Goal: Task Accomplishment & Management: Use online tool/utility

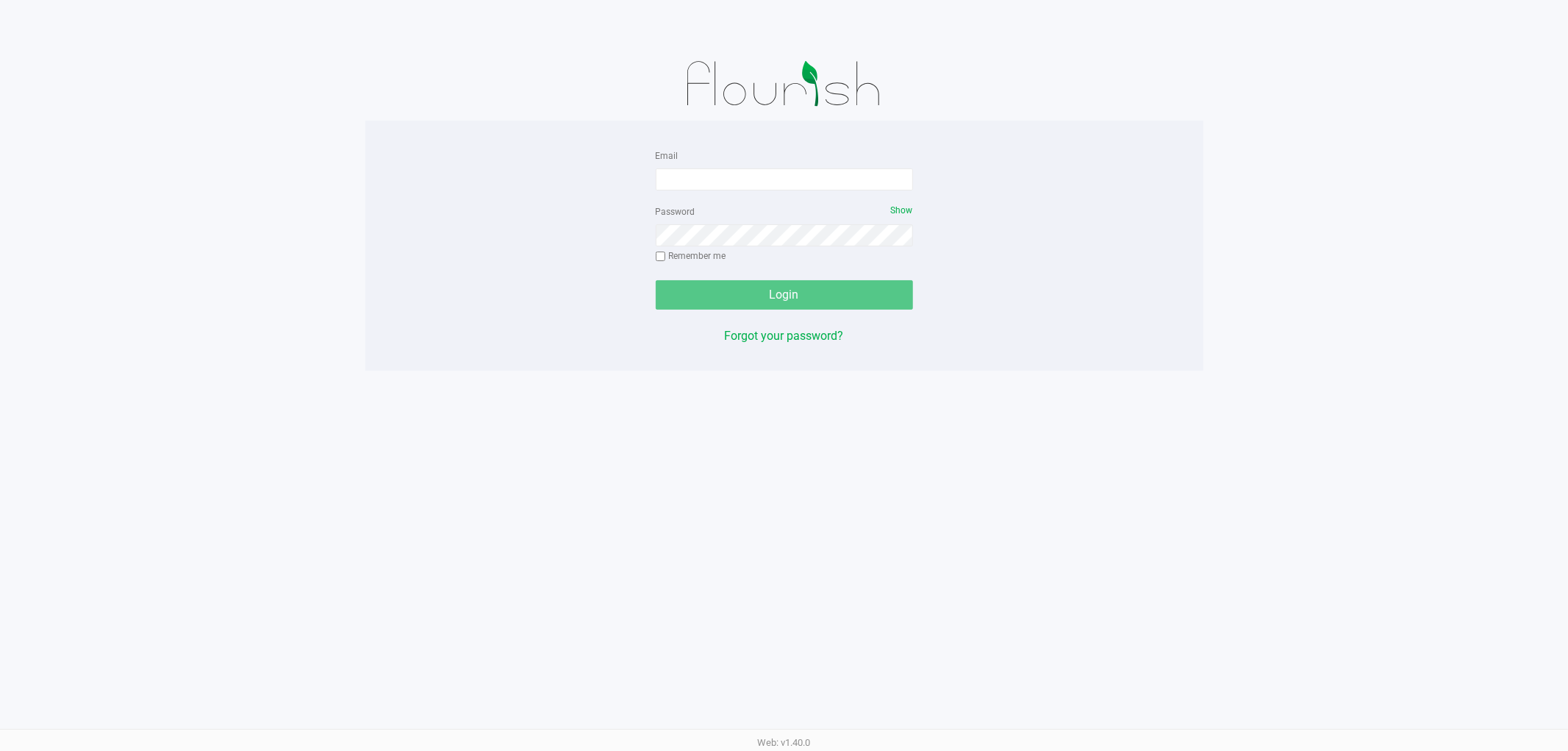
click at [754, 191] on form "Email Password Show Remember me Login" at bounding box center [784, 228] width 257 height 163
click at [754, 189] on input "Email" at bounding box center [784, 179] width 257 height 22
type input "[EMAIL_ADDRESS][DOMAIN_NAME]"
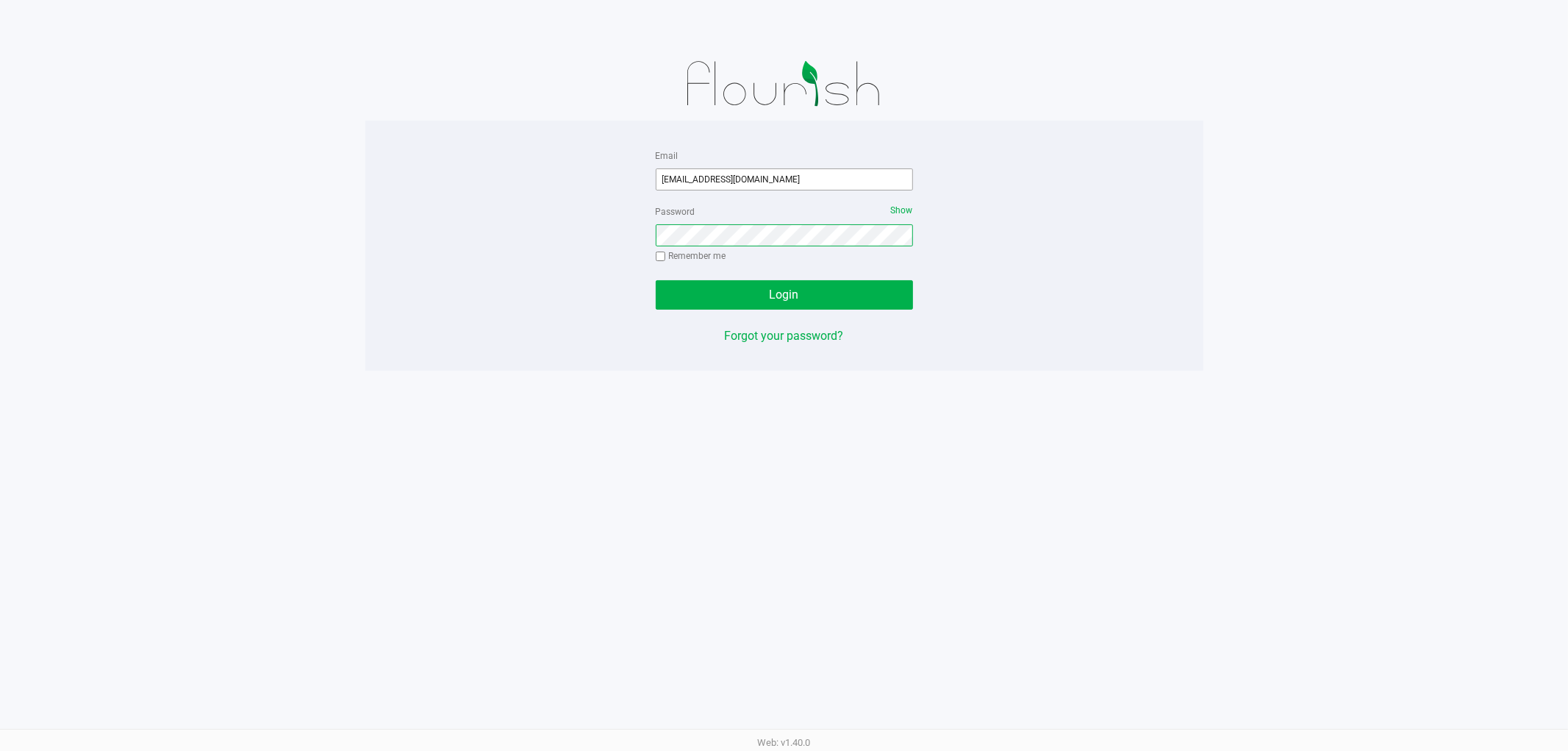
click at [656, 280] on button "Login" at bounding box center [784, 295] width 257 height 30
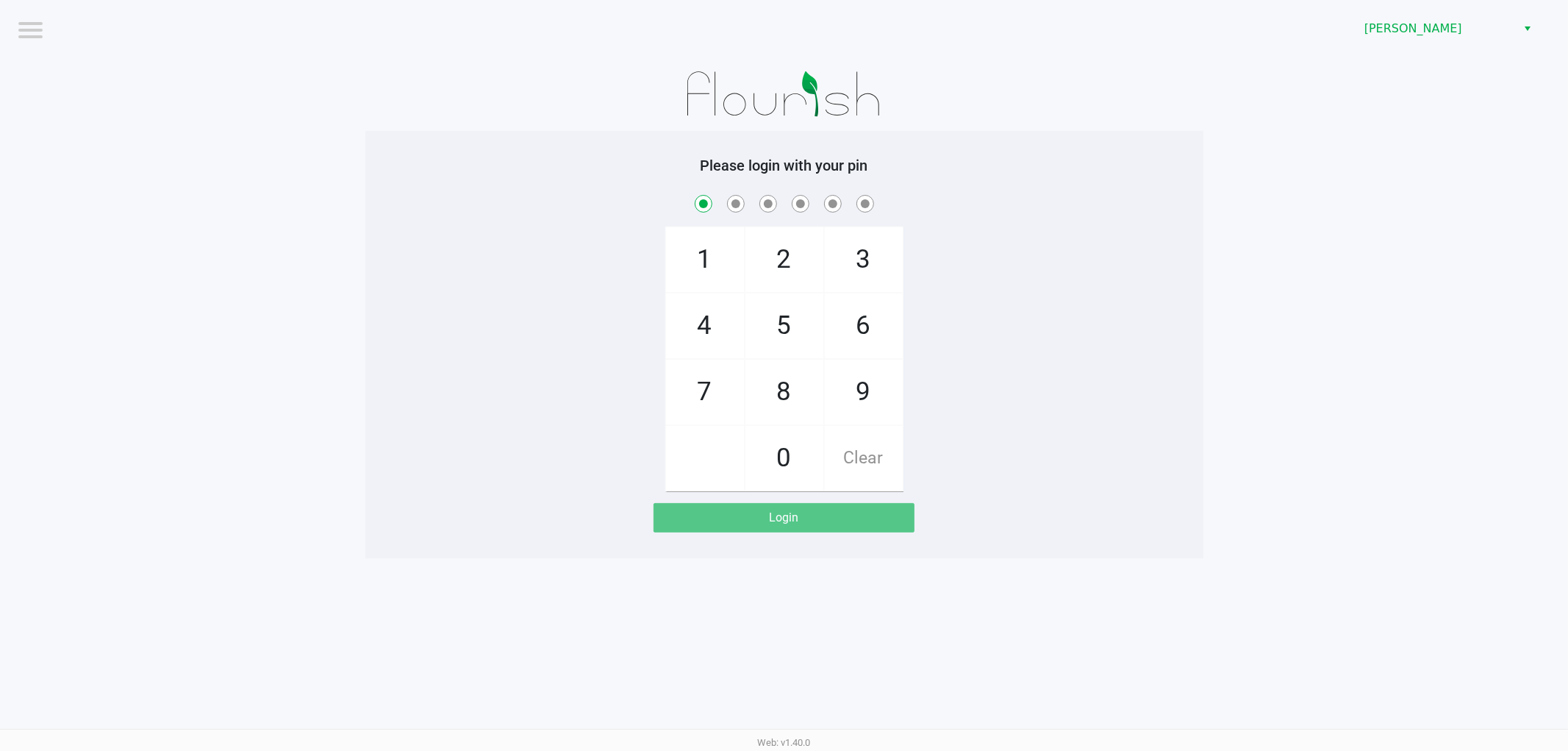
checkbox input "true"
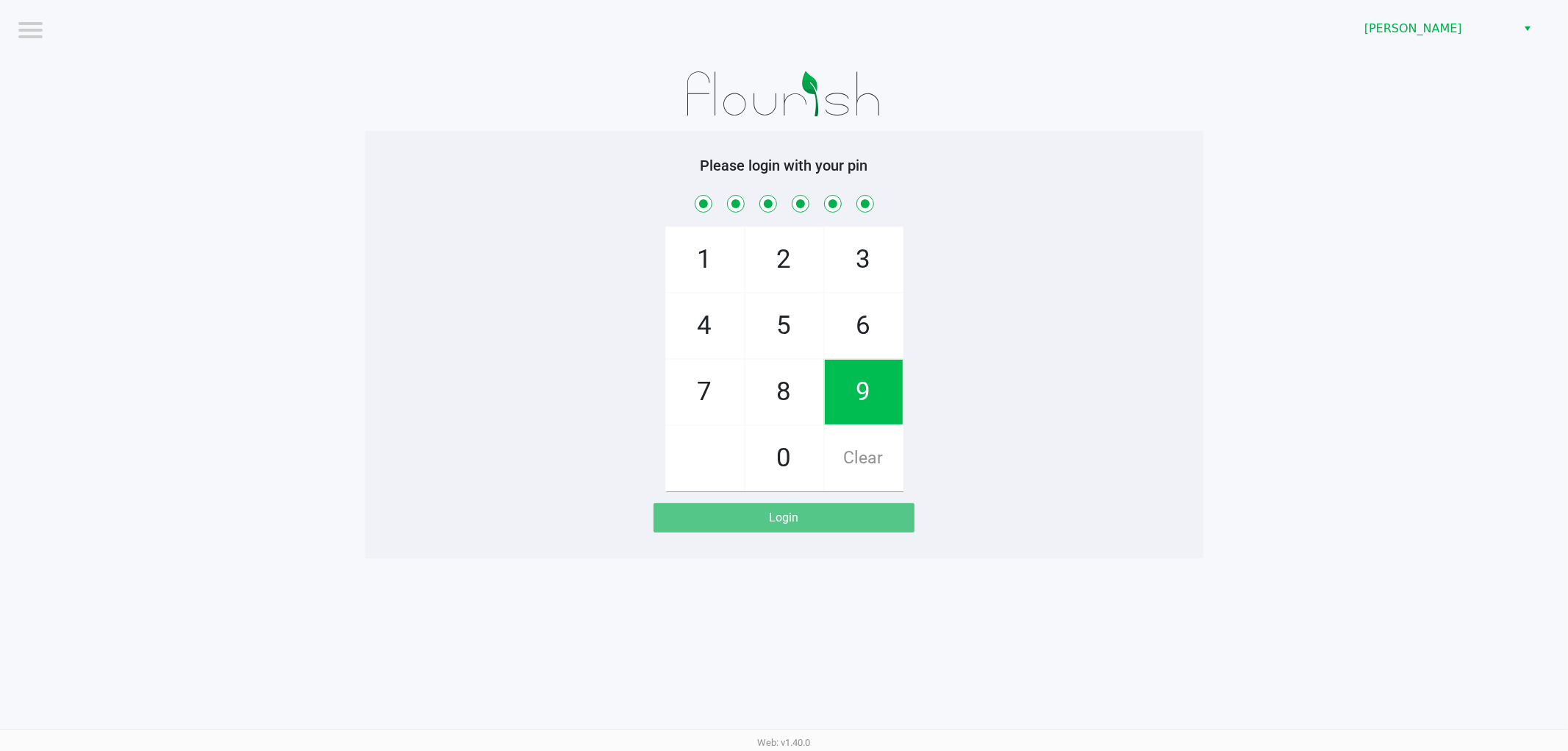
checkbox input "true"
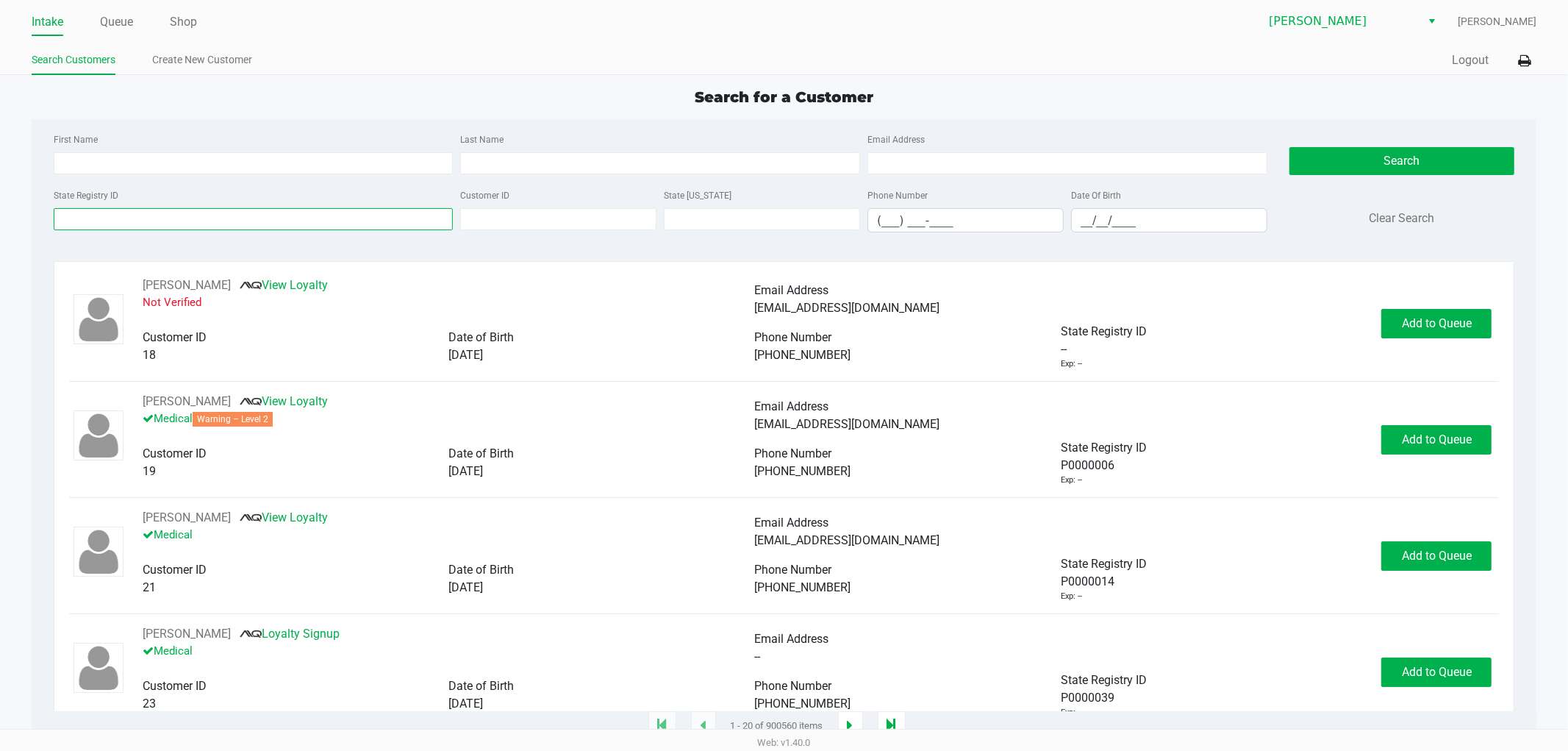
click at [385, 220] on input "State Registry ID" at bounding box center [254, 219] width 400 height 22
type input "9488"
click at [1089, 229] on input "__/__/____" at bounding box center [1169, 220] width 195 height 22
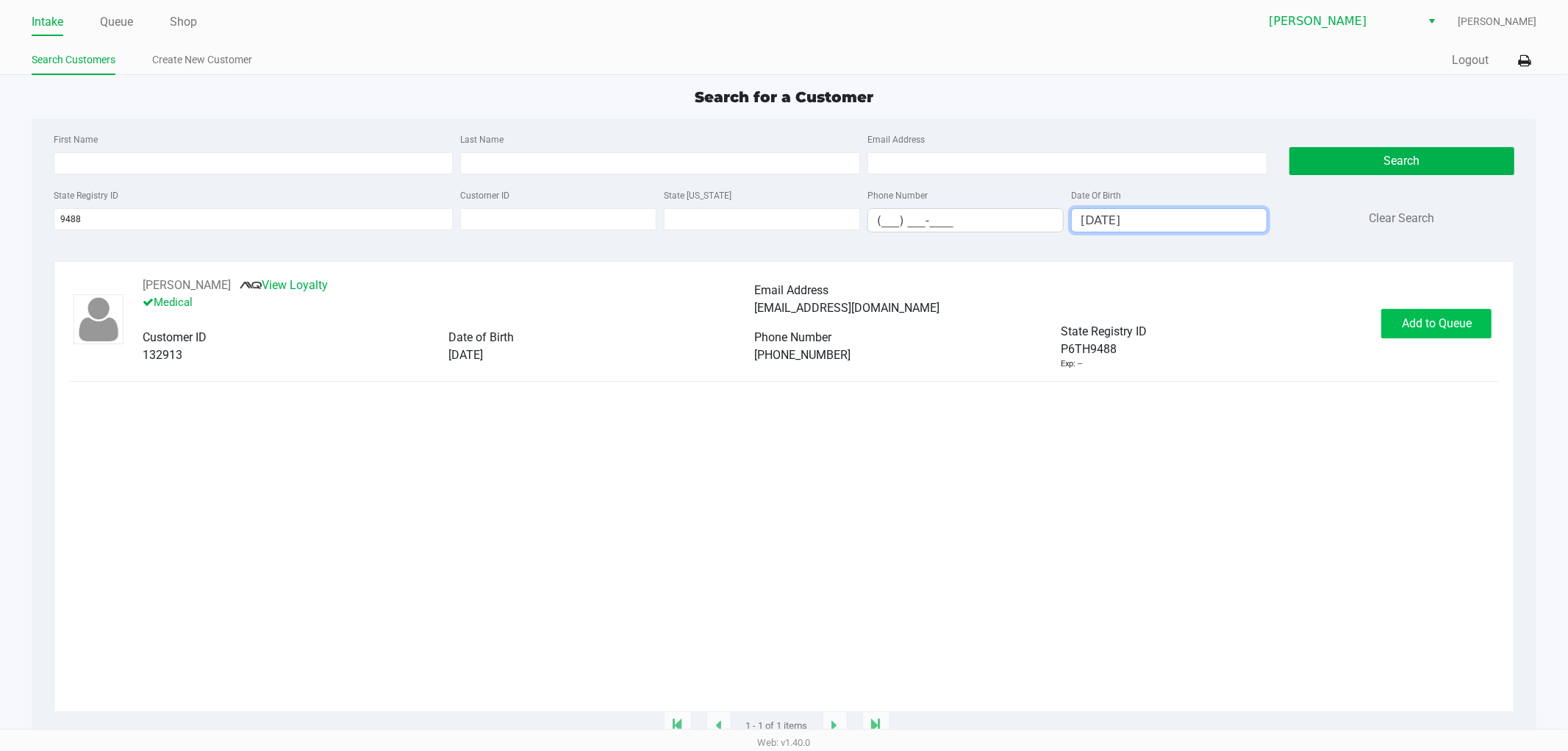
type input "12/01/1962"
click at [1463, 335] on button "Add to Queue" at bounding box center [1436, 324] width 110 height 30
click at [1463, 335] on div "Add to Queue" at bounding box center [1436, 324] width 110 height 30
click at [1414, 338] on button "In Queue" at bounding box center [1434, 324] width 103 height 30
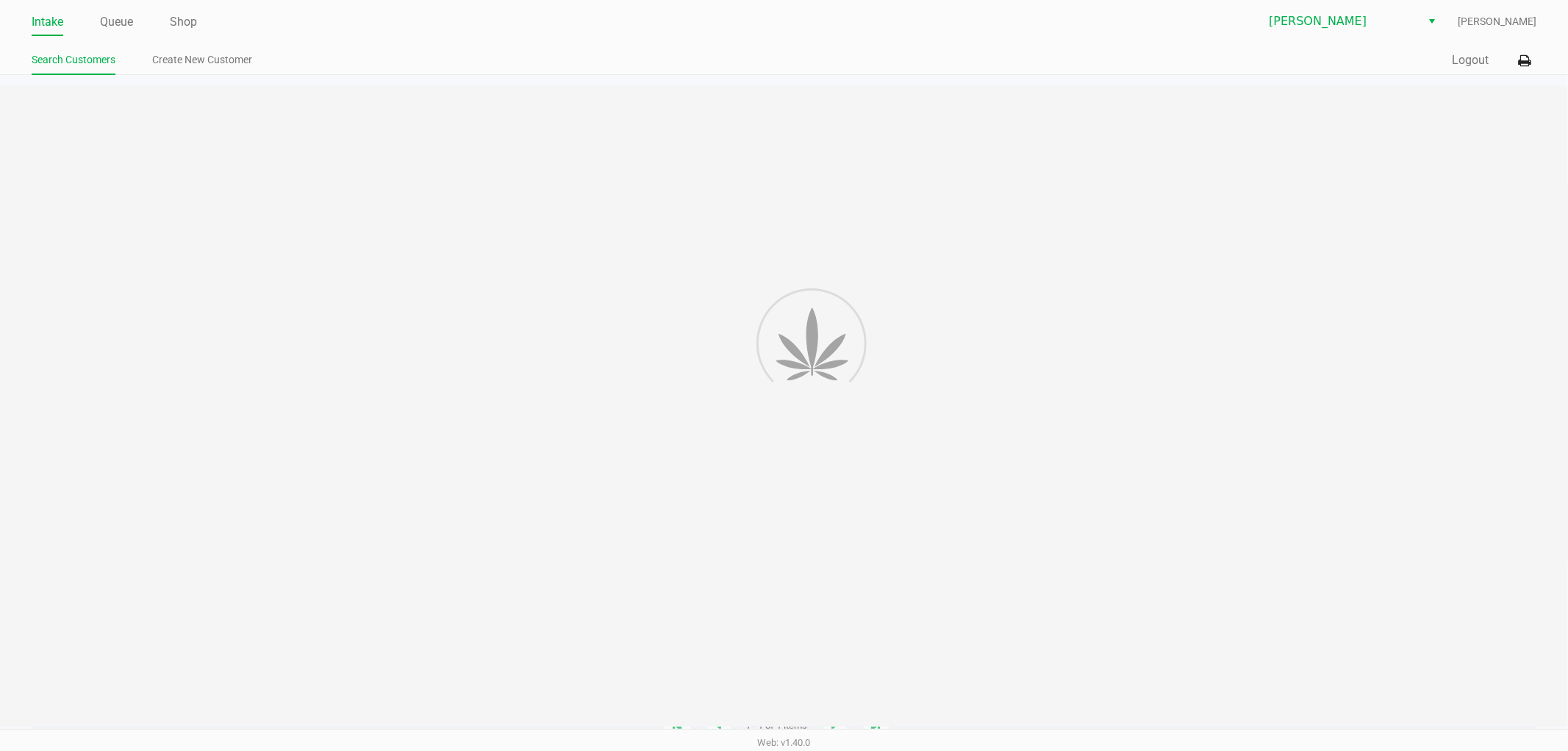
click at [1445, 332] on div at bounding box center [784, 406] width 1568 height 640
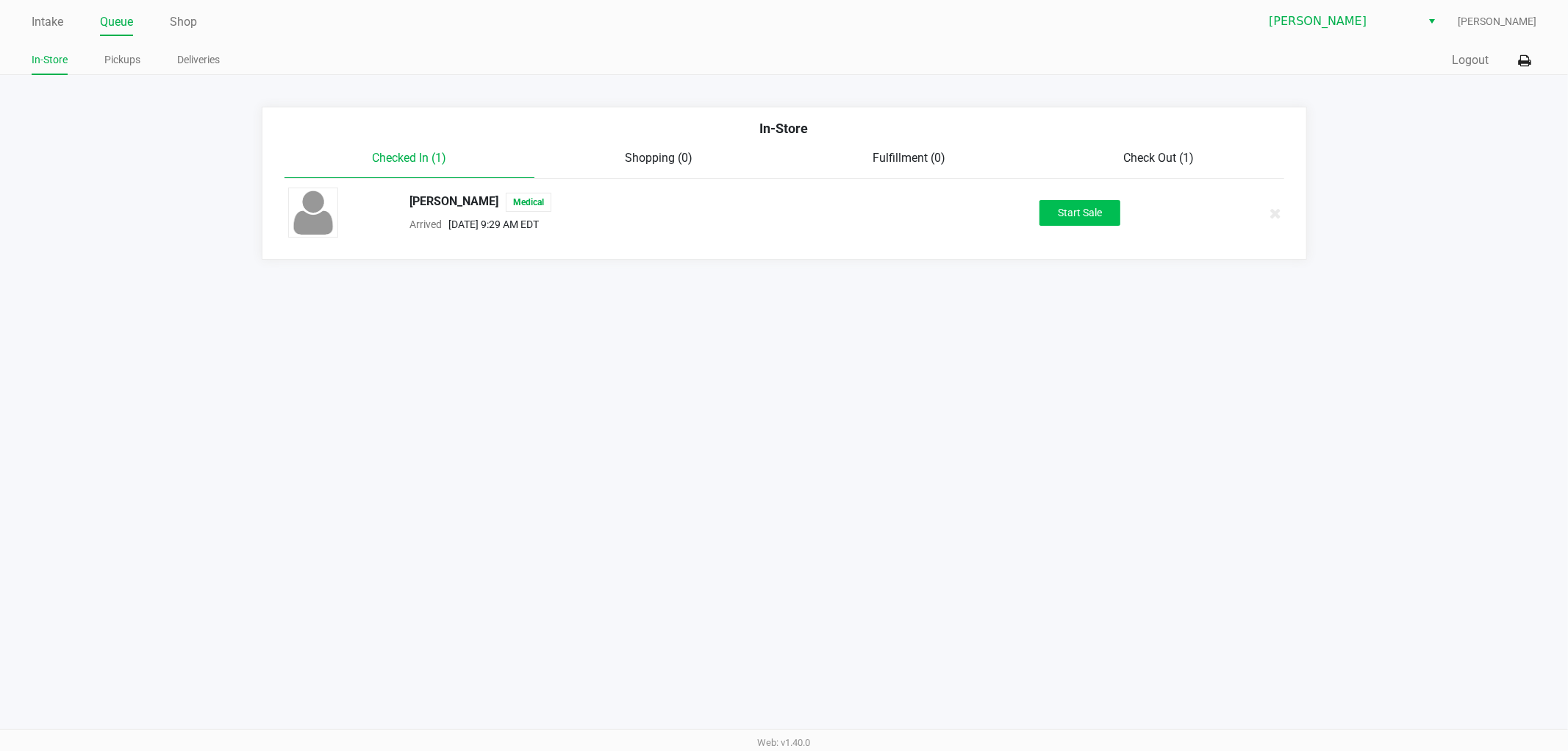
click at [1086, 219] on button "Start Sale" at bounding box center [1079, 213] width 81 height 26
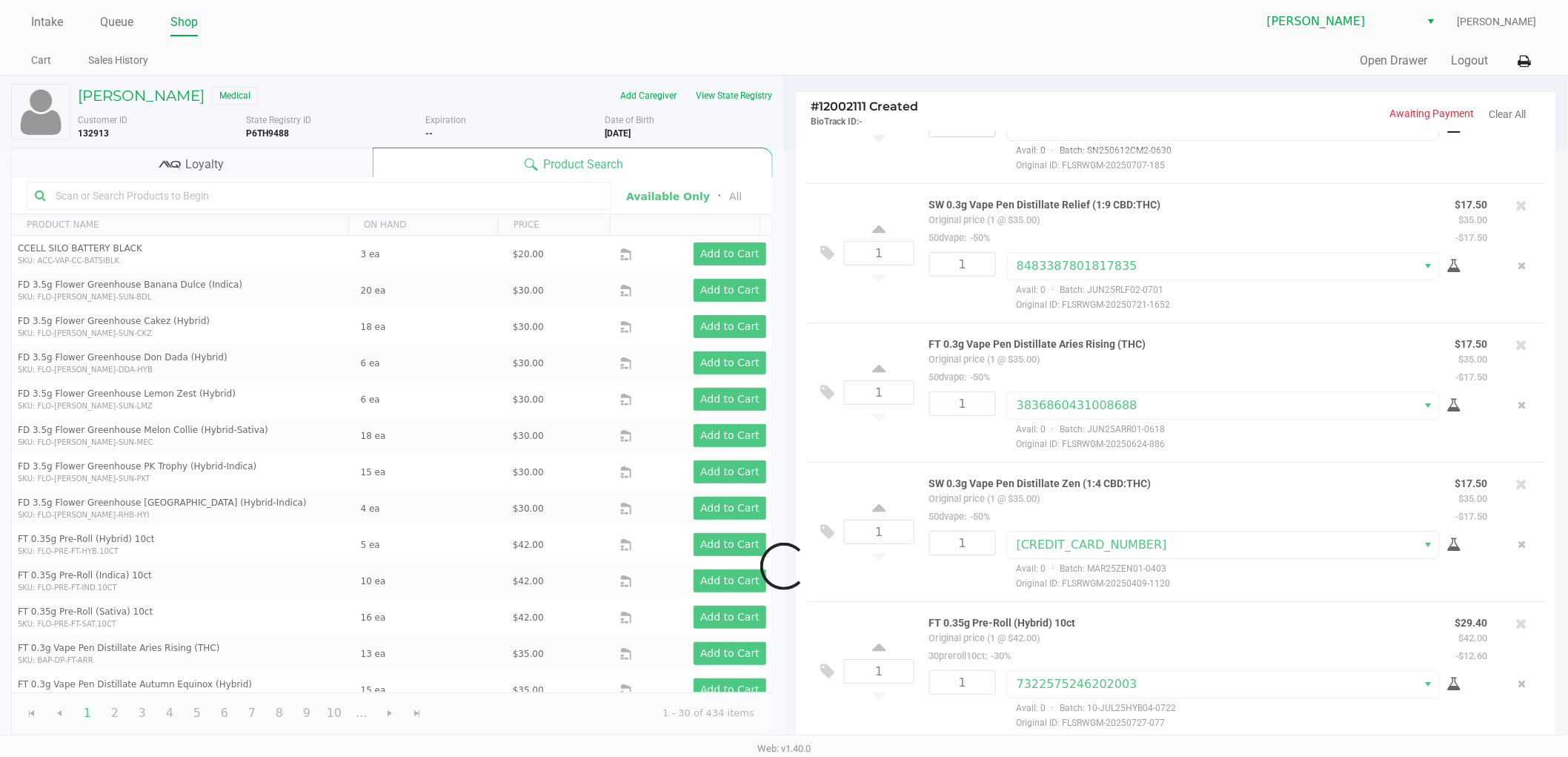
scroll to position [367, 0]
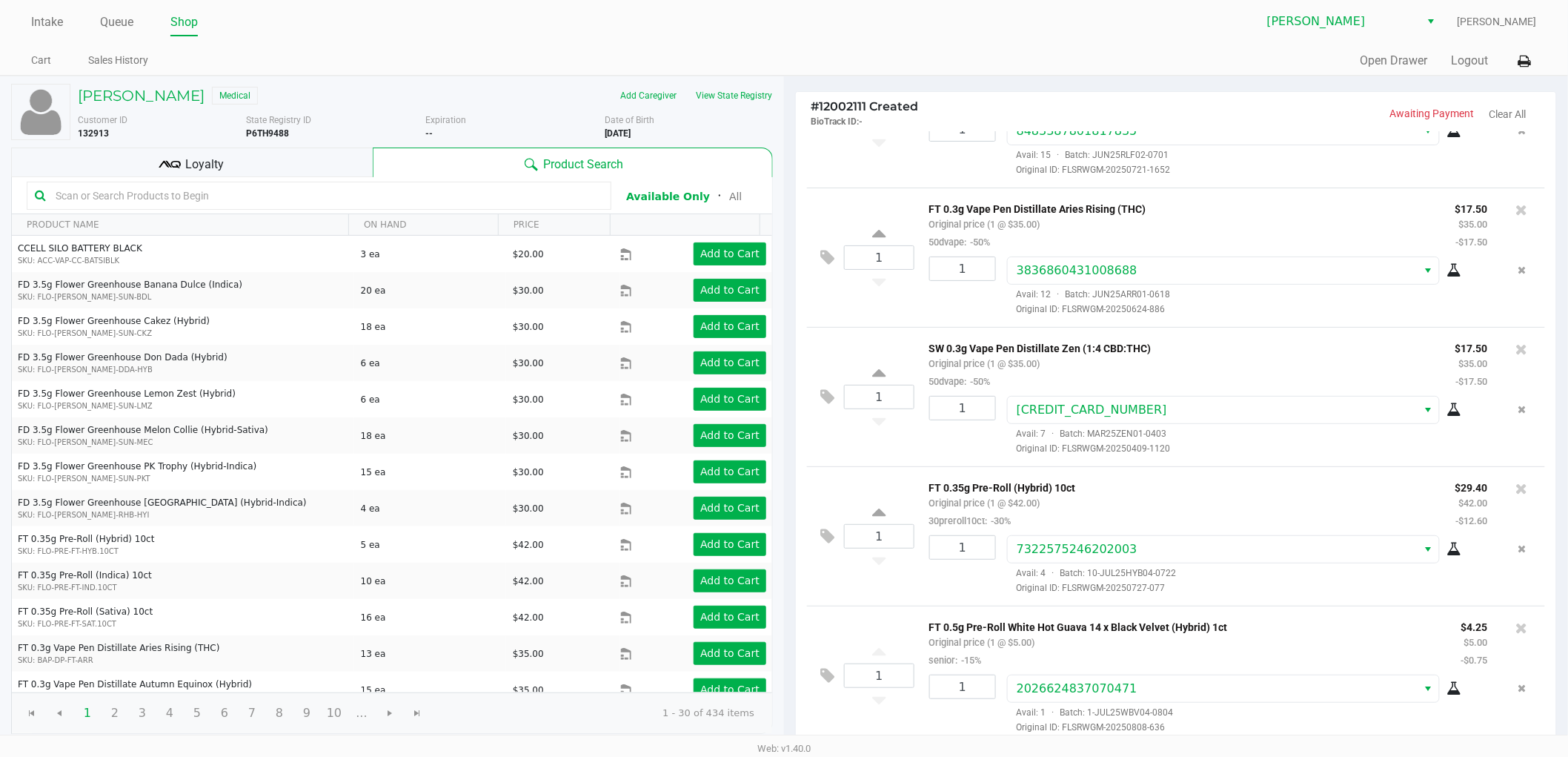
click at [241, 153] on div "Loyalty" at bounding box center [192, 163] width 362 height 30
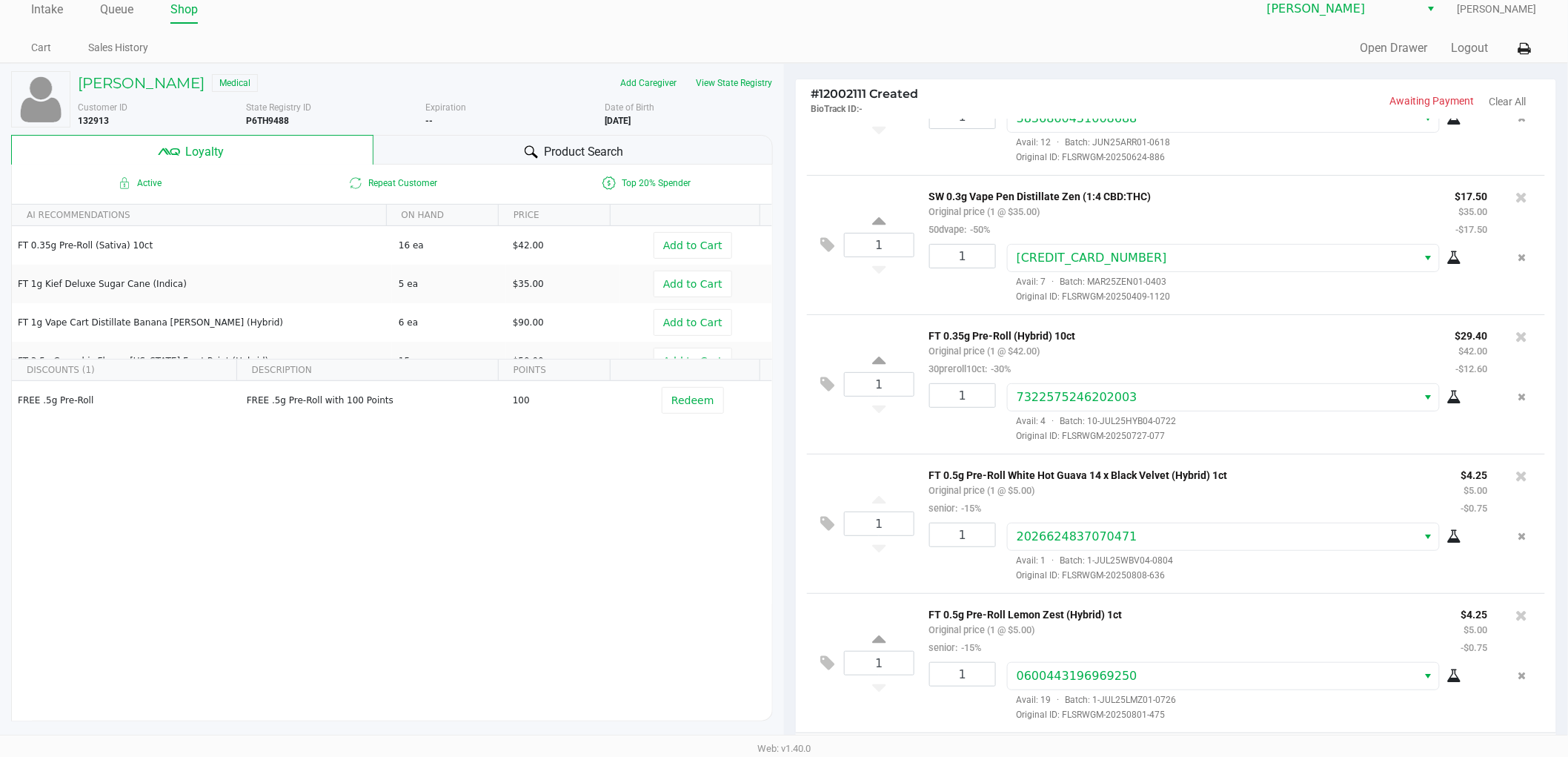
scroll to position [165, 0]
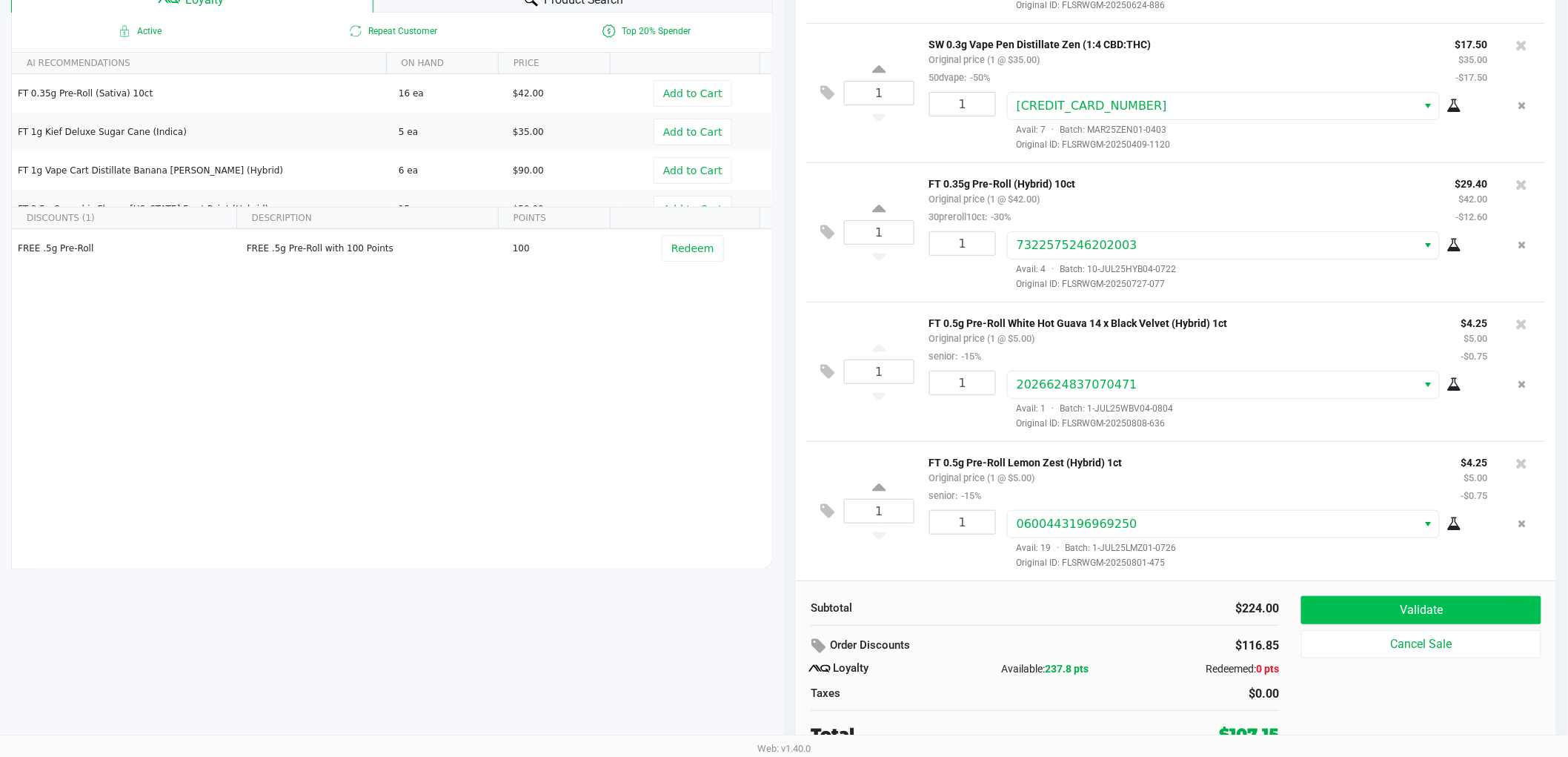
click at [1446, 606] on button "Validate" at bounding box center [1421, 610] width 240 height 28
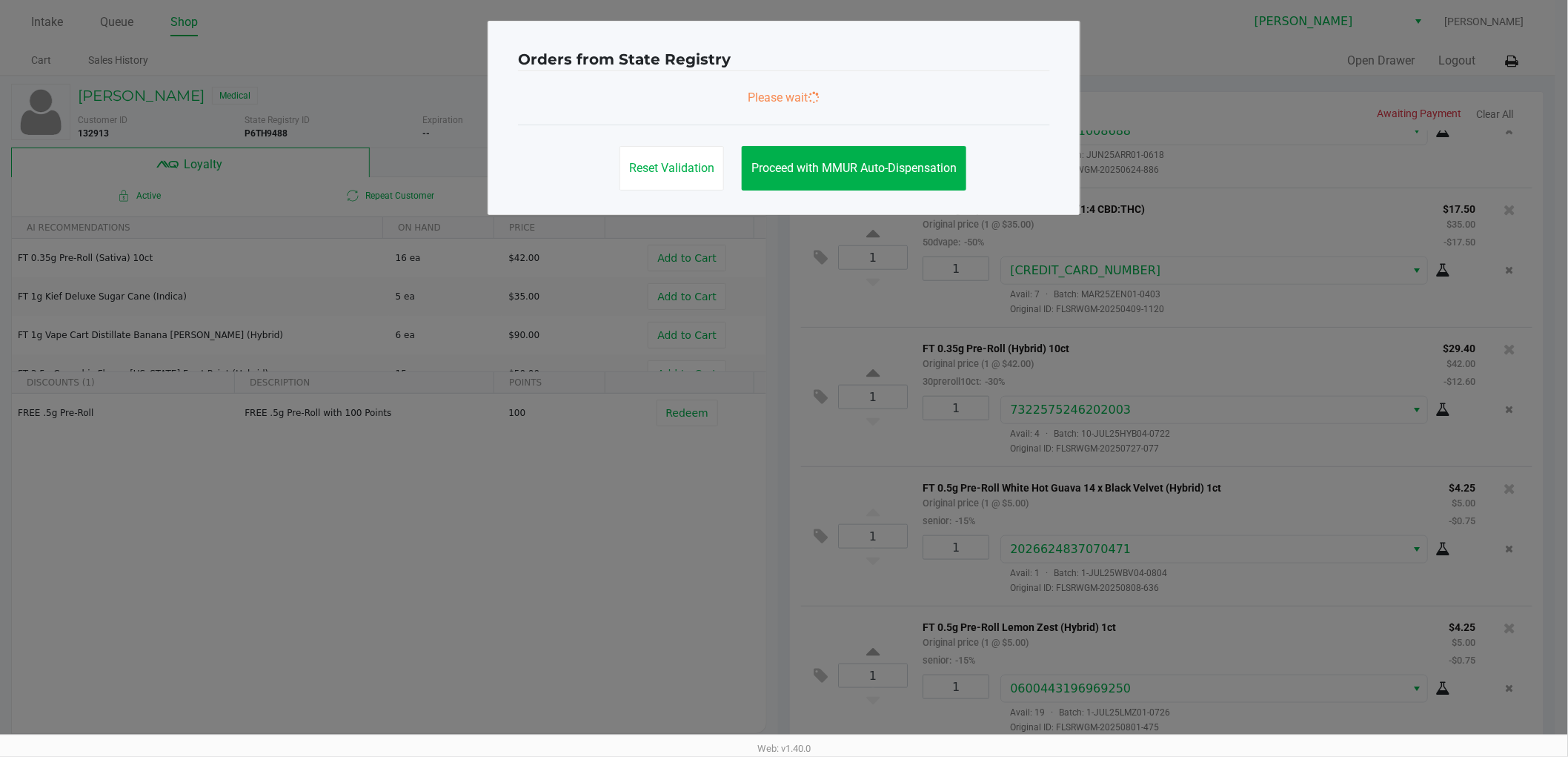
scroll to position [0, 0]
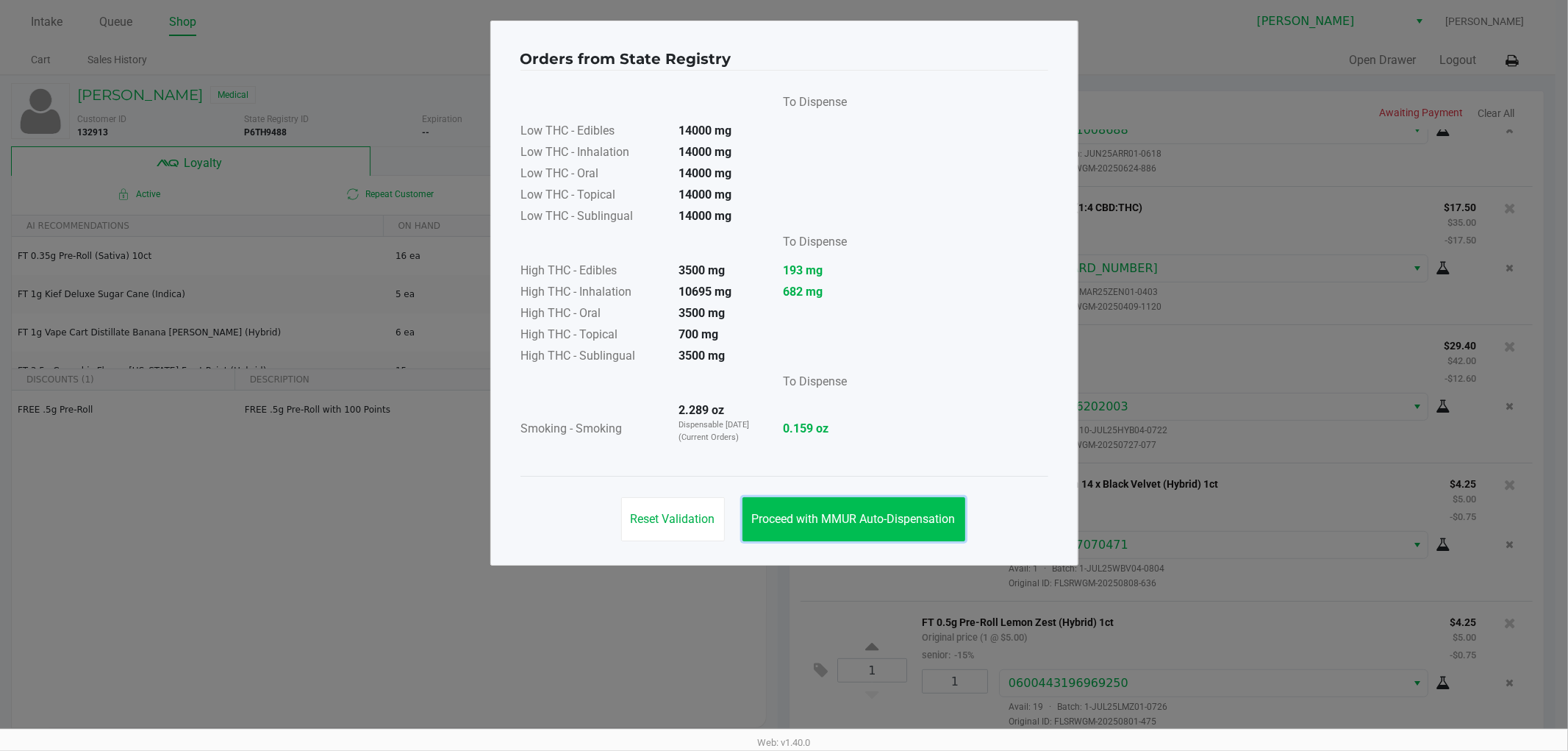
click at [840, 505] on button "Proceed with MMUR Auto-Dispensation" at bounding box center [853, 519] width 223 height 44
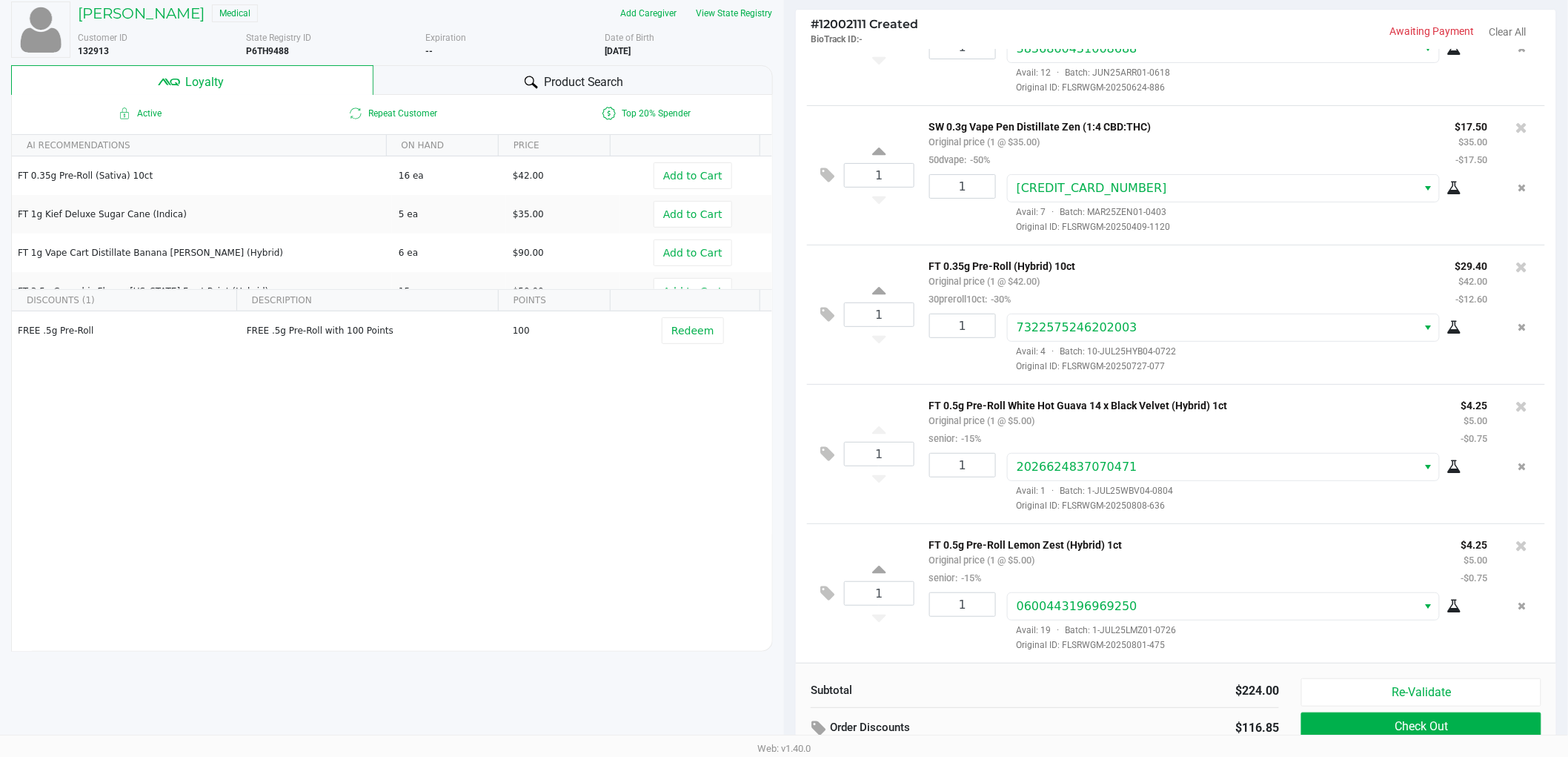
scroll to position [170, 0]
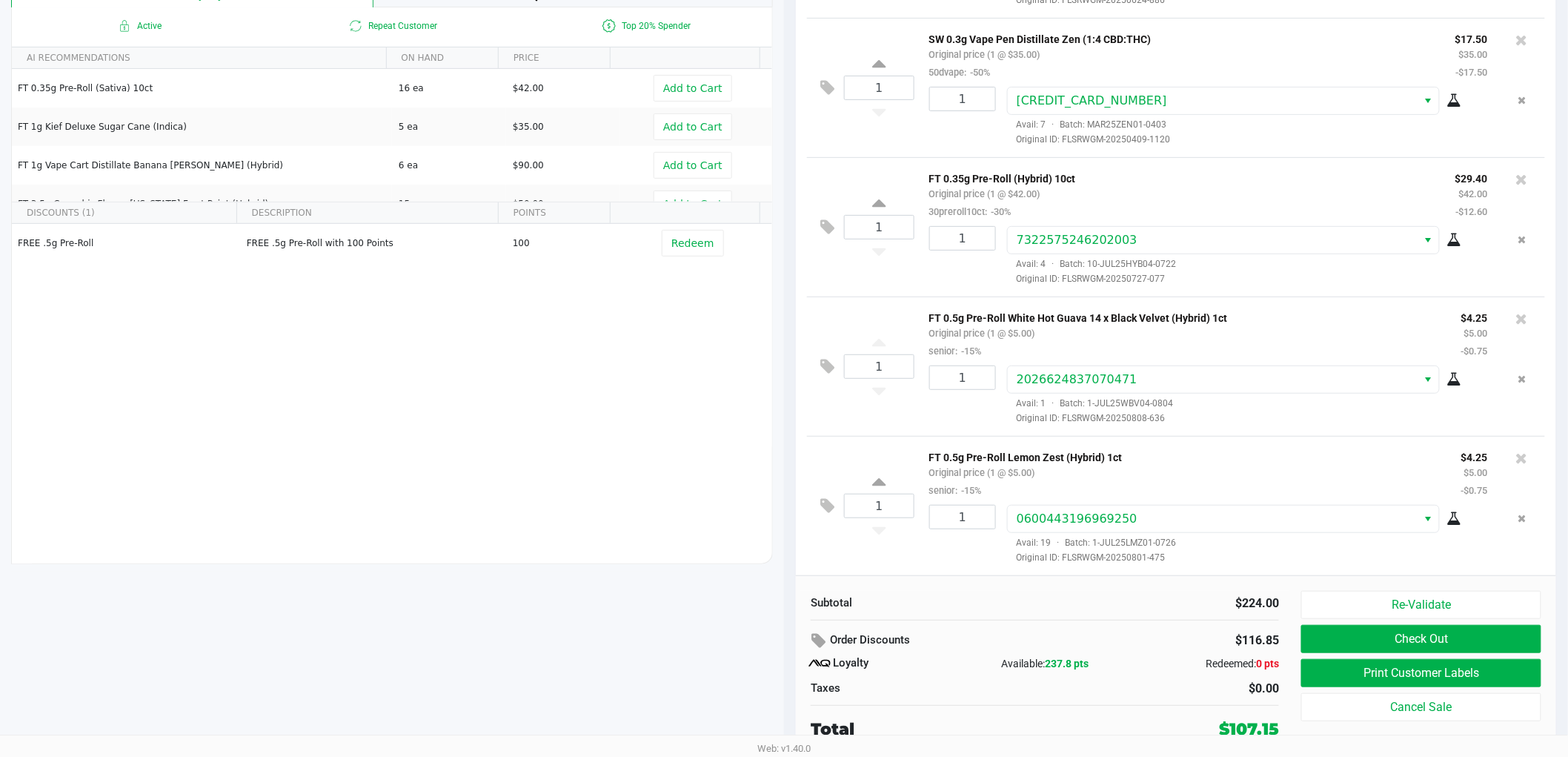
click at [1375, 672] on button "Print Customer Labels" at bounding box center [1421, 673] width 240 height 28
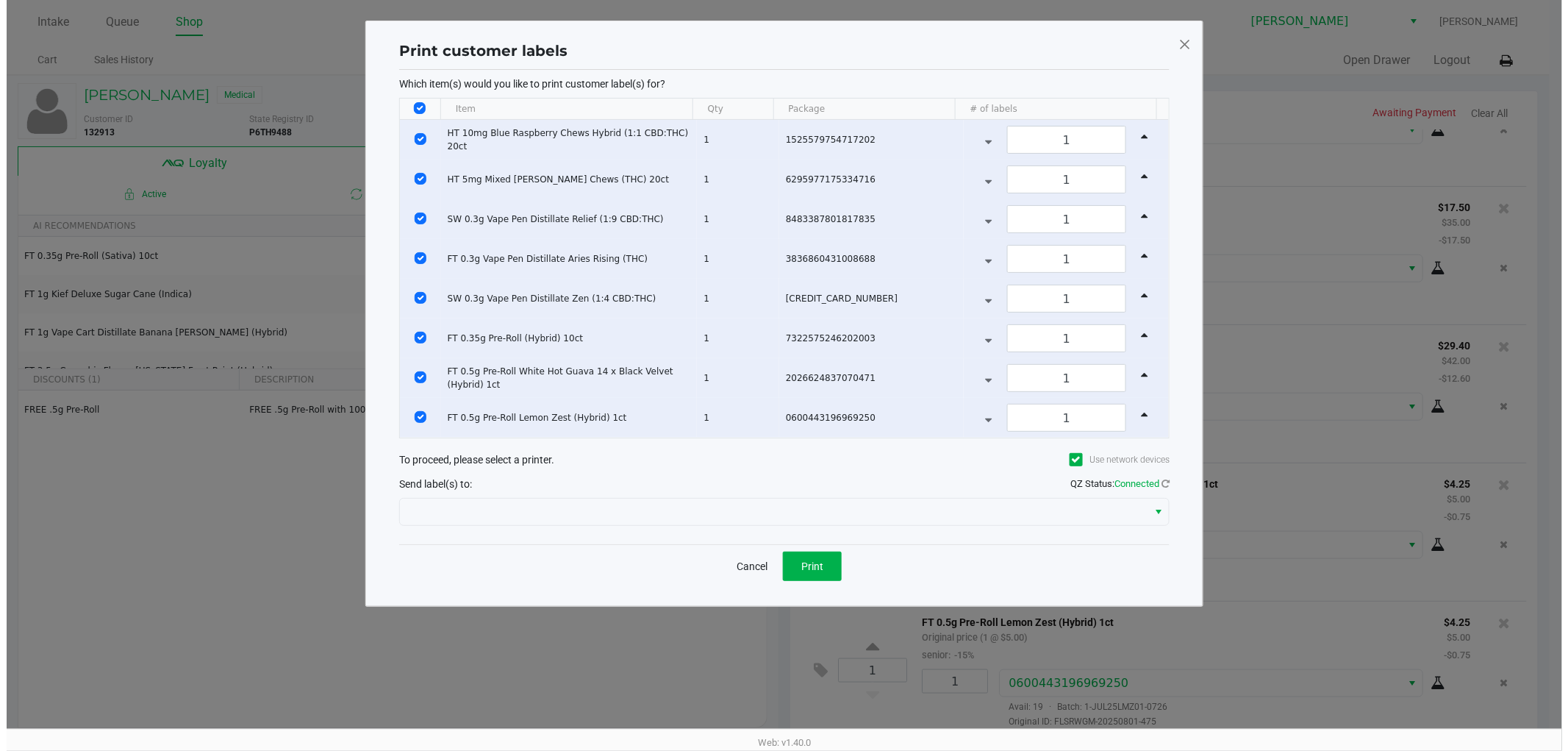
scroll to position [0, 0]
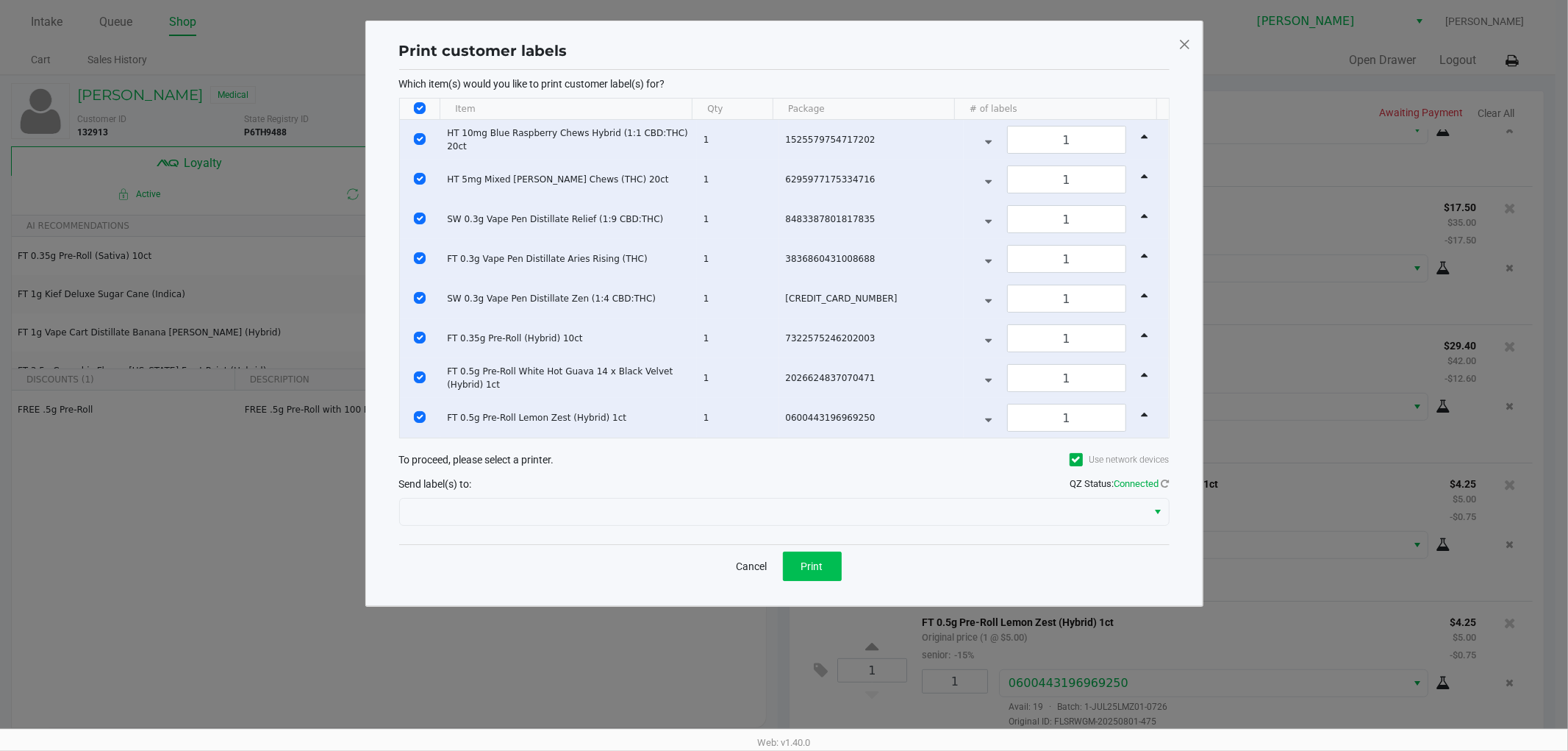
click at [795, 577] on button "Print" at bounding box center [812, 566] width 59 height 30
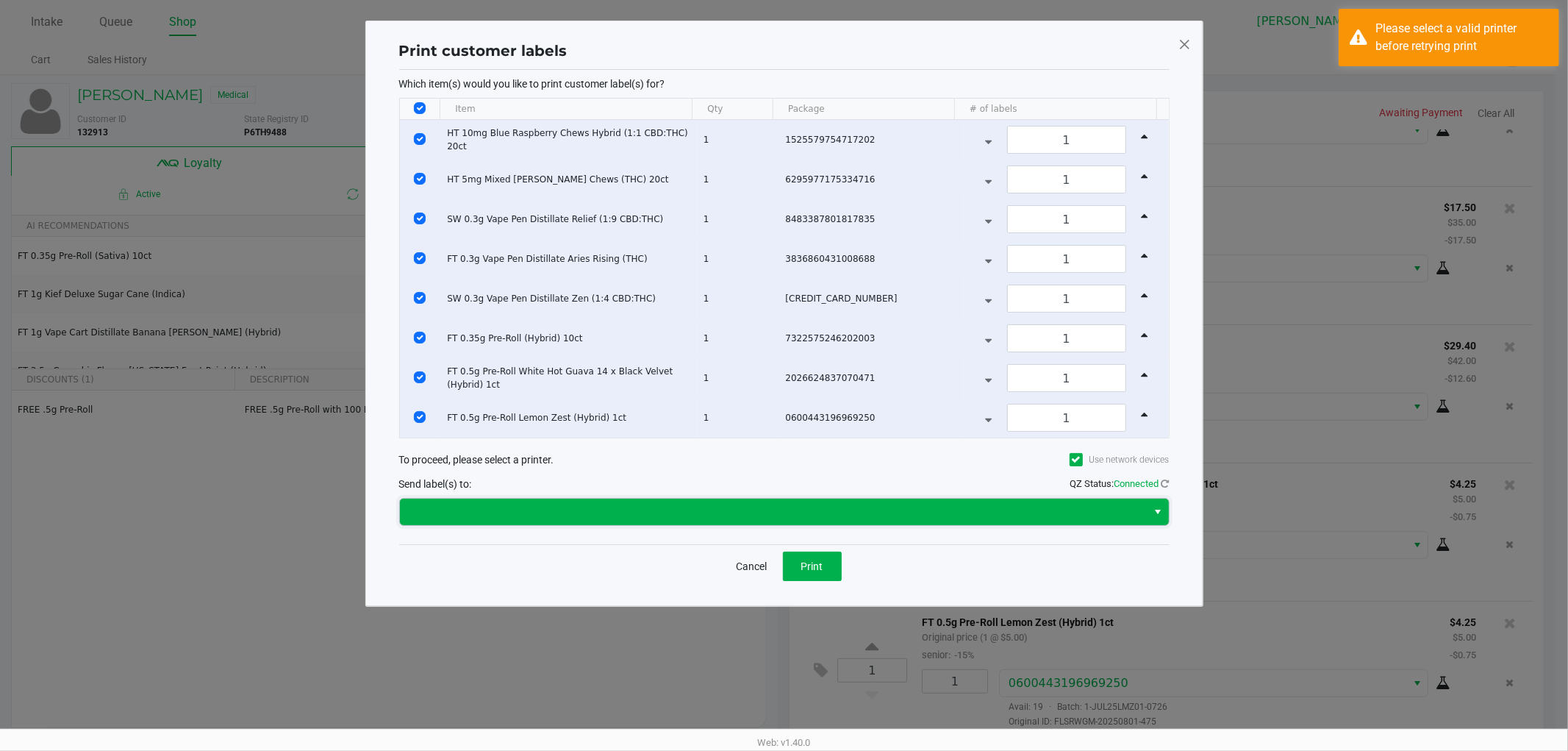
click at [840, 512] on span at bounding box center [773, 511] width 729 height 18
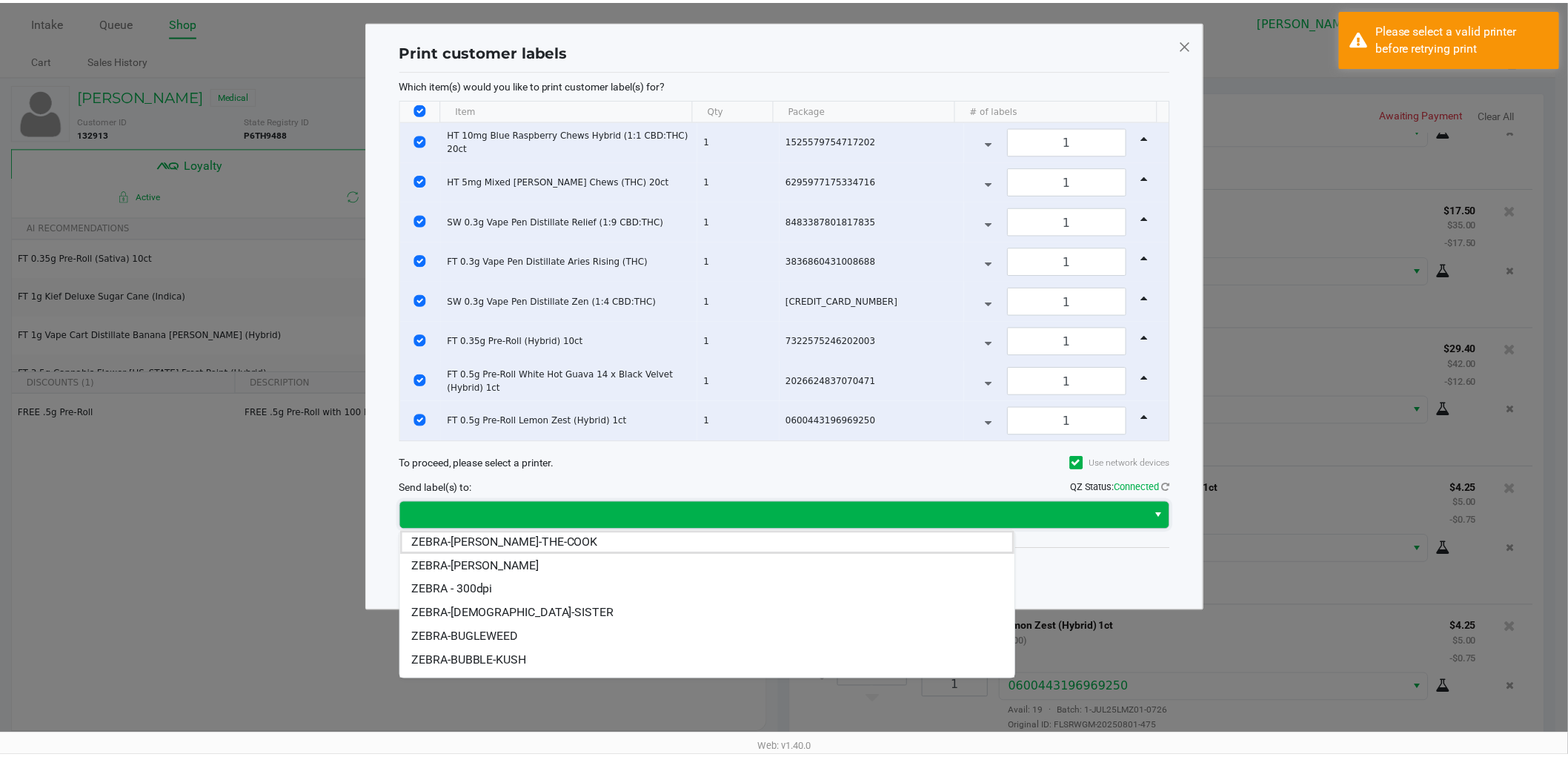
scroll to position [17, 0]
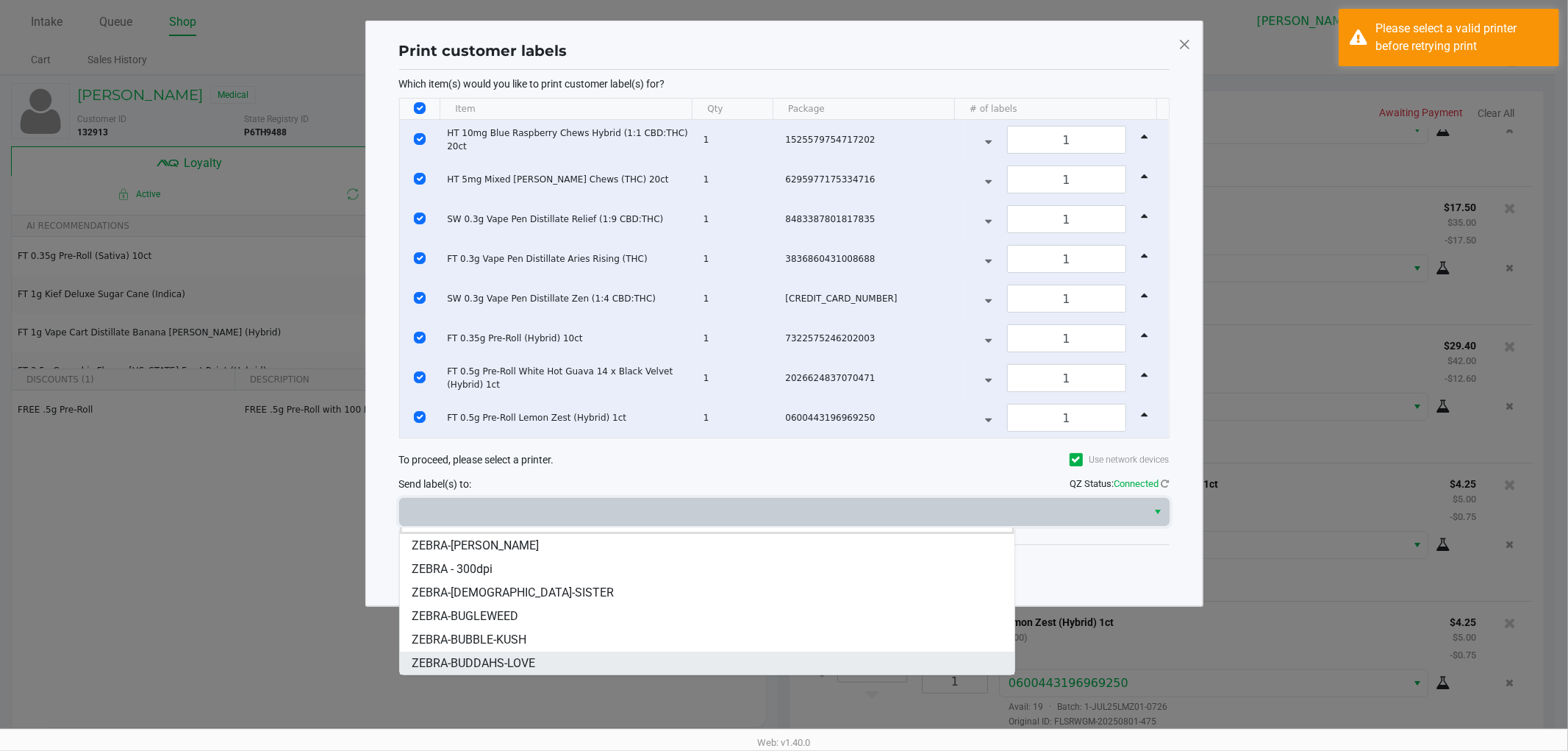
click at [534, 662] on span "ZEBRA-BUDDAHS-LOVE" at bounding box center [473, 662] width 123 height 18
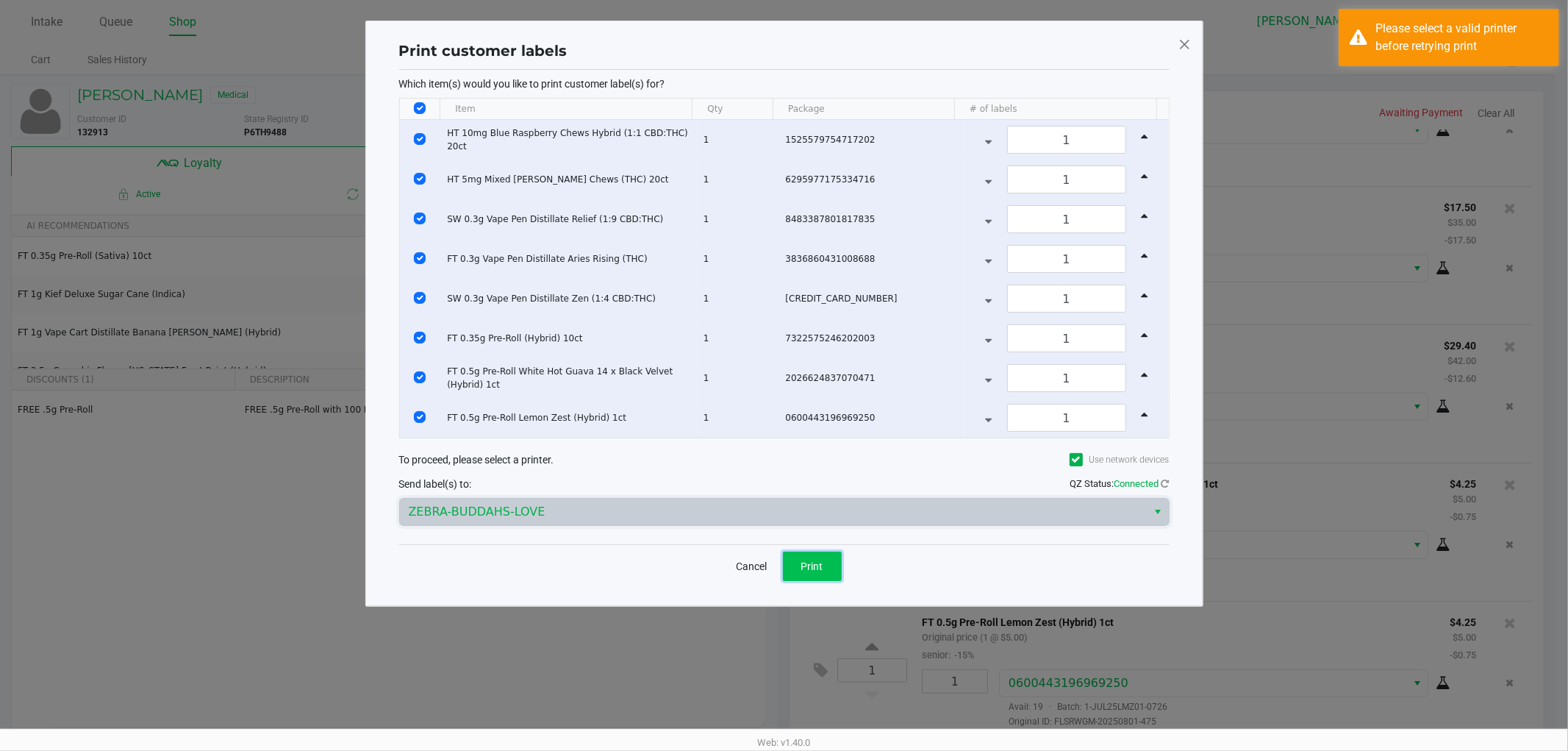
click at [791, 577] on button "Print" at bounding box center [812, 566] width 59 height 30
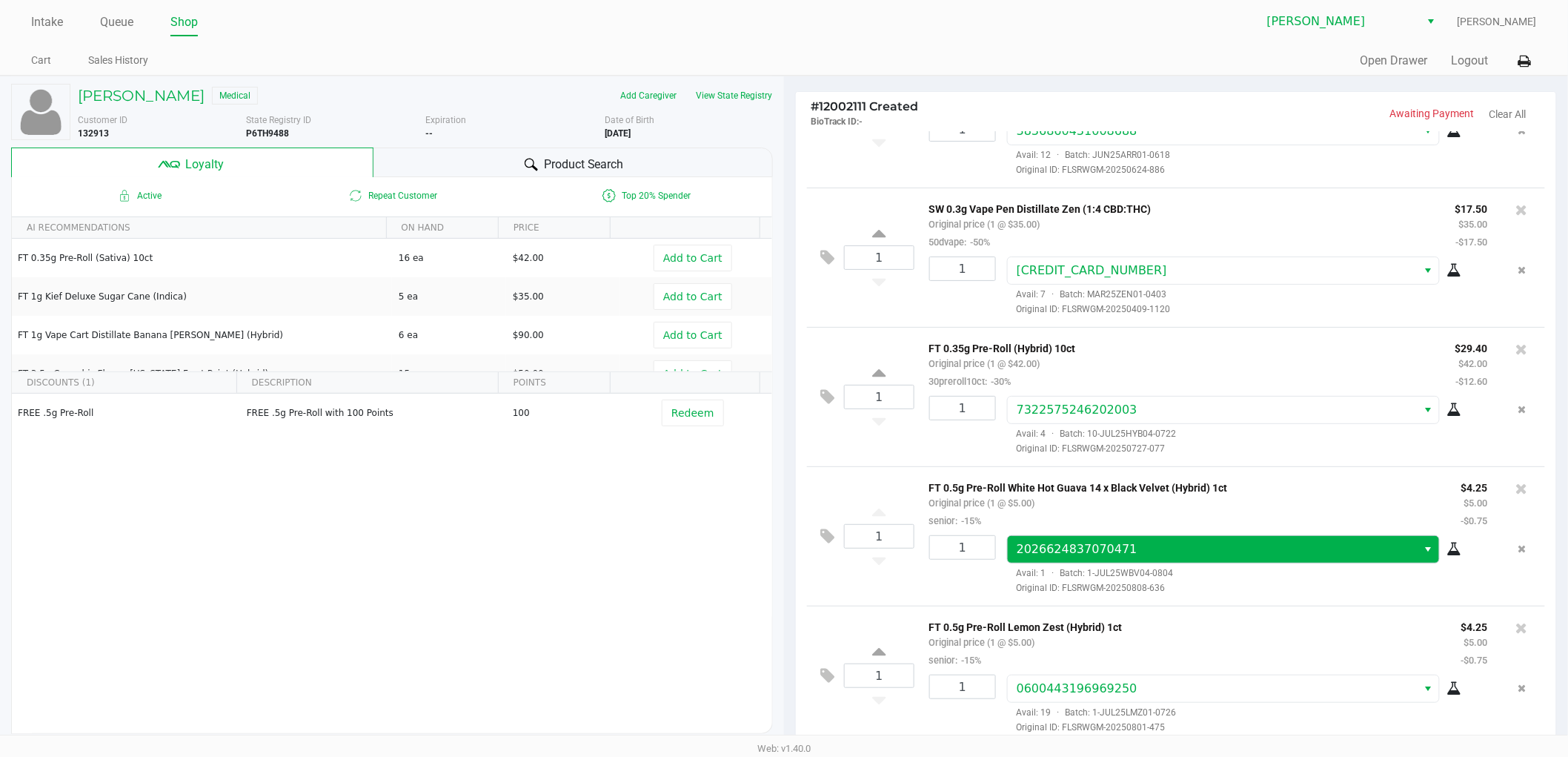
scroll to position [170, 0]
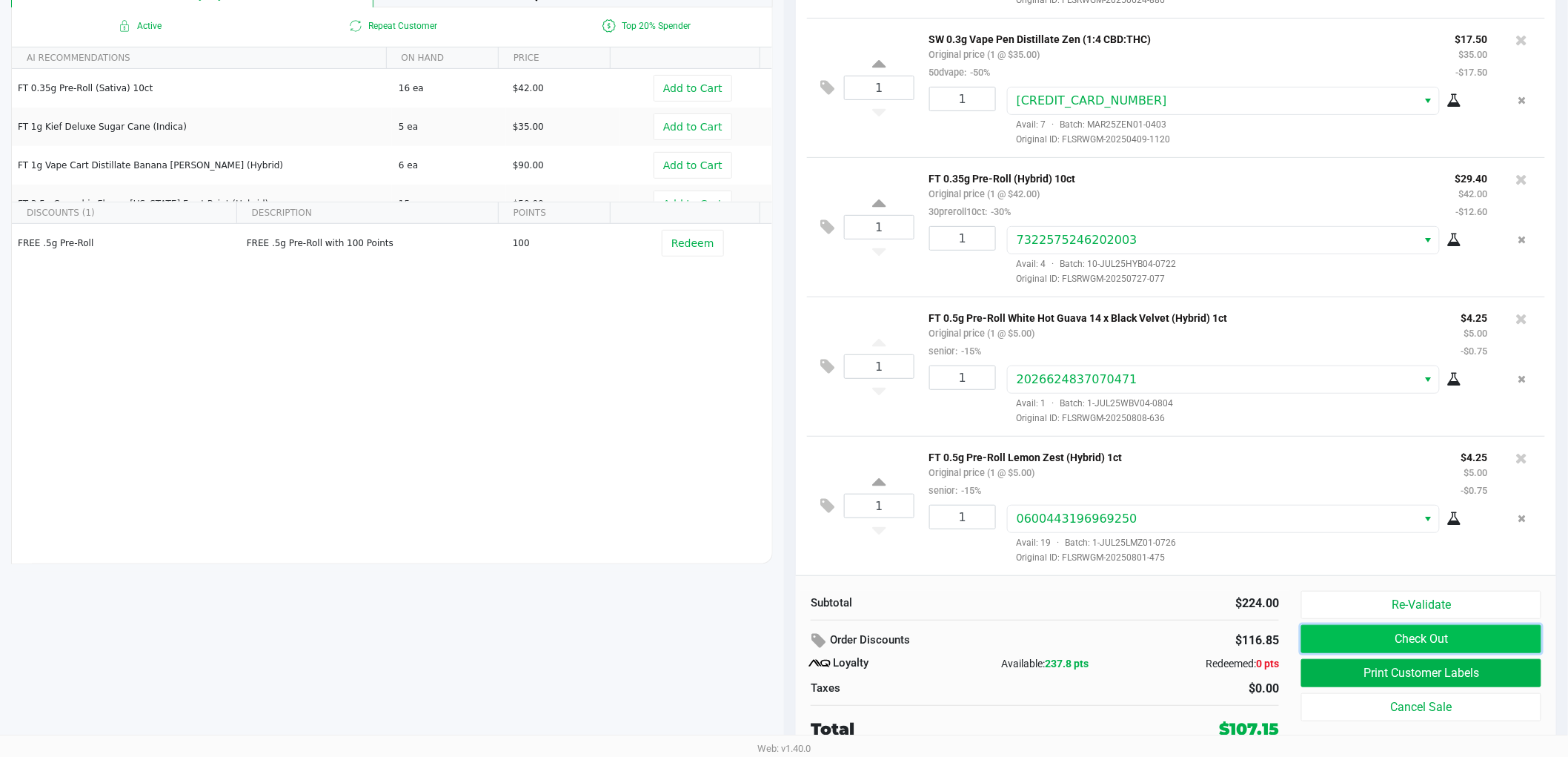
click at [1366, 636] on button "Check Out" at bounding box center [1421, 639] width 240 height 28
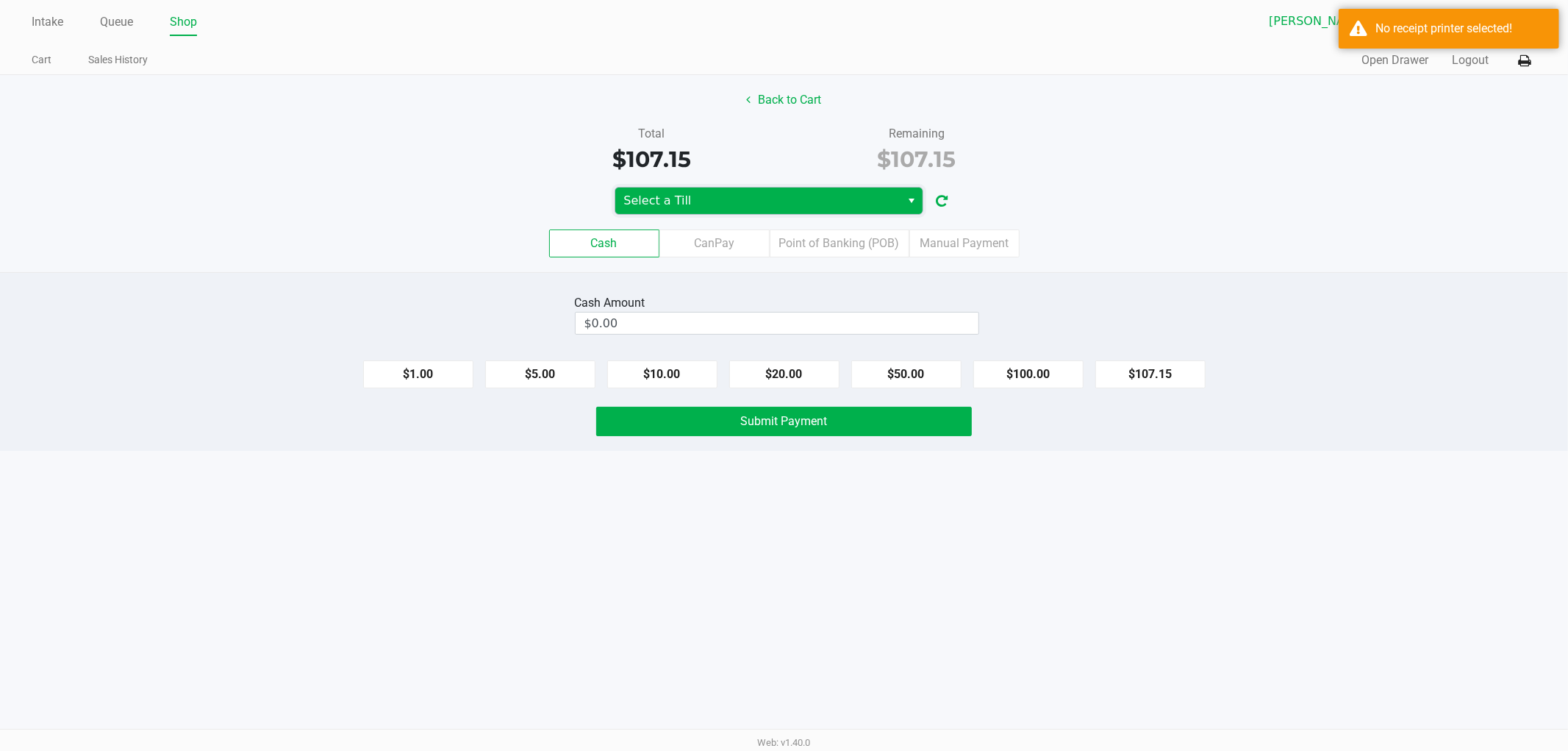
click at [682, 187] on kendo-dropdownlist "Select a Till" at bounding box center [769, 201] width 309 height 28
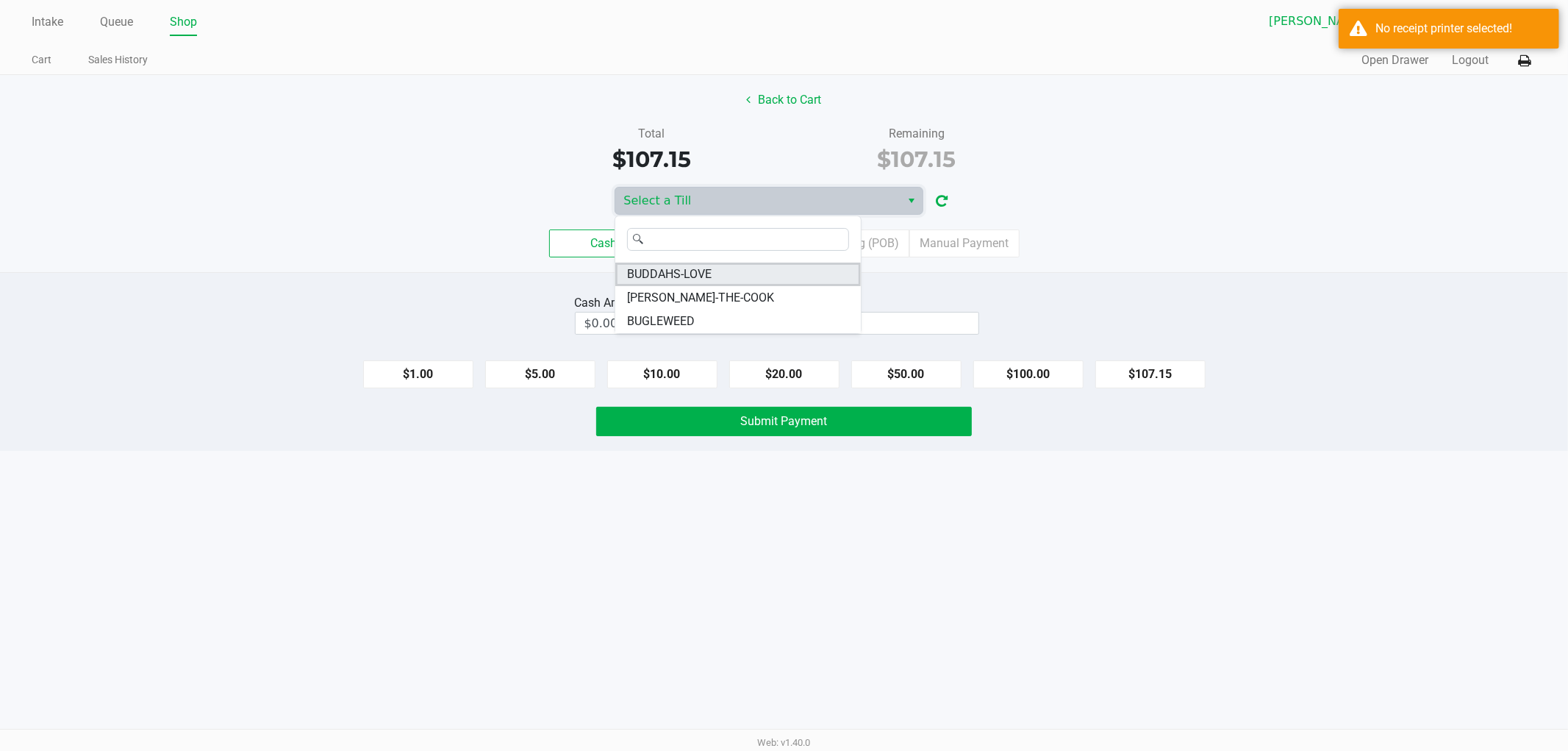
click at [720, 275] on li "BUDDAHS-LOVE" at bounding box center [738, 273] width 245 height 23
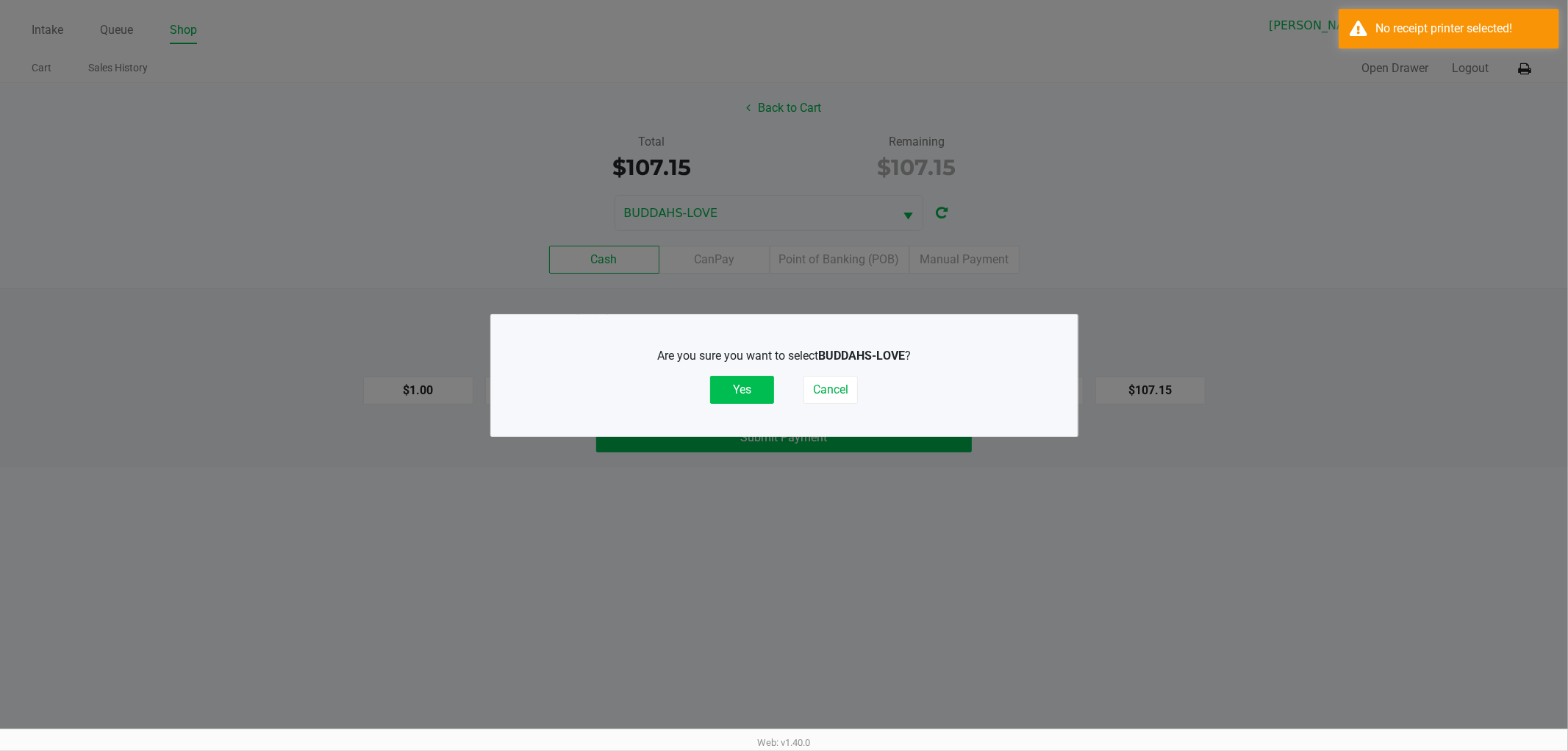
click at [762, 397] on button "Yes" at bounding box center [742, 390] width 64 height 28
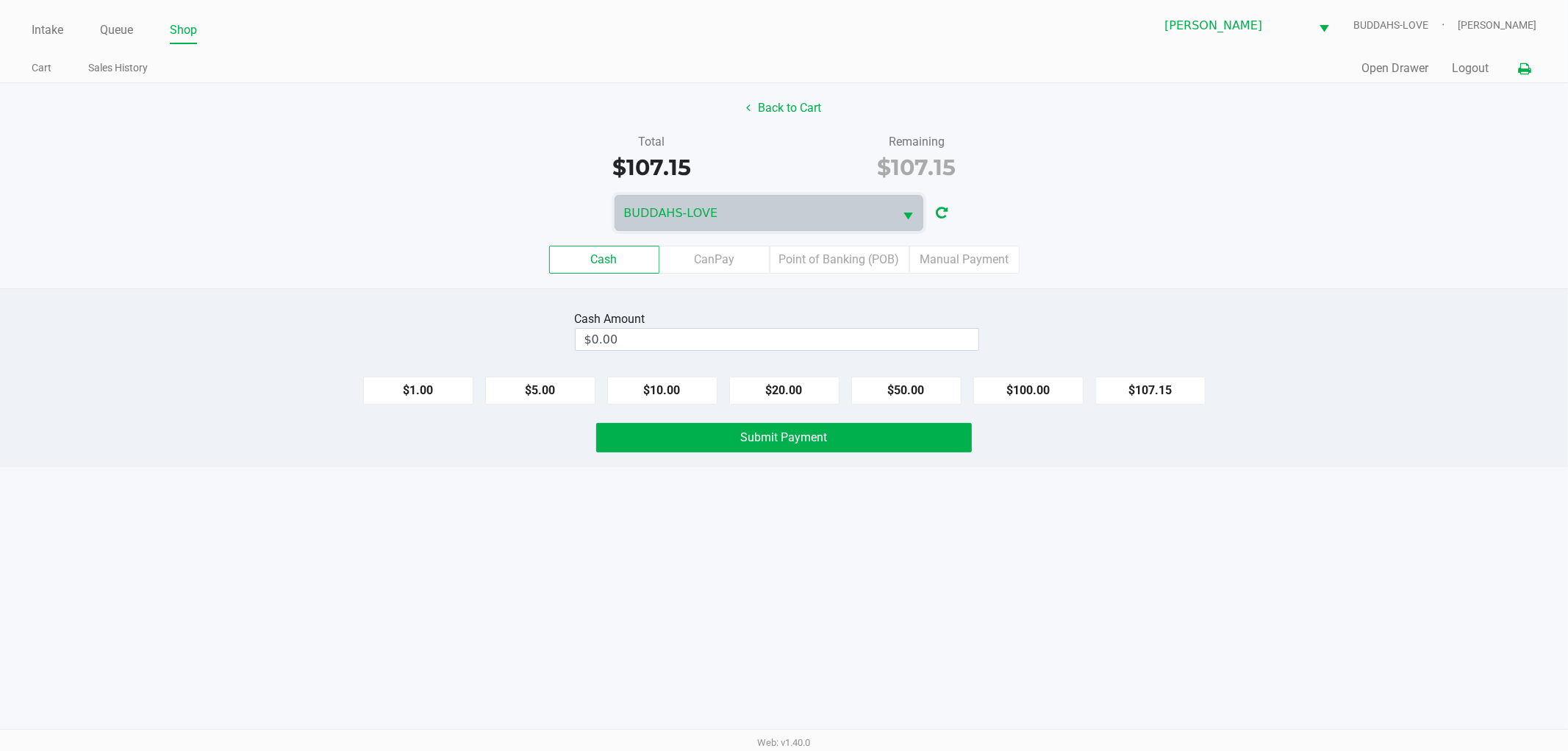
click at [1523, 76] on button at bounding box center [1524, 68] width 24 height 27
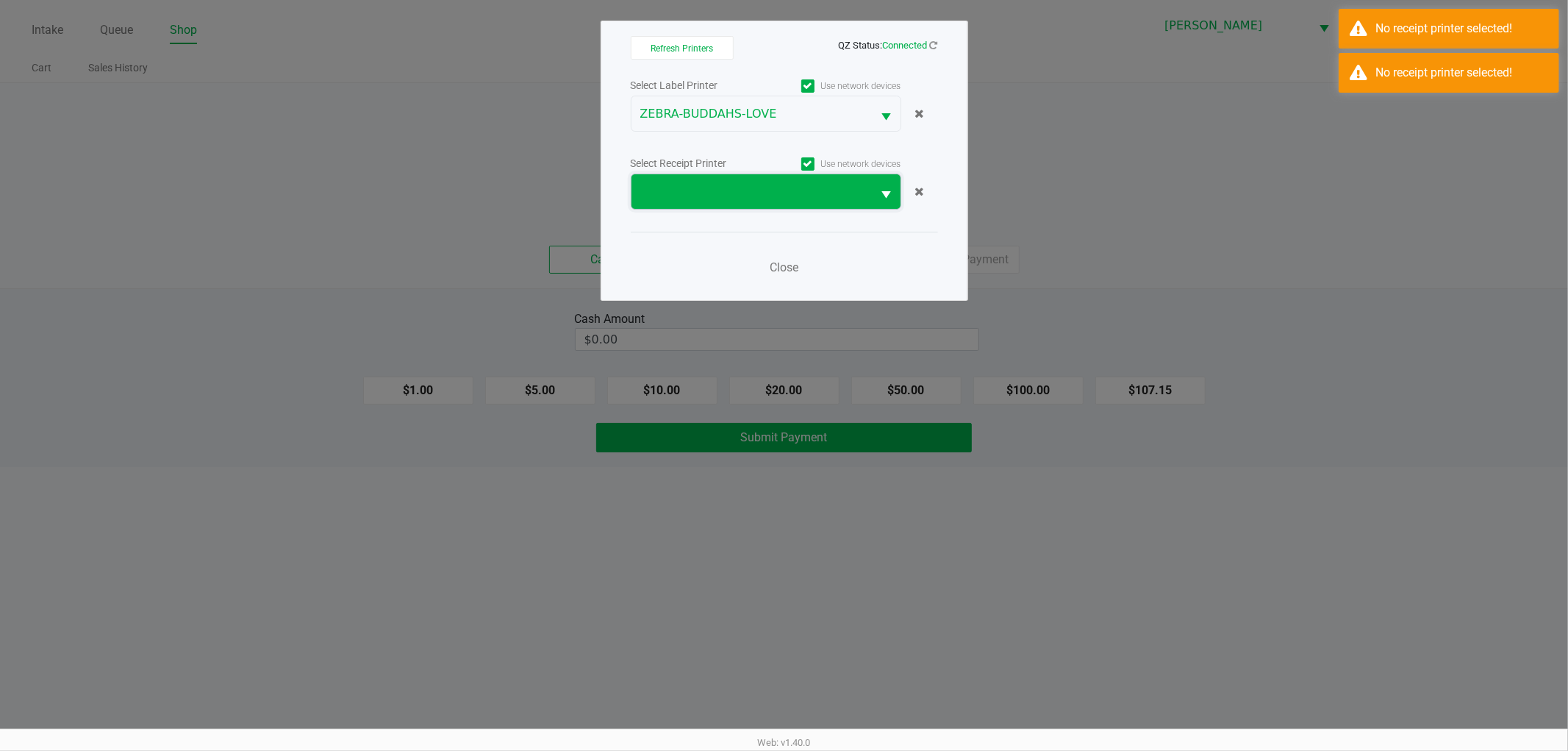
click at [715, 188] on span at bounding box center [752, 191] width 224 height 18
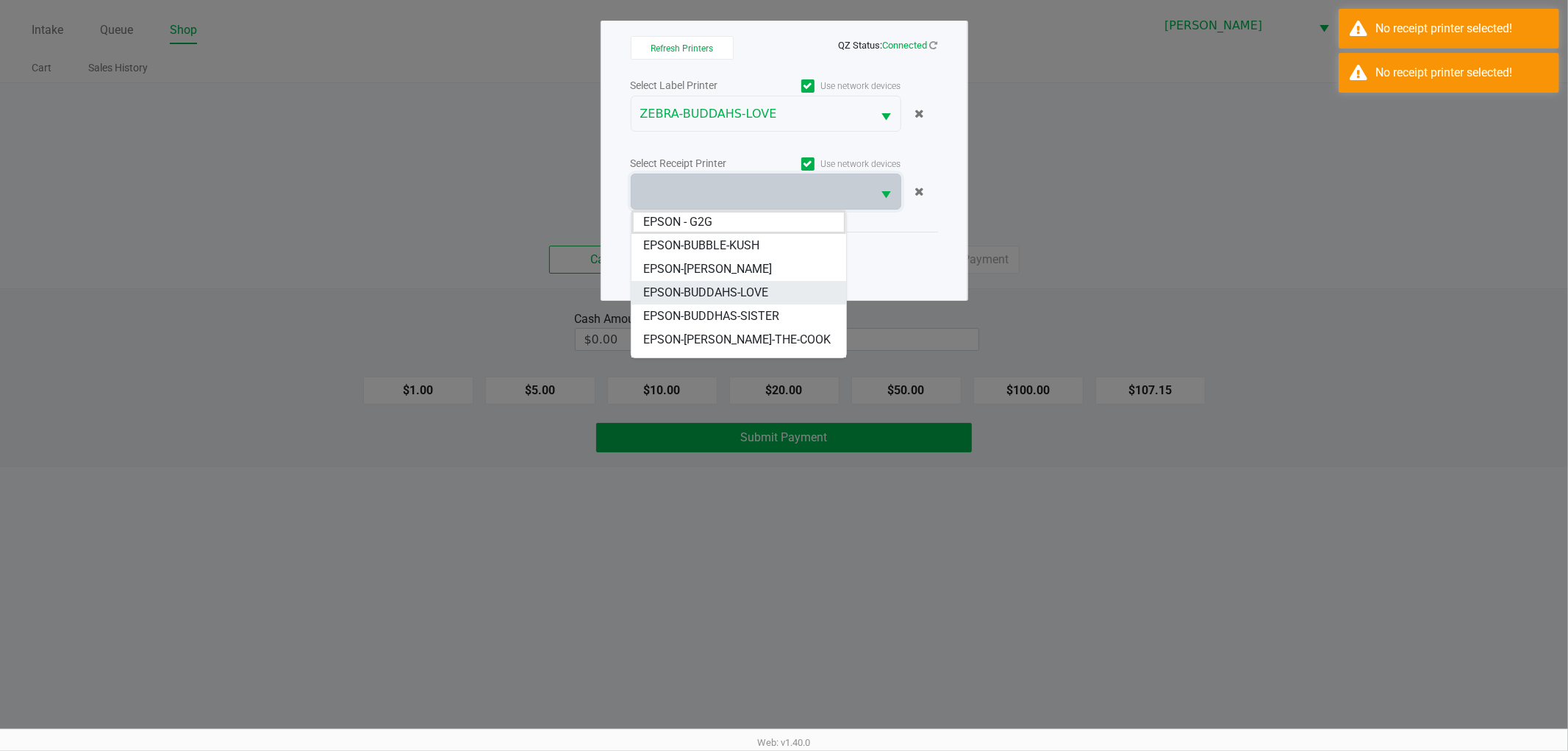
click at [754, 290] on span "EPSON-BUDDAHS-LOVE" at bounding box center [705, 292] width 125 height 18
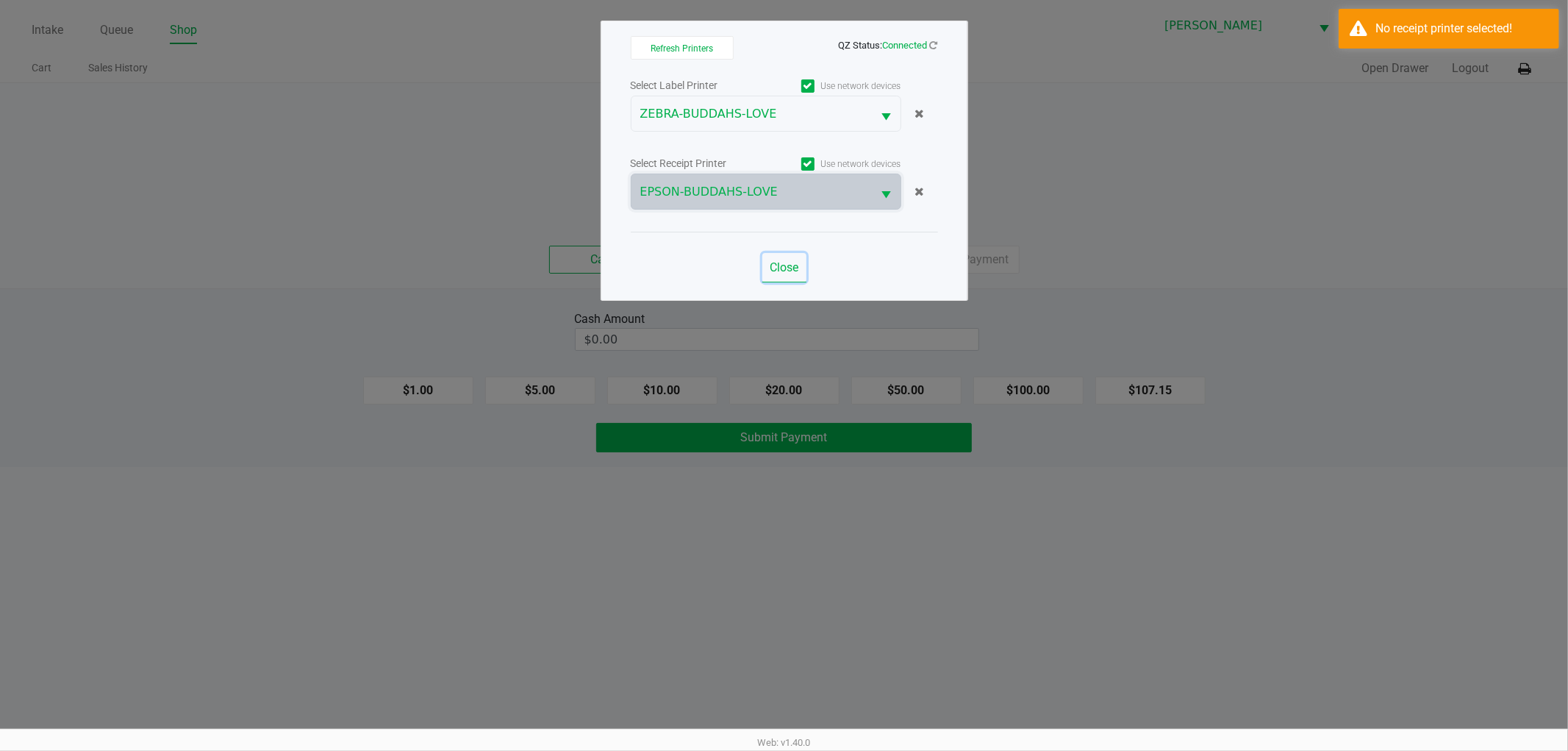
click at [777, 270] on span "Close" at bounding box center [784, 267] width 29 height 14
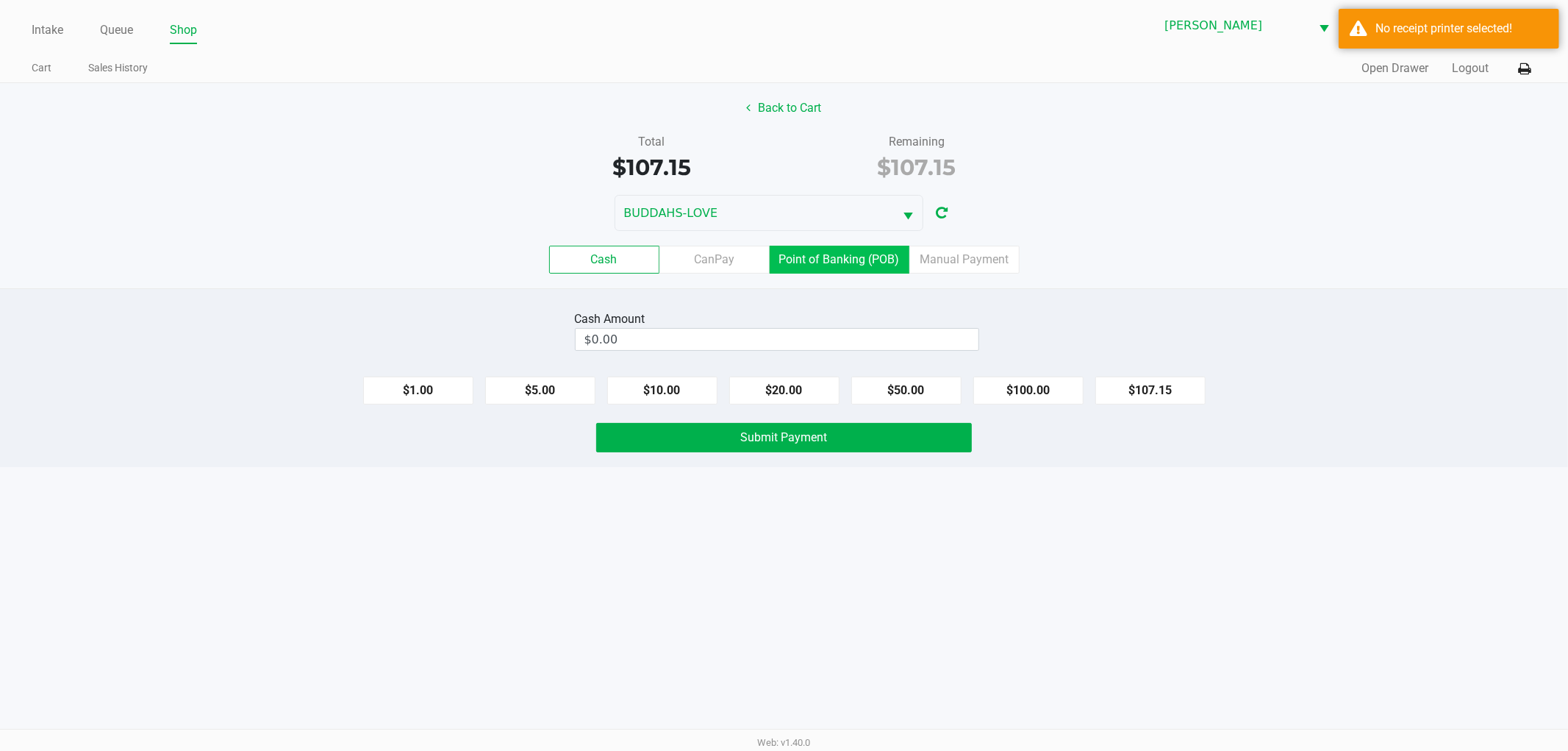
click at [875, 269] on label "Point of Banking (POB)" at bounding box center [840, 259] width 140 height 28
click at [0, 0] on 7 "Point of Banking (POB)" at bounding box center [0, 0] width 0 height 0
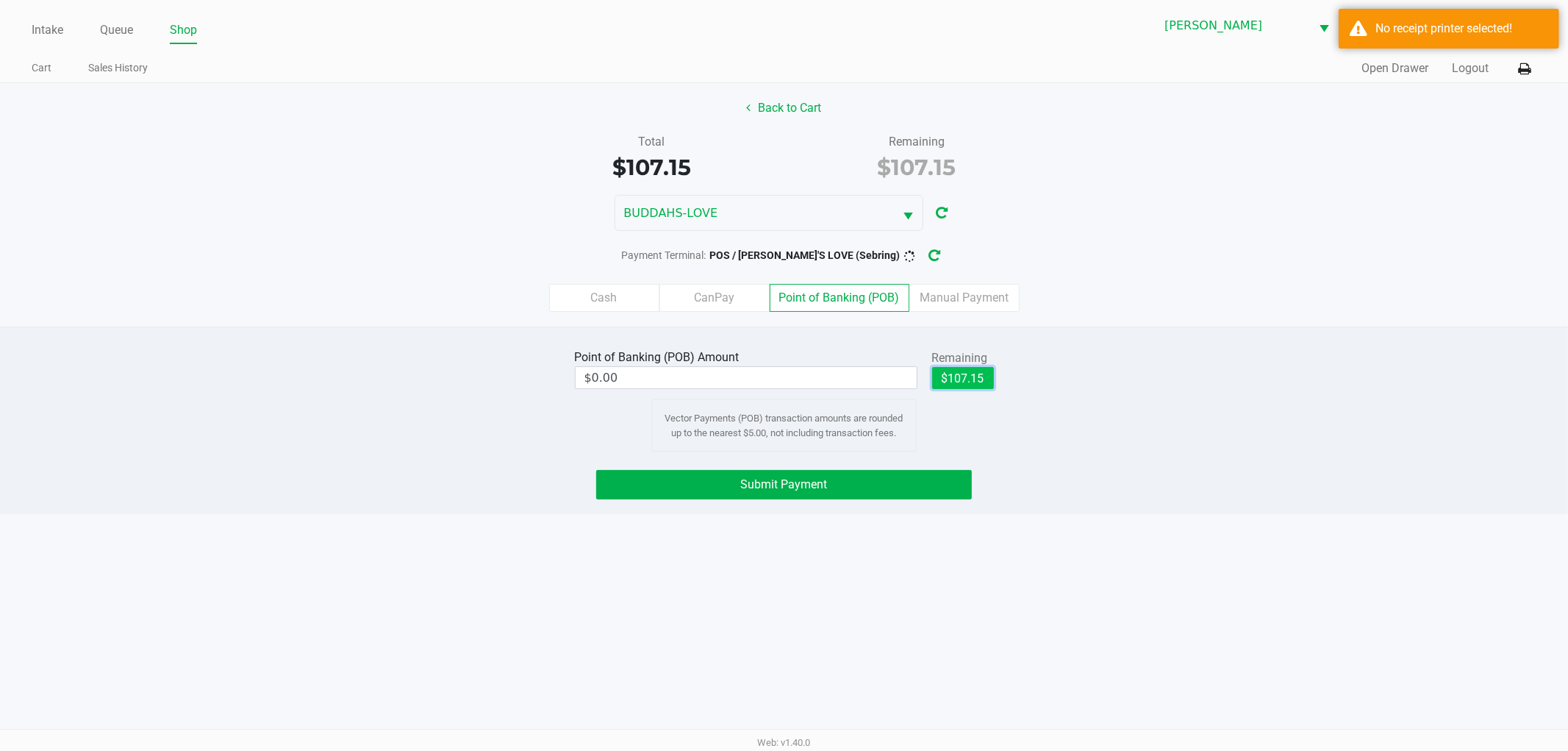
click at [954, 382] on button "$107.15" at bounding box center [963, 378] width 62 height 22
type input "$107.15"
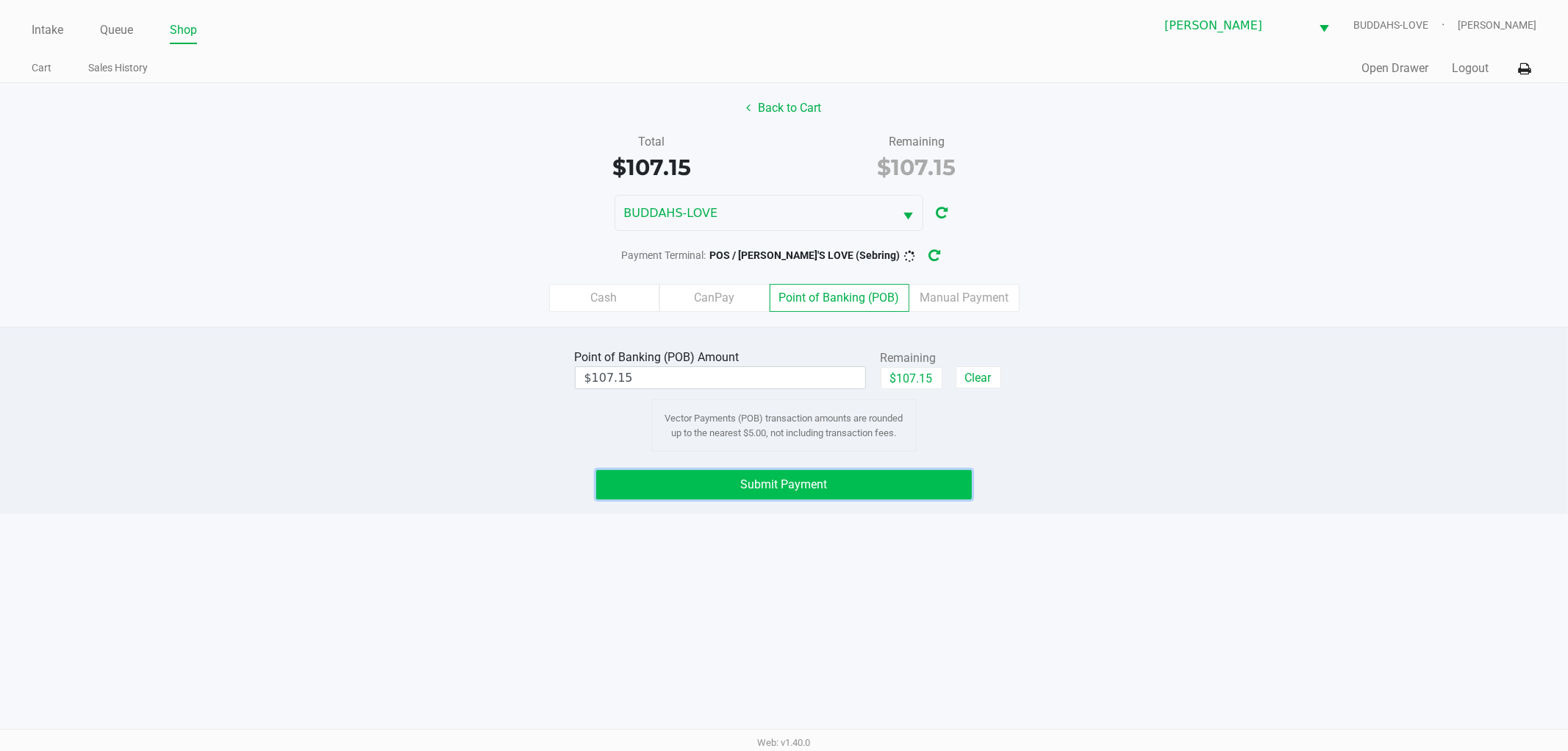
click at [846, 496] on button "Submit Payment" at bounding box center [784, 485] width 376 height 30
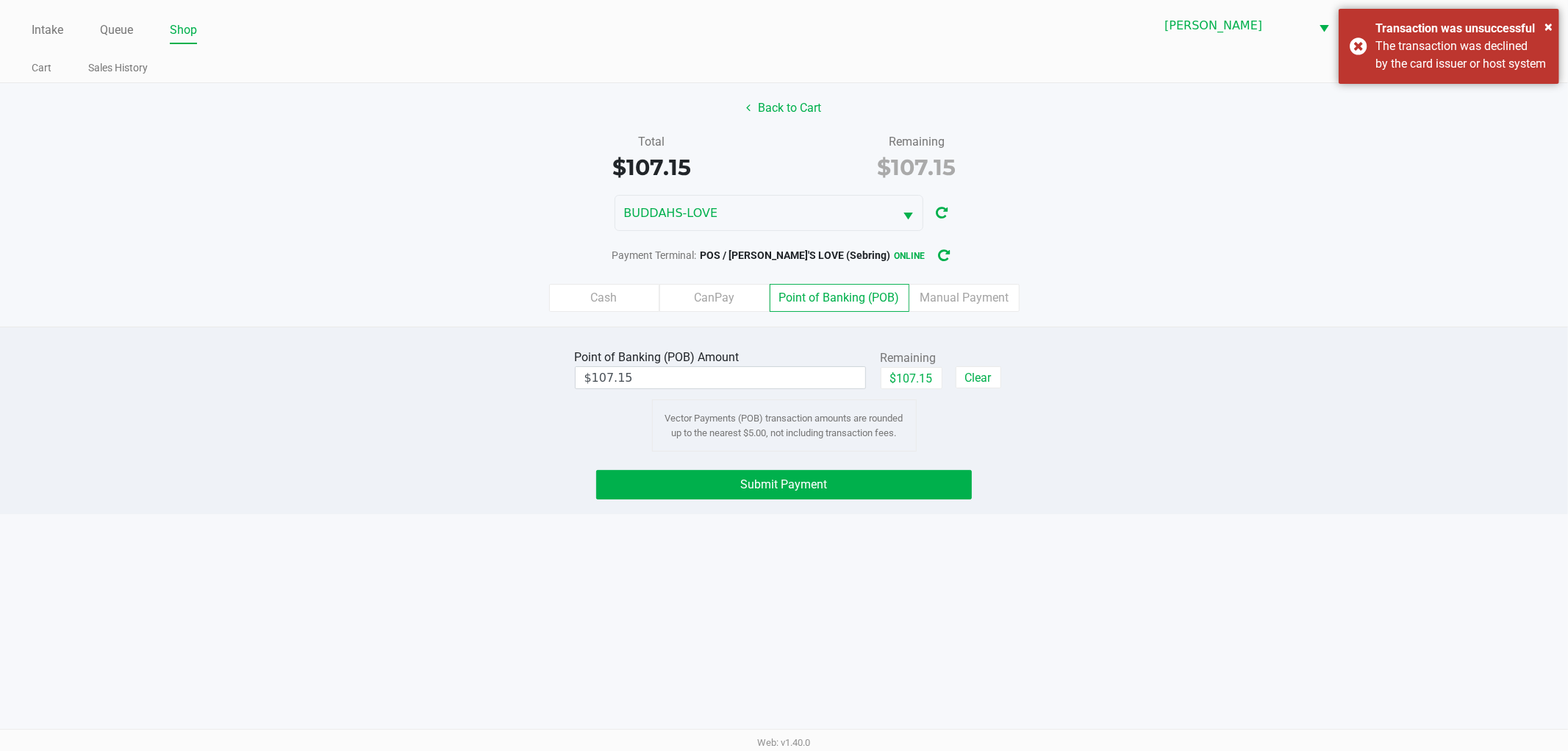
click at [799, 495] on button "Submit Payment" at bounding box center [784, 485] width 376 height 30
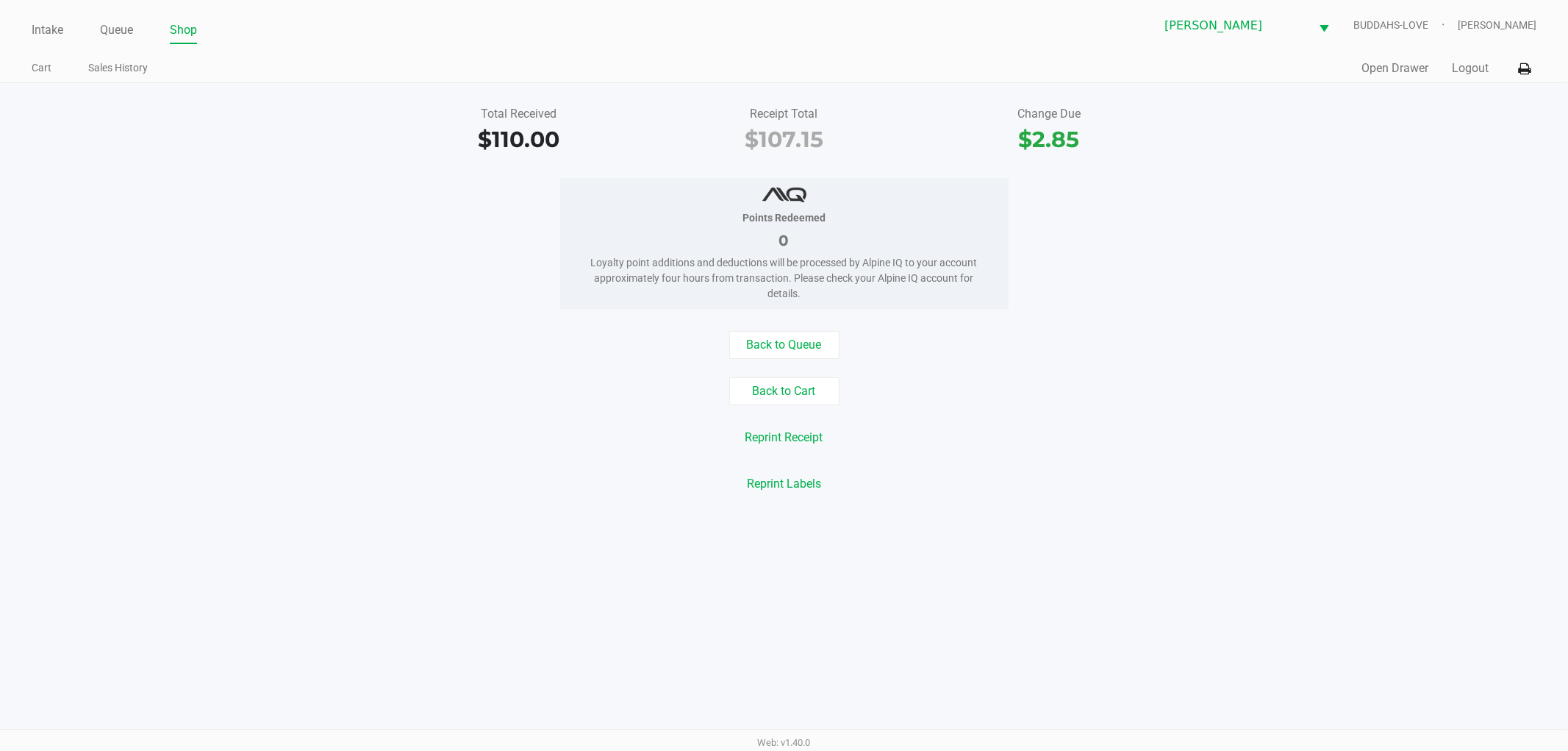
click at [1467, 57] on div "Quick Sale Open Drawer Logout" at bounding box center [1160, 68] width 753 height 27
click at [1466, 64] on button "Logout" at bounding box center [1469, 68] width 36 height 18
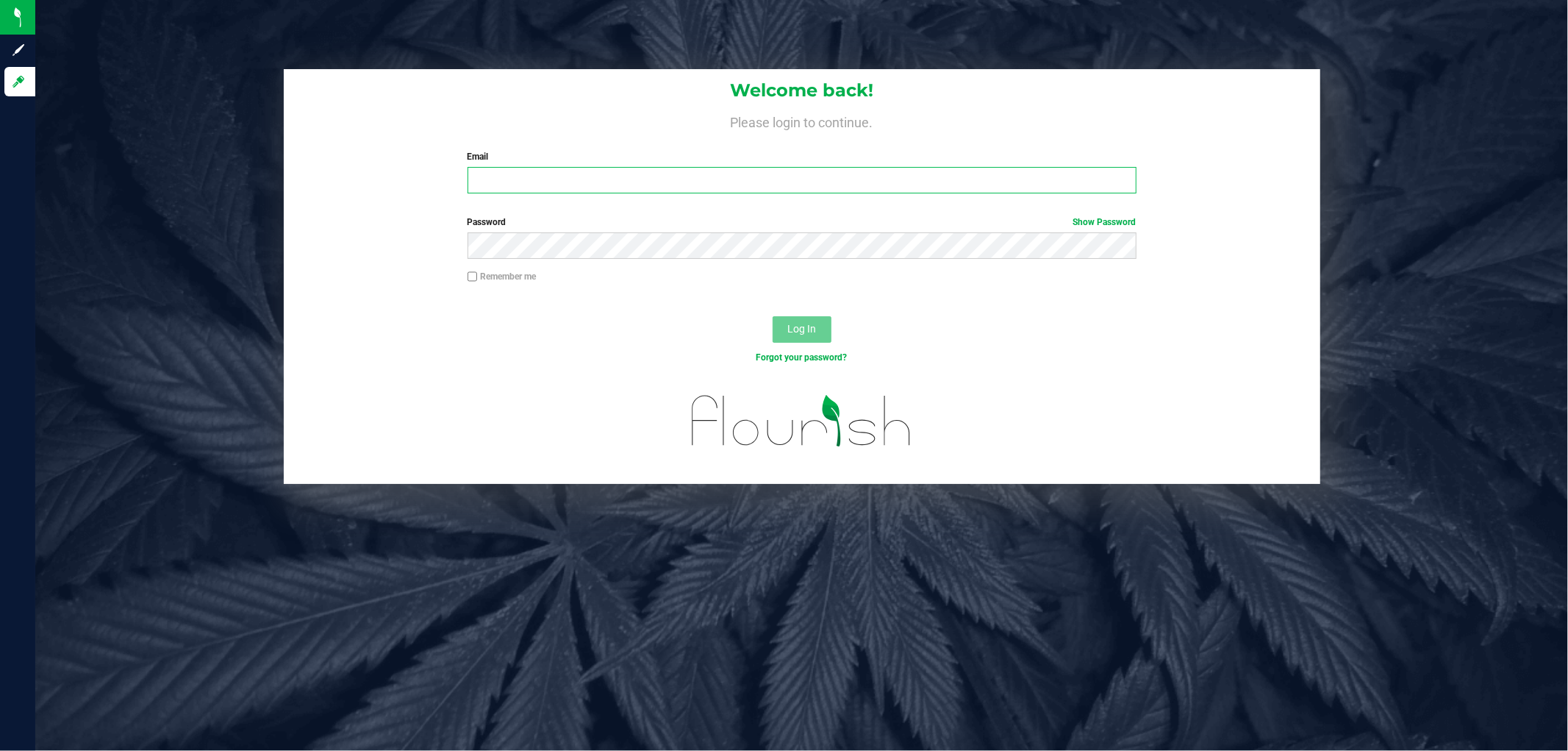
click at [721, 171] on input "Email" at bounding box center [801, 180] width 669 height 26
type input "[EMAIL_ADDRESS][DOMAIN_NAME]"
click at [772, 316] on button "Log In" at bounding box center [801, 329] width 59 height 26
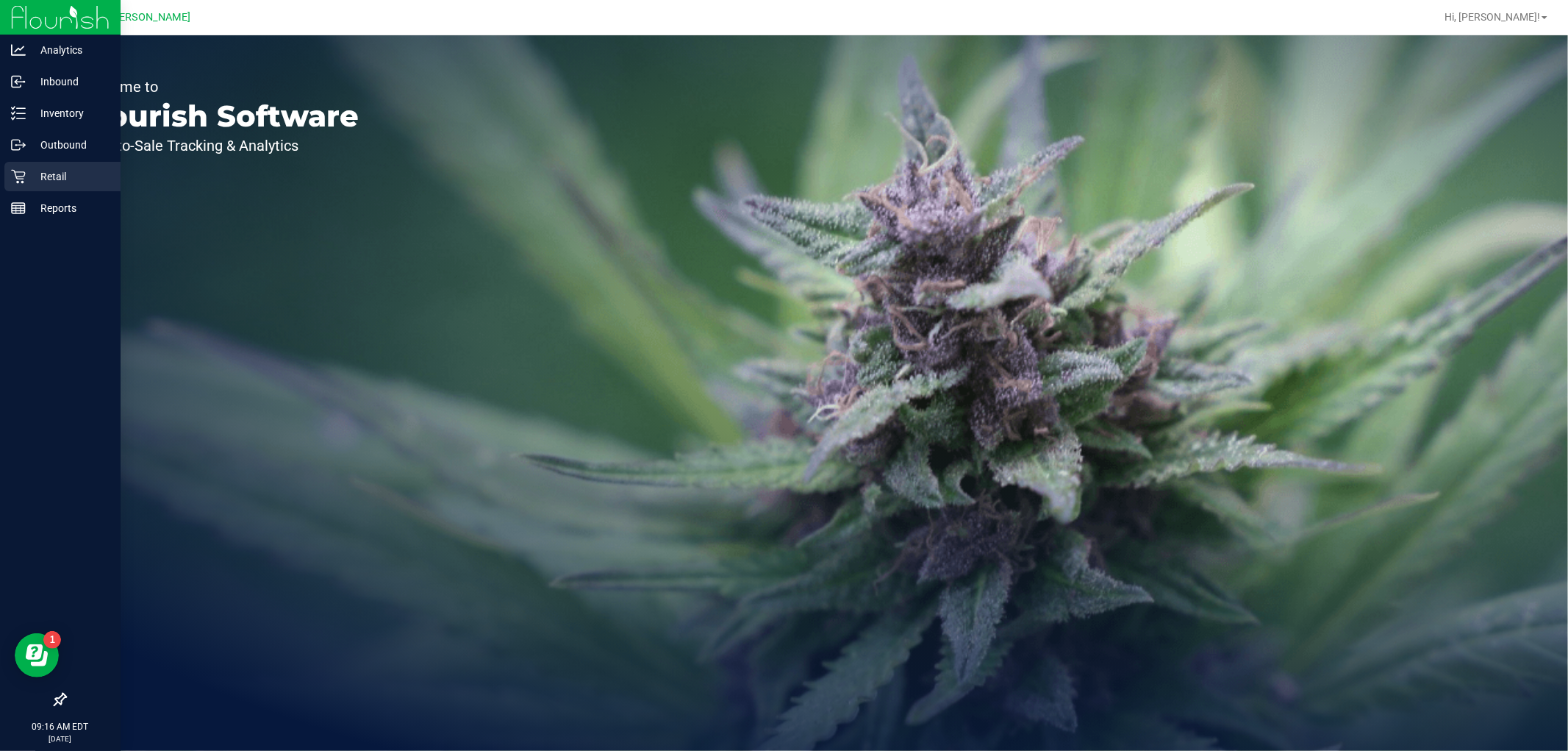
click at [26, 161] on div "Retail" at bounding box center [62, 176] width 116 height 30
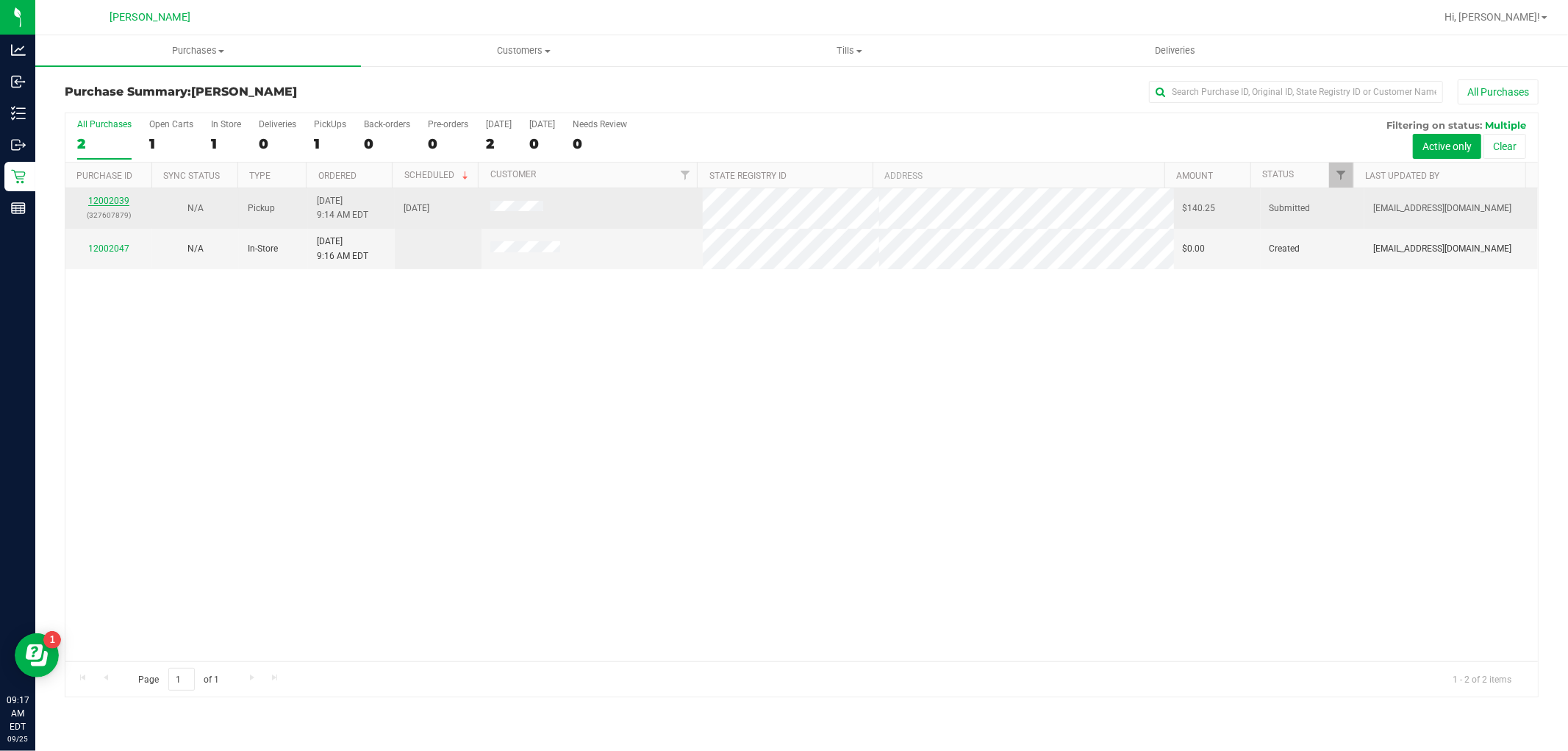
click at [105, 199] on link "12002039" at bounding box center [109, 201] width 41 height 10
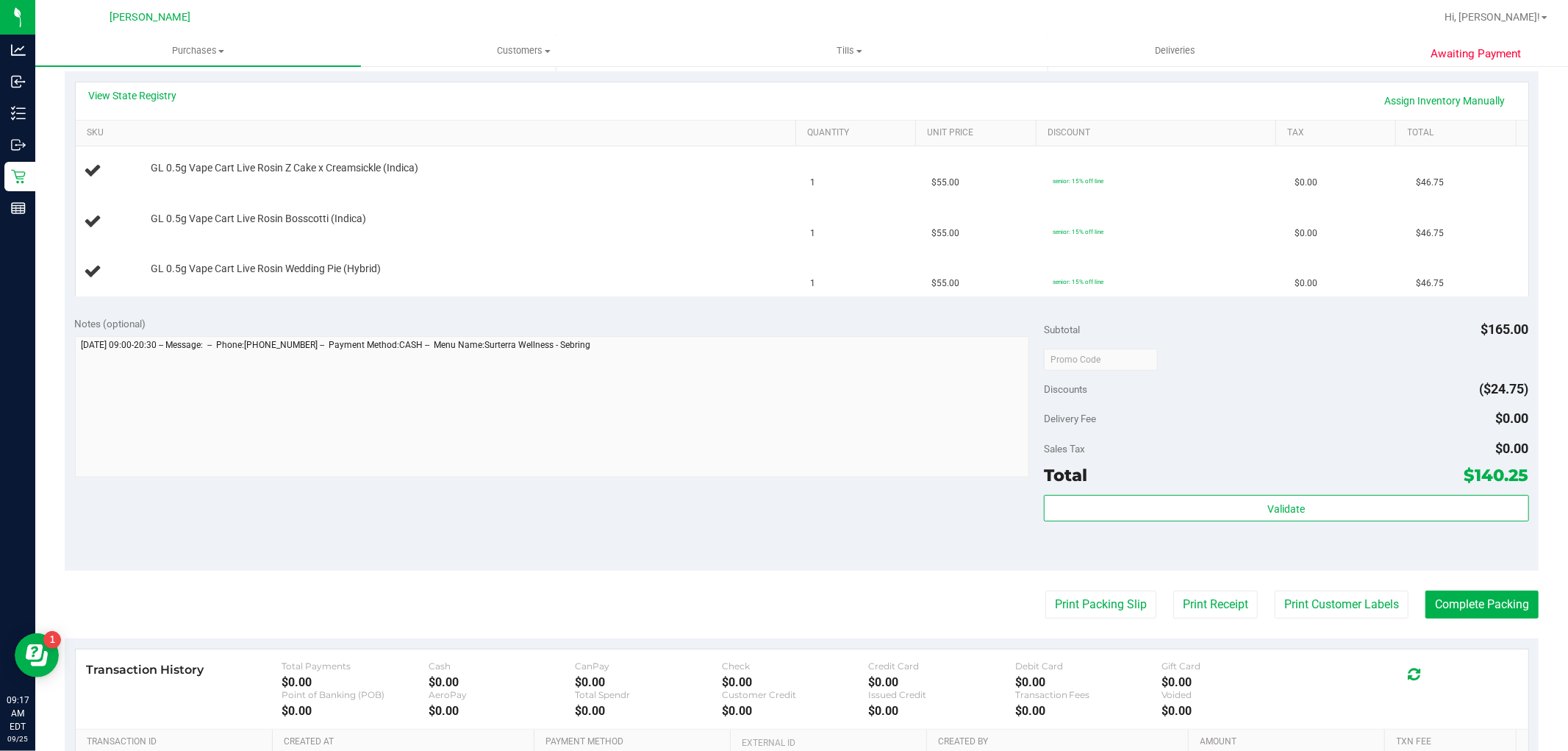
scroll to position [327, 0]
click at [1111, 600] on button "Print Packing Slip" at bounding box center [1100, 603] width 111 height 28
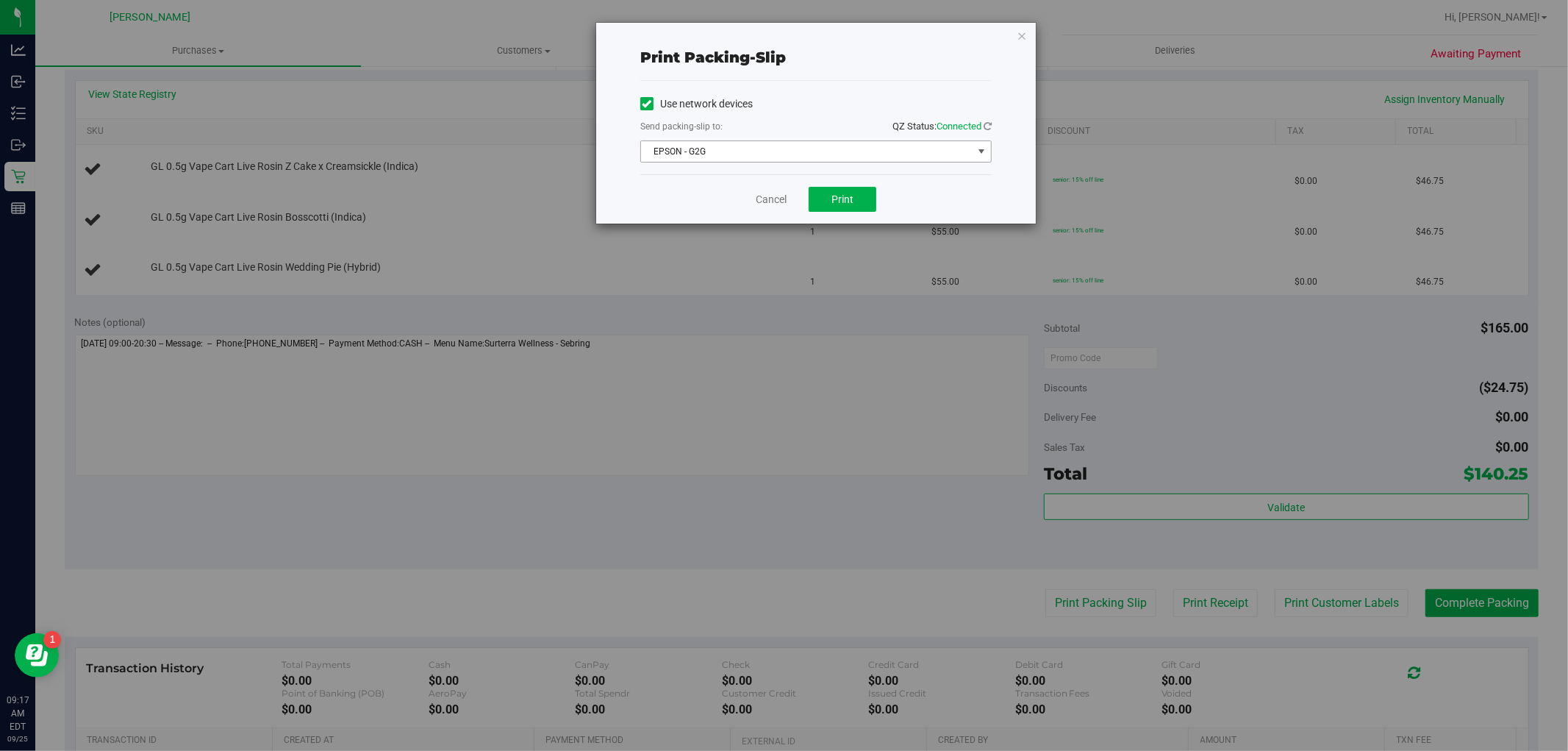
click at [814, 149] on span "EPSON - G2G" at bounding box center [806, 151] width 331 height 21
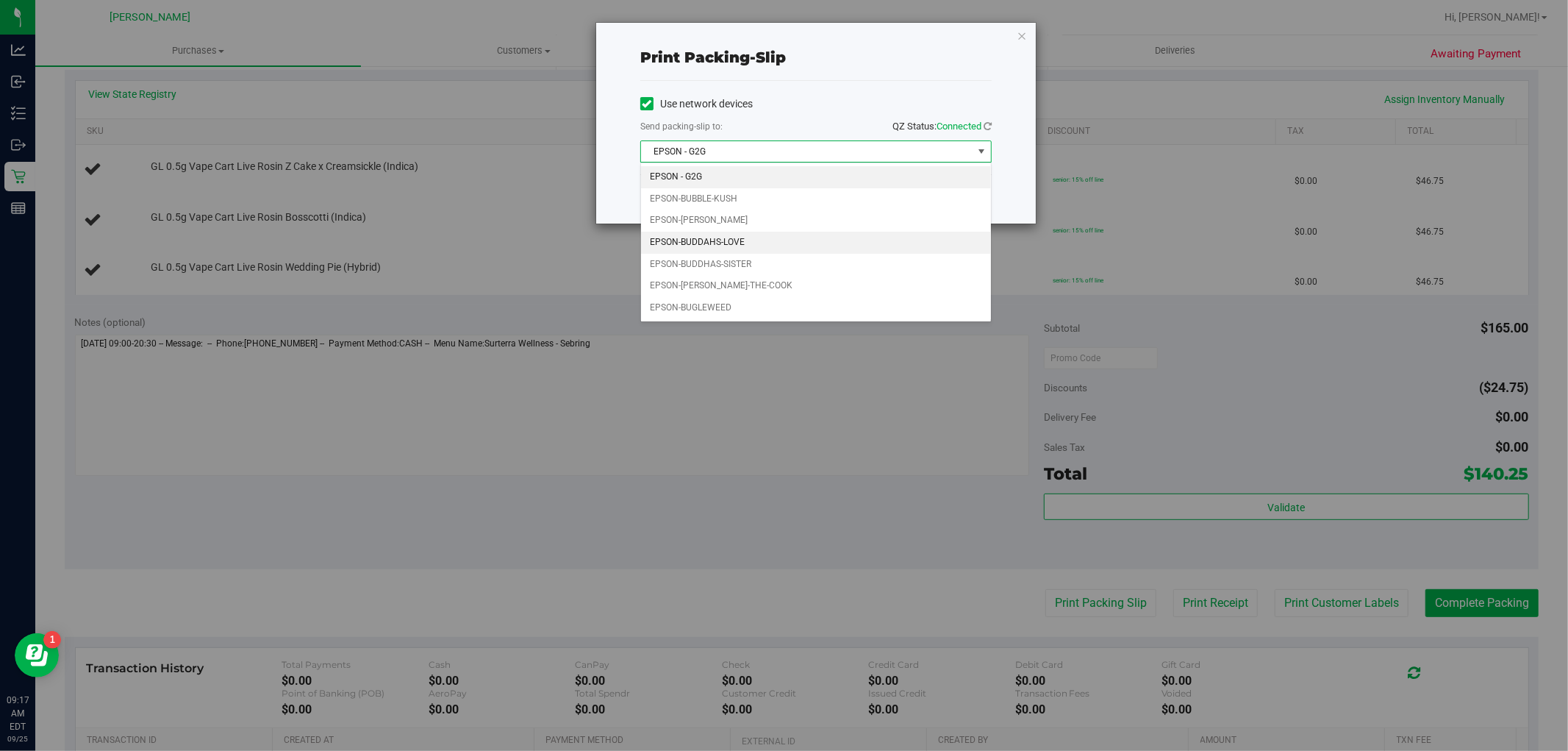
click at [735, 244] on li "EPSON-BUDDAHS-LOVE" at bounding box center [815, 243] width 350 height 22
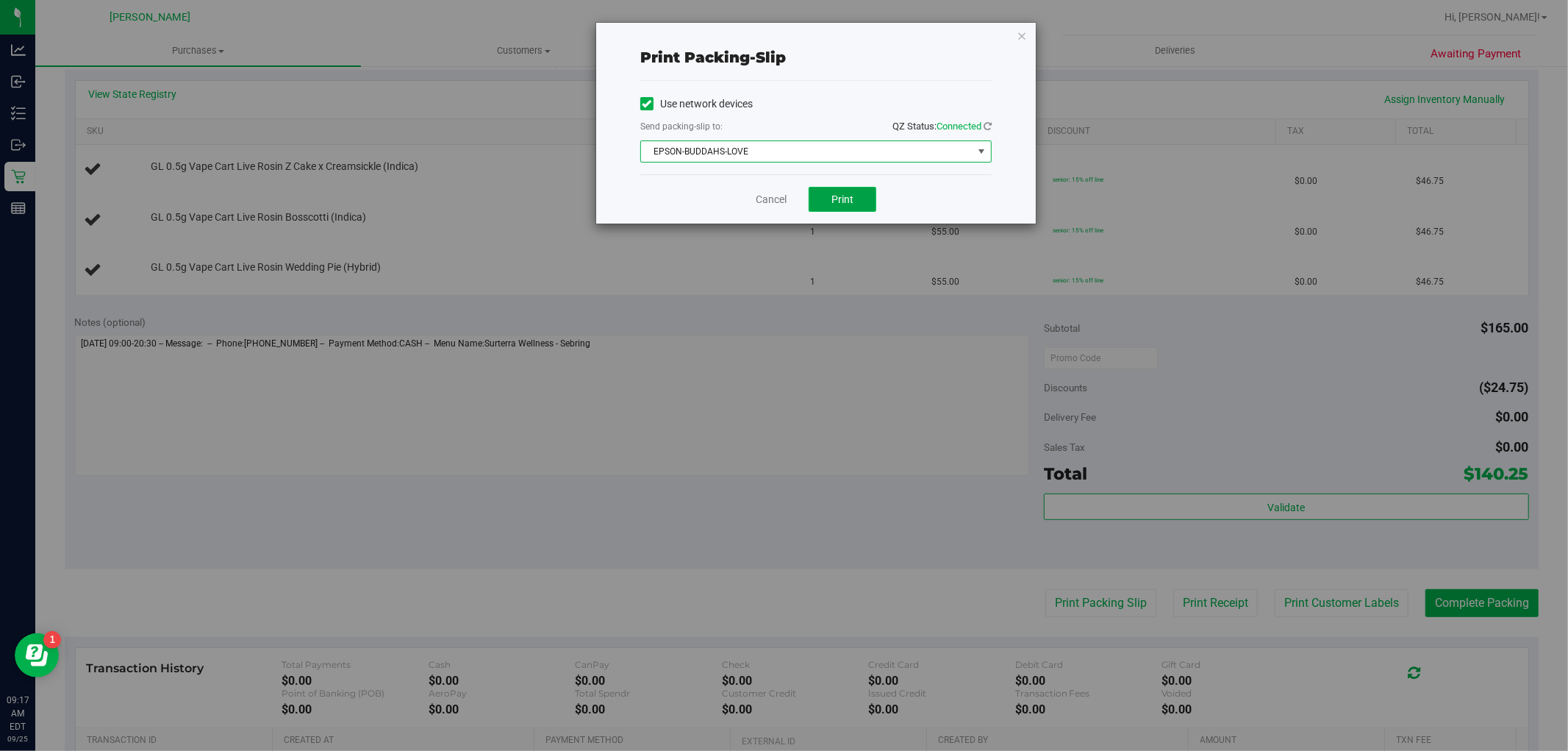
click at [872, 202] on button "Print" at bounding box center [842, 199] width 67 height 25
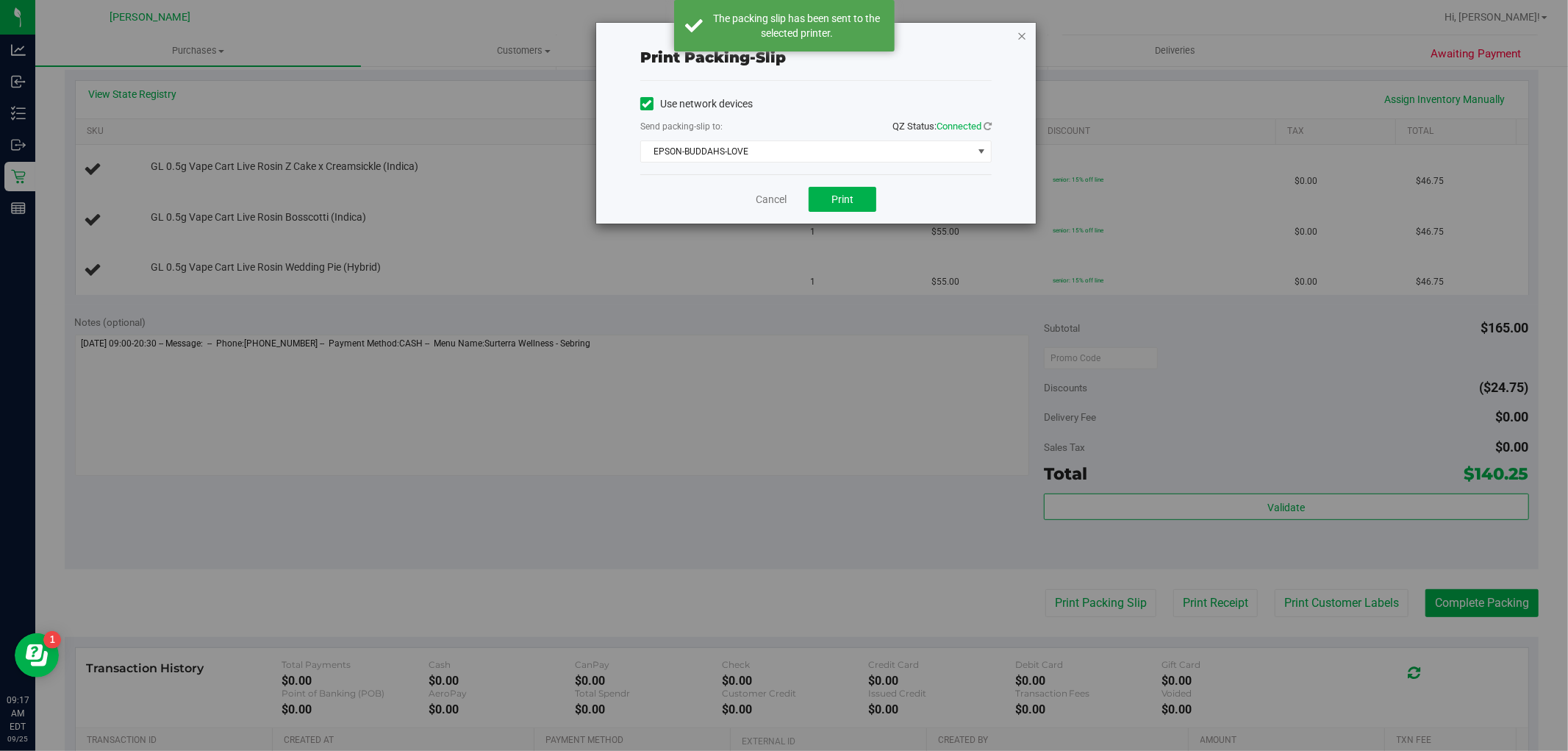
click at [1022, 33] on icon "button" at bounding box center [1021, 35] width 10 height 18
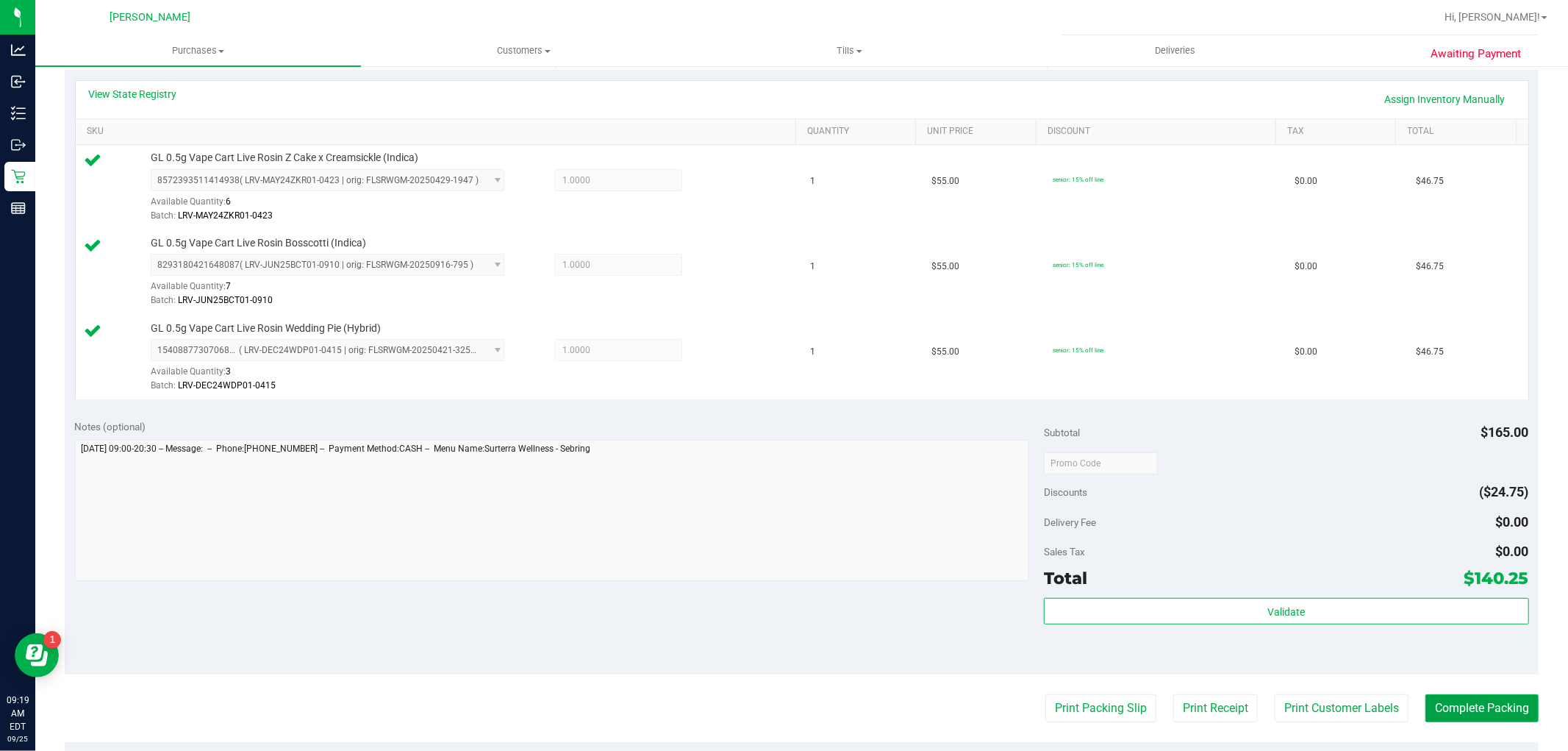
click at [1460, 710] on button "Complete Packing" at bounding box center [1481, 708] width 113 height 28
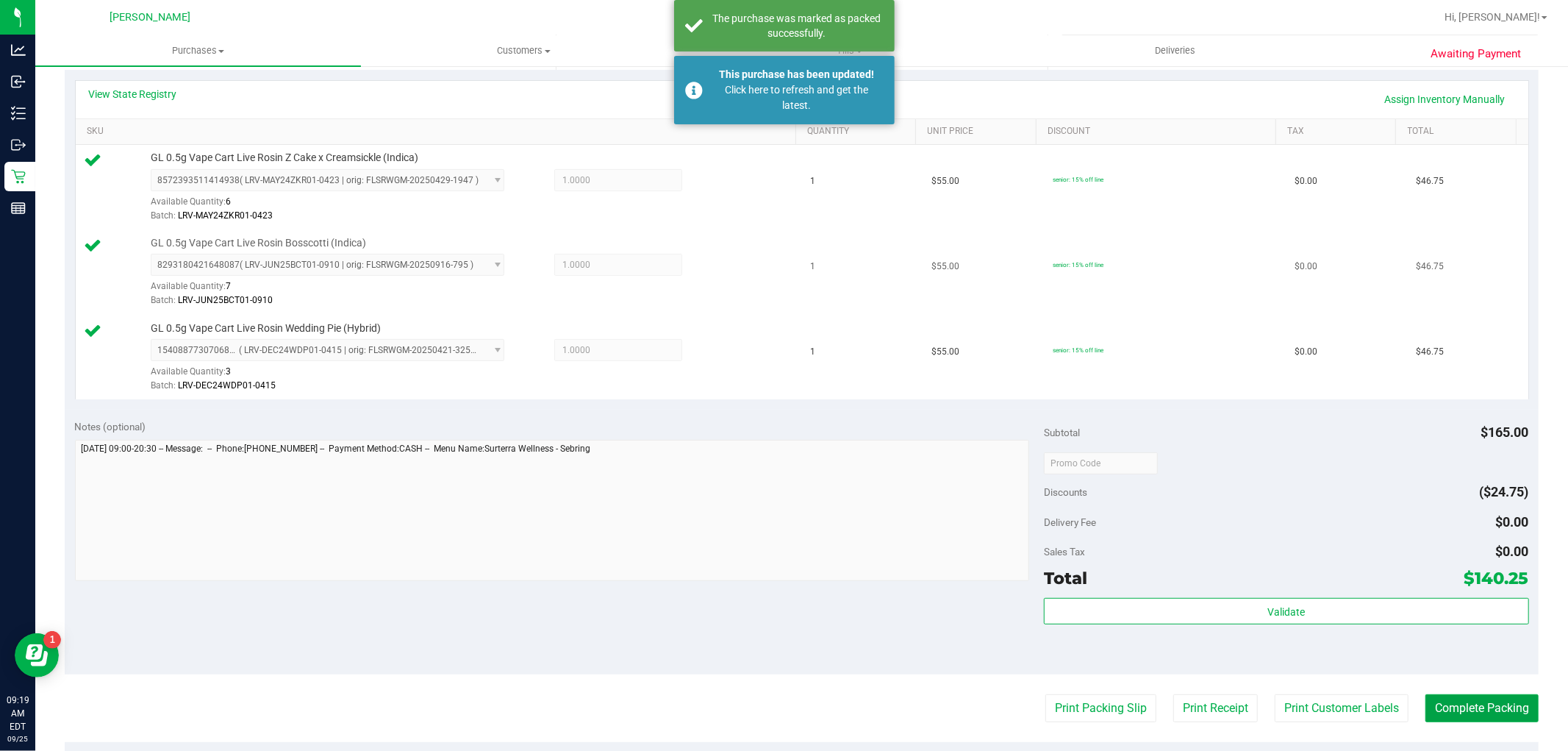
scroll to position [0, 0]
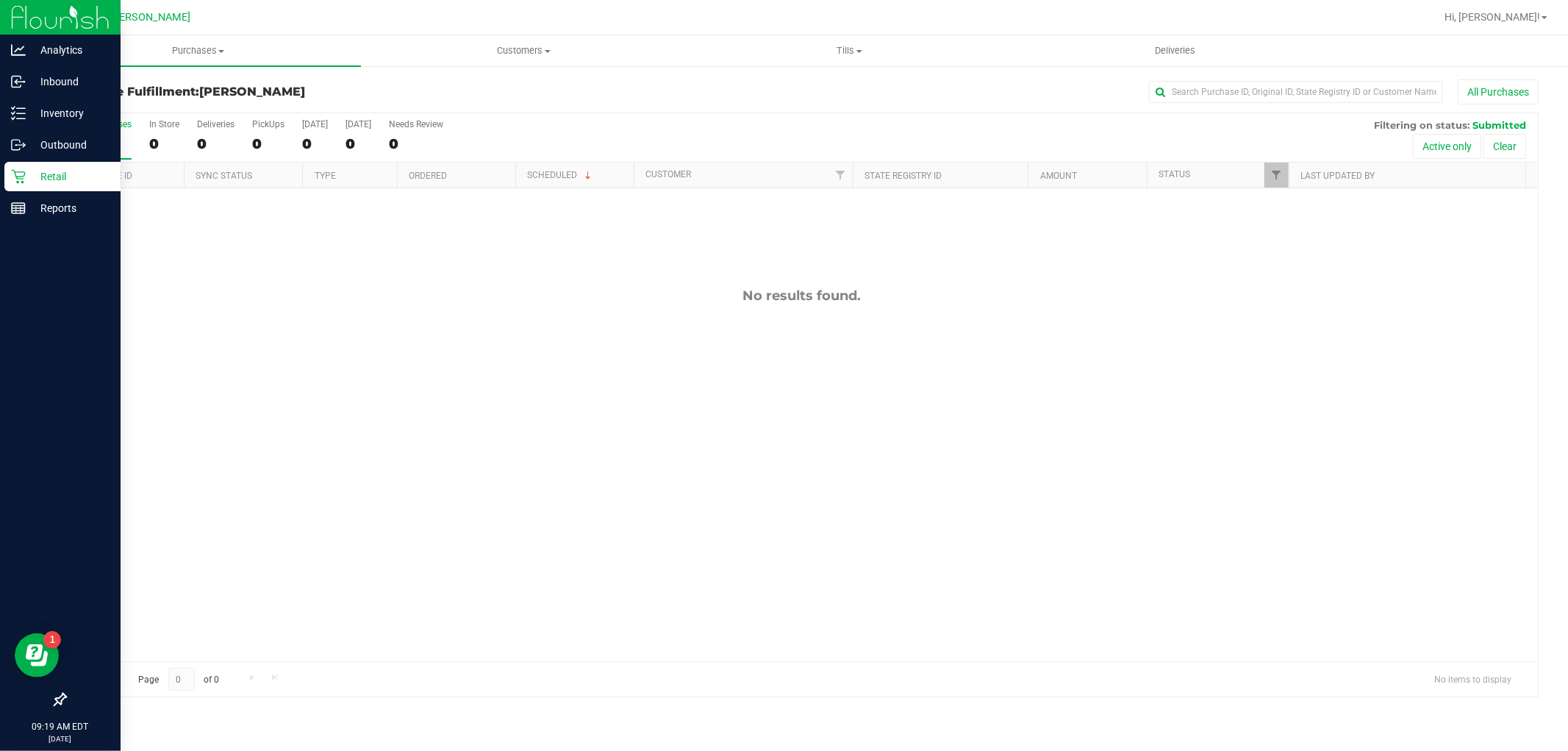
click at [45, 174] on p "Retail" at bounding box center [70, 176] width 89 height 18
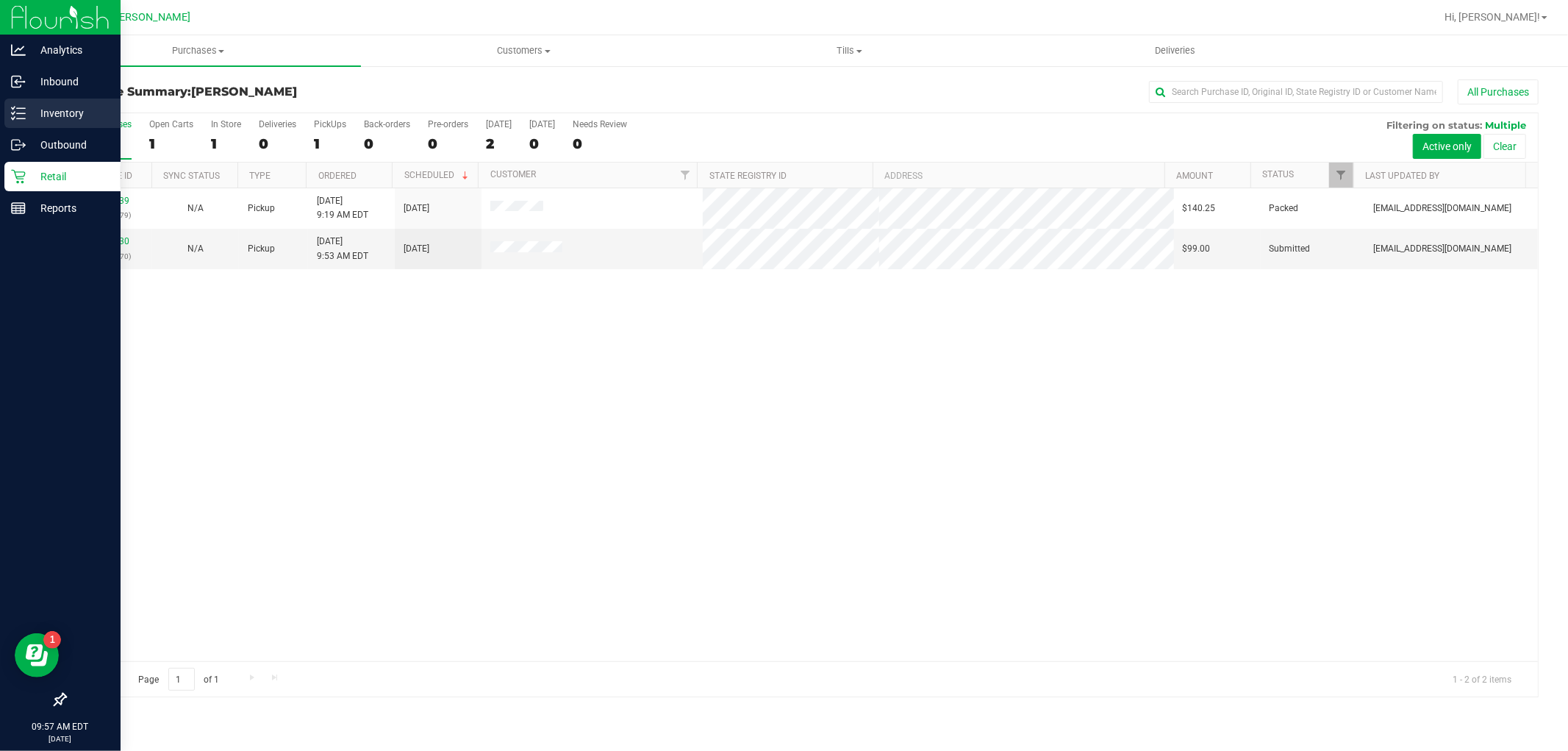
click at [39, 108] on p "Inventory" at bounding box center [70, 113] width 89 height 18
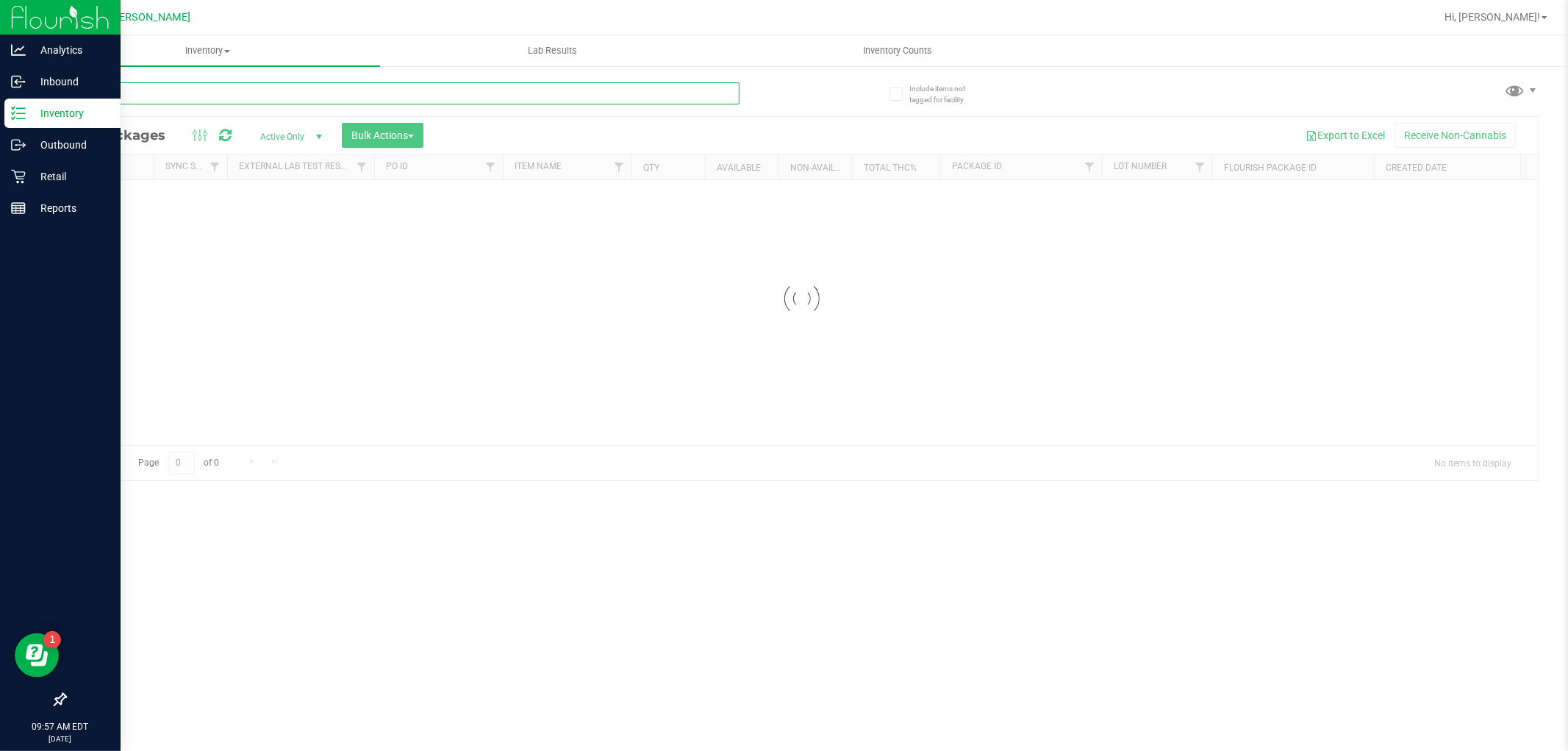
click at [281, 91] on div "Inventory All packages All inventory Waste log Create inventory Lab Results Inv…" at bounding box center [801, 393] width 1533 height 716
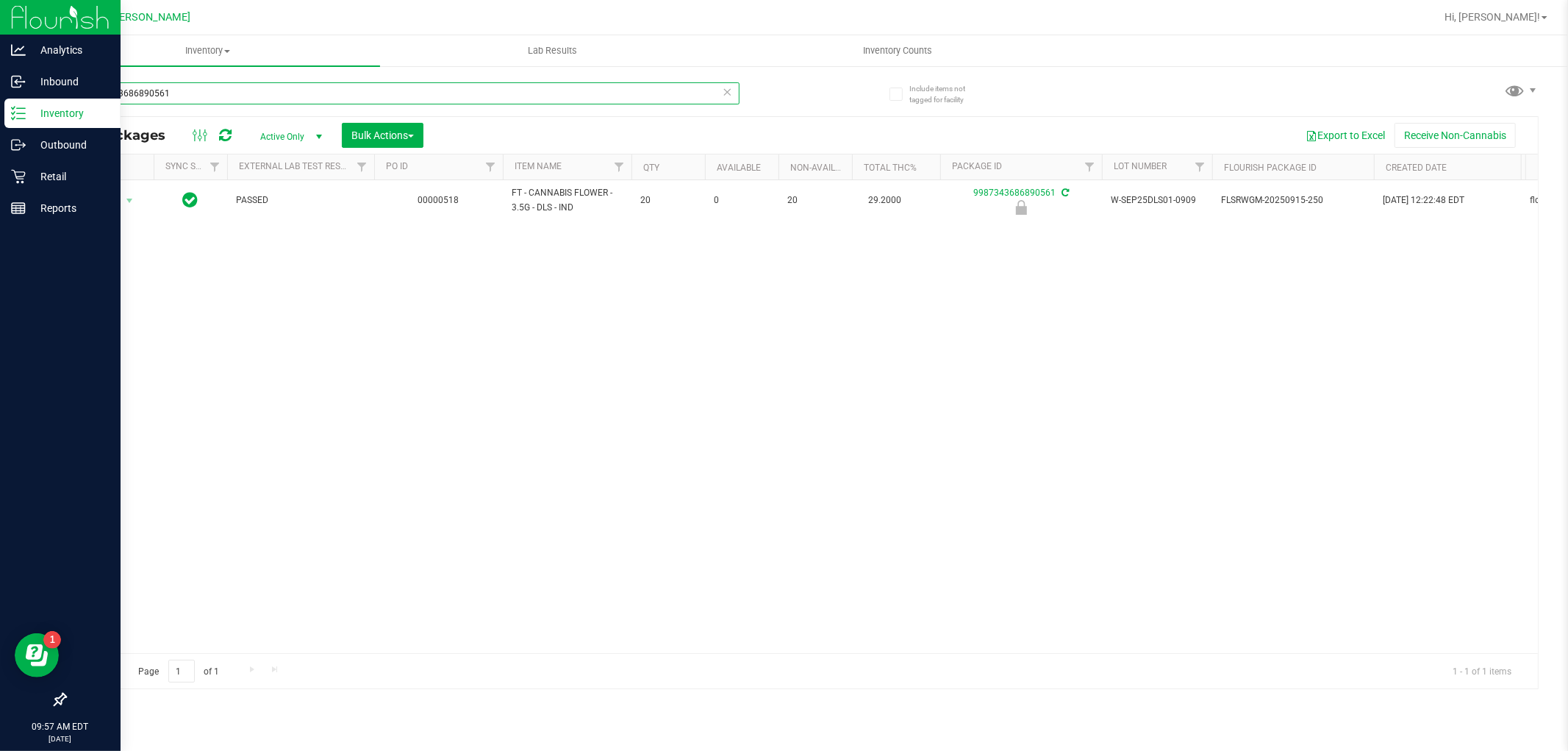
type input "9987343686890561"
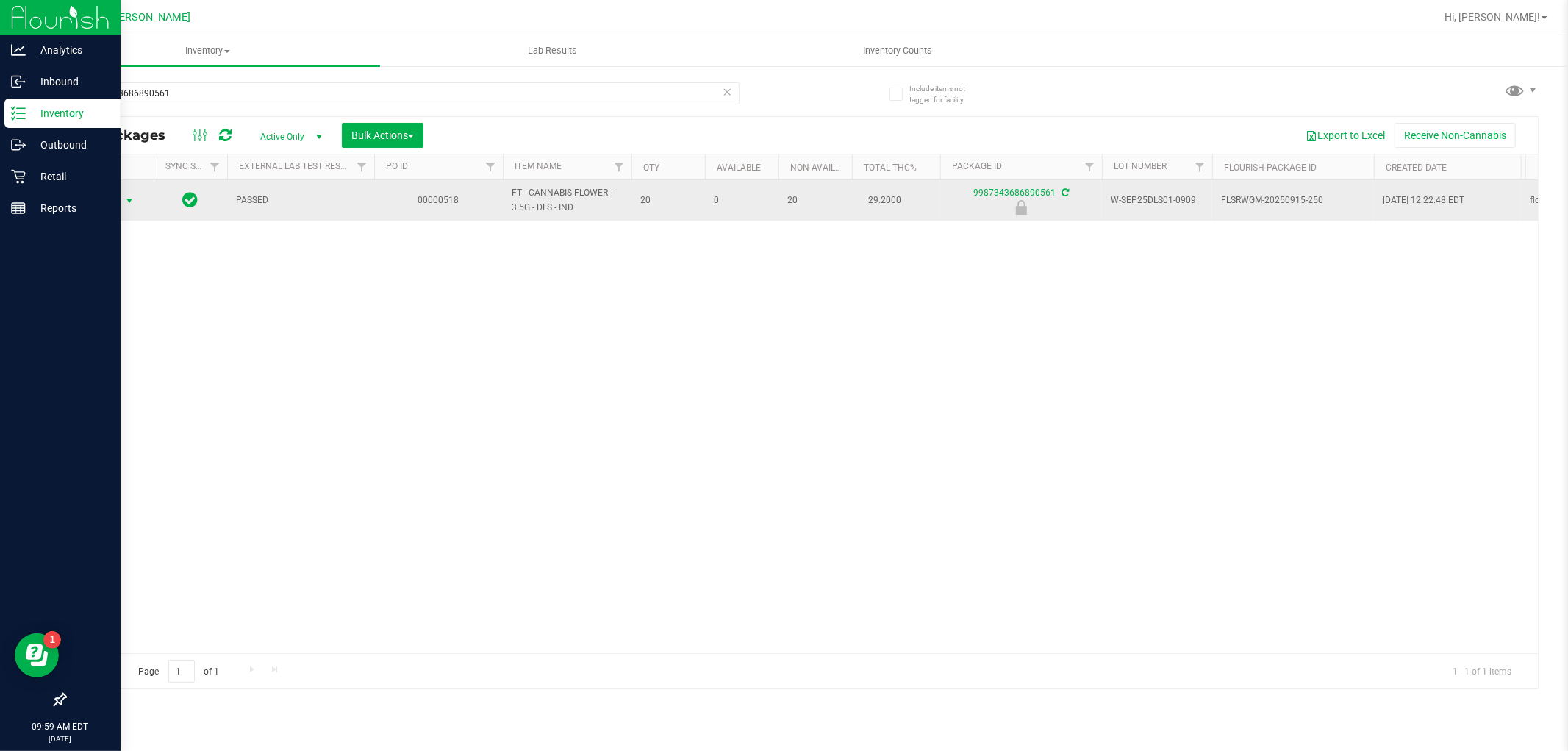
click at [84, 196] on span "Action" at bounding box center [100, 201] width 40 height 21
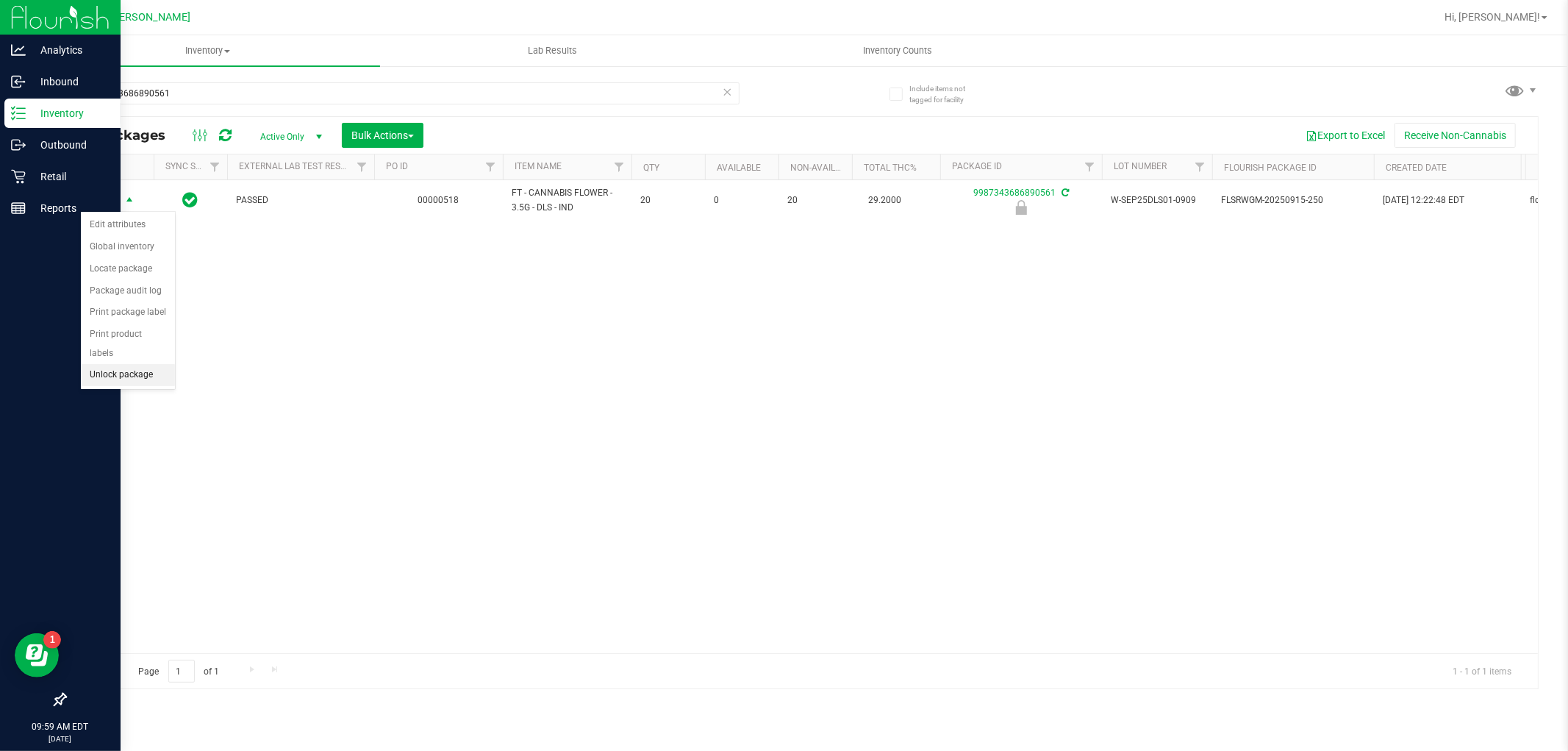
click at [141, 376] on li "Unlock package" at bounding box center [128, 375] width 94 height 22
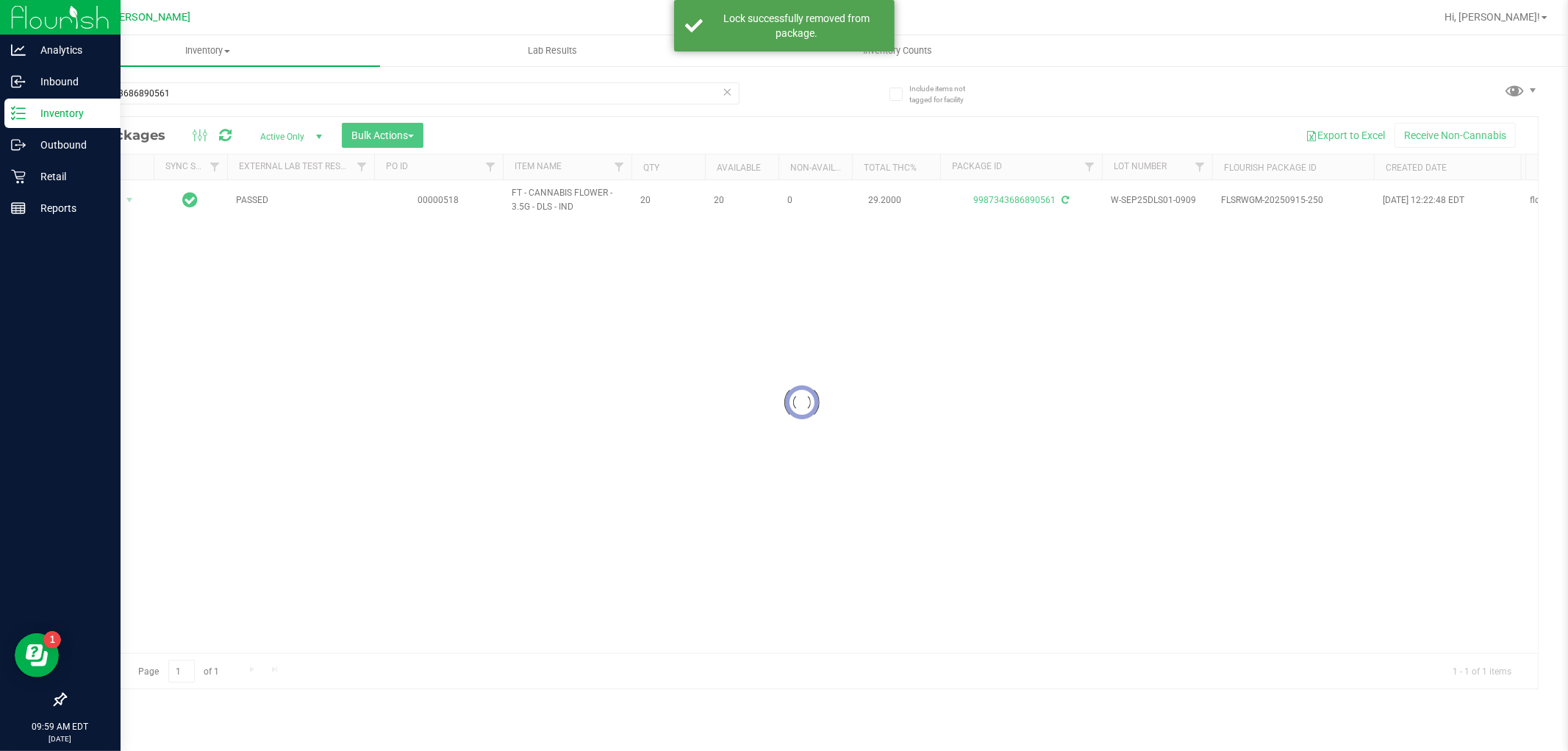
click at [110, 202] on div at bounding box center [801, 402] width 1472 height 571
click at [110, 202] on span "Action" at bounding box center [100, 200] width 40 height 21
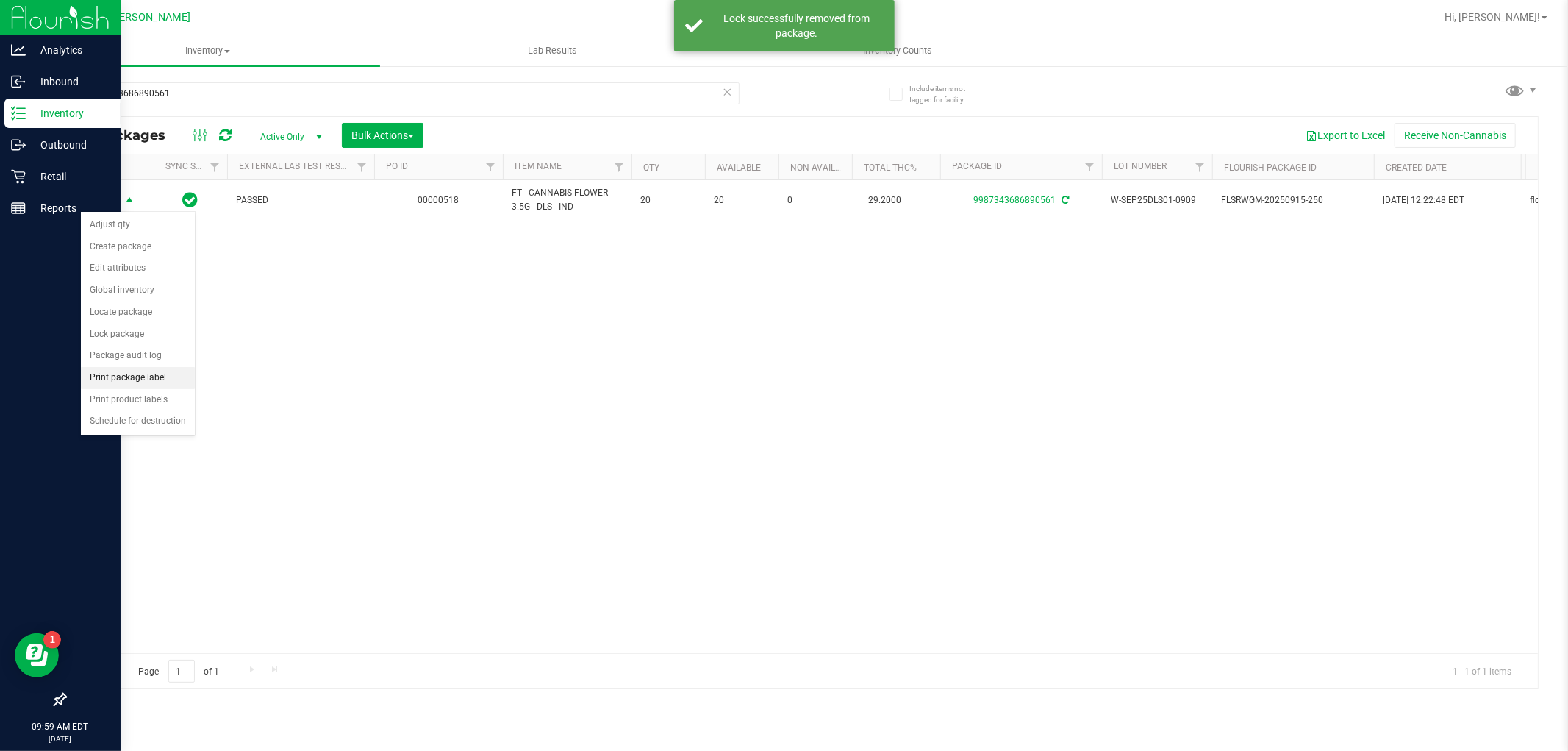
click at [134, 384] on li "Print package label" at bounding box center [138, 378] width 114 height 22
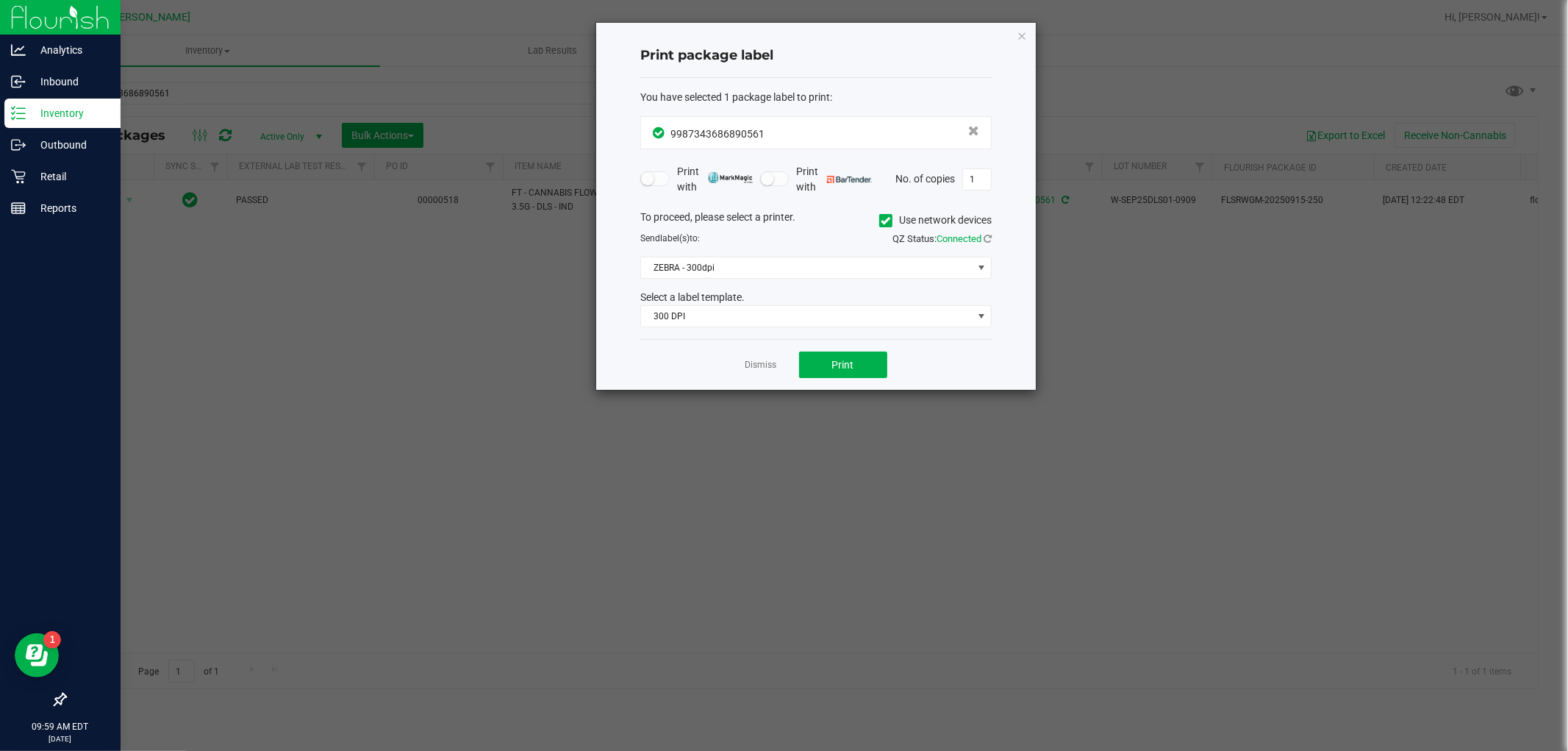
click at [825, 327] on div "You have selected 1 package label to print : 9987343686890561 Print with Print …" at bounding box center [815, 209] width 352 height 262
click at [834, 321] on span "300 DPI" at bounding box center [806, 316] width 331 height 21
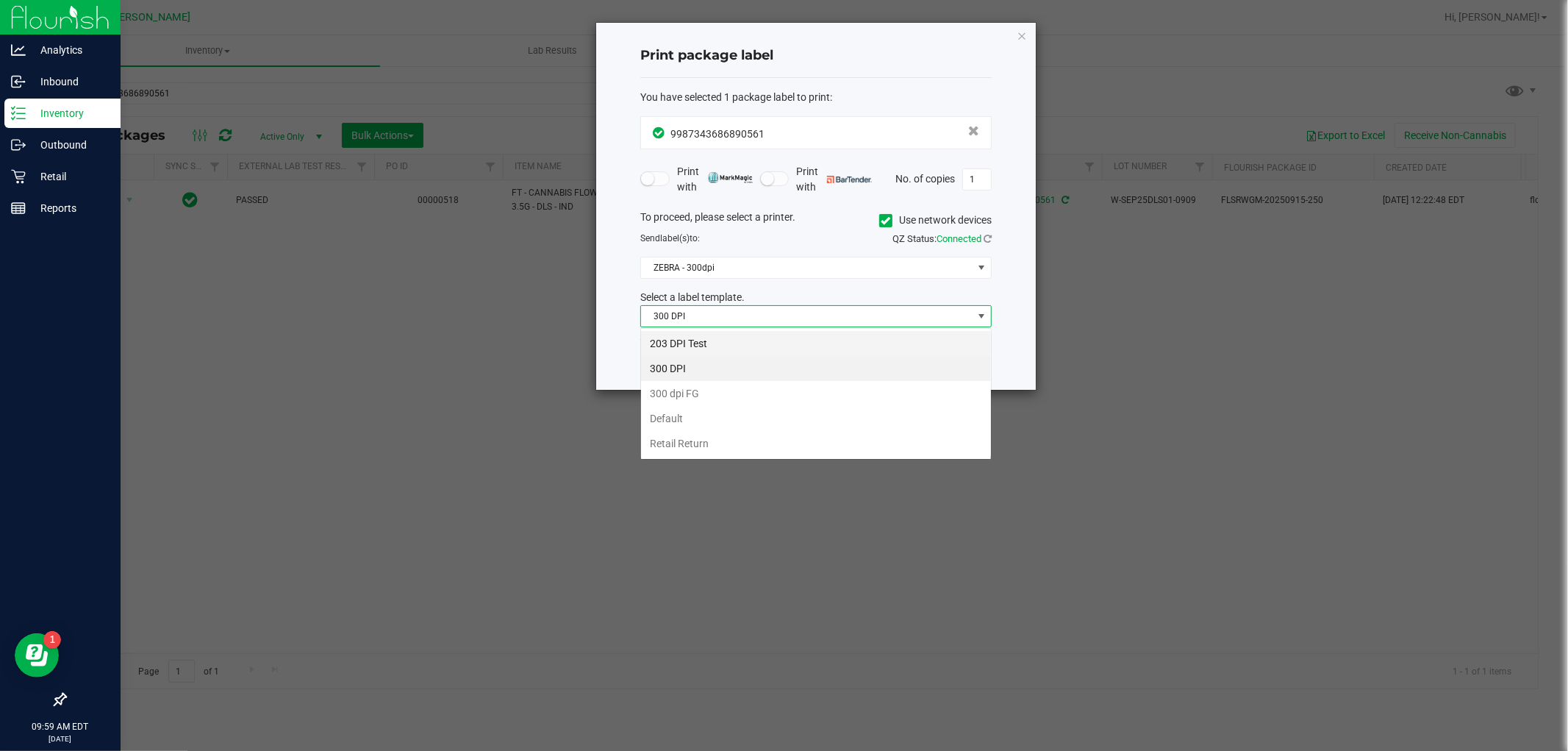
scroll to position [22, 351]
click at [796, 442] on li "Retail Return" at bounding box center [815, 443] width 350 height 25
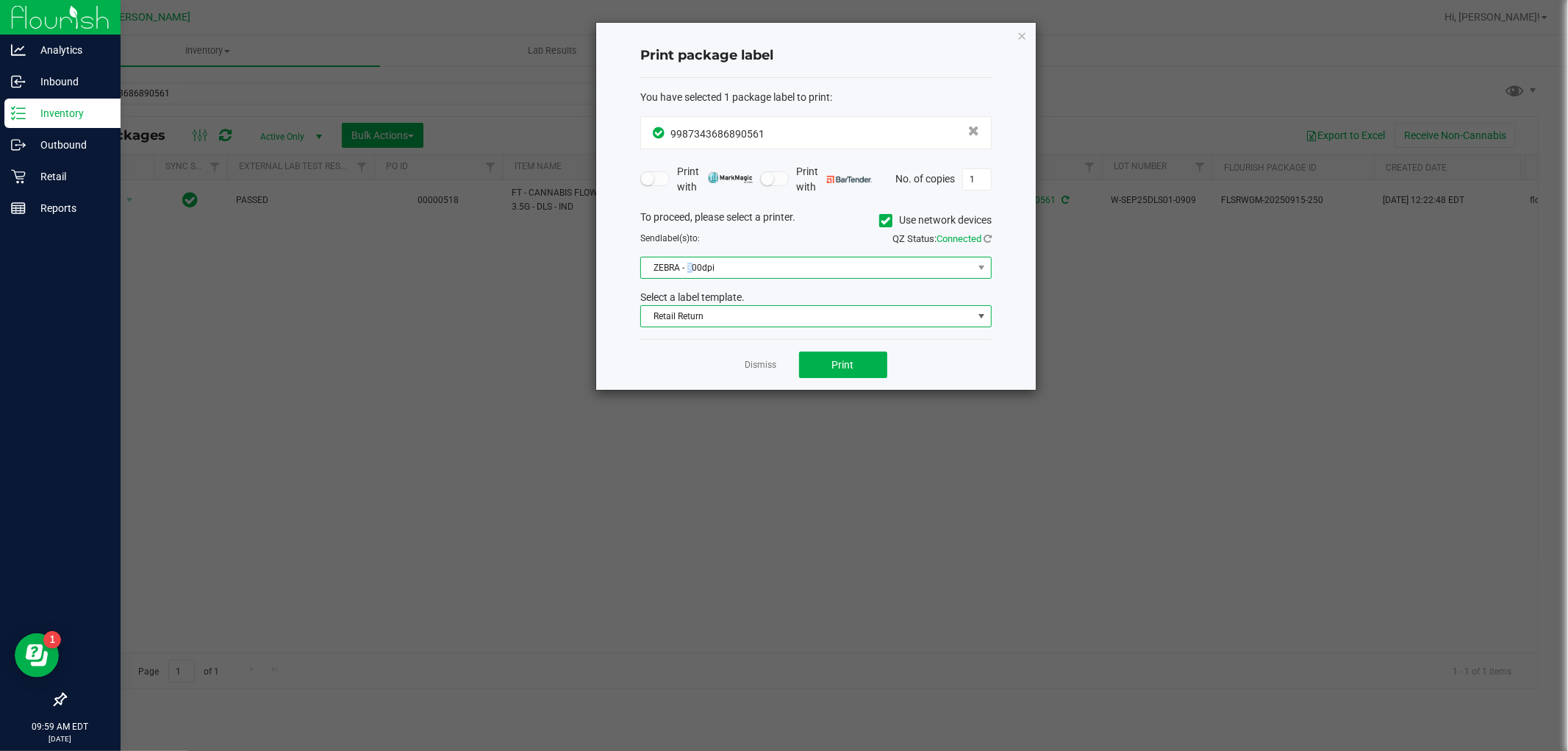
click at [691, 258] on span "ZEBRA - 300dpi" at bounding box center [806, 268] width 331 height 21
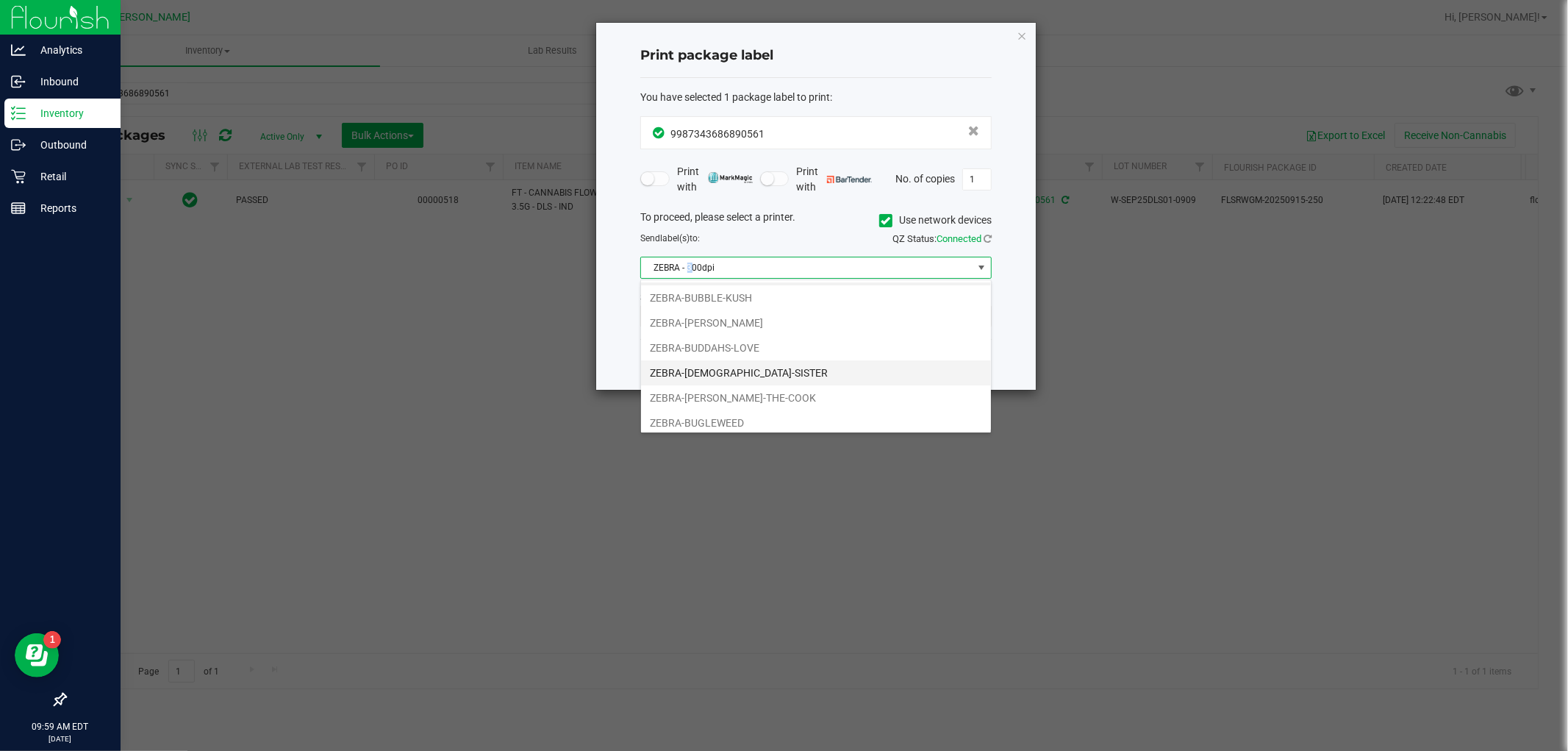
scroll to position [28, 0]
click at [774, 348] on li "ZEBRA-BUDDAHS-LOVE" at bounding box center [815, 341] width 350 height 25
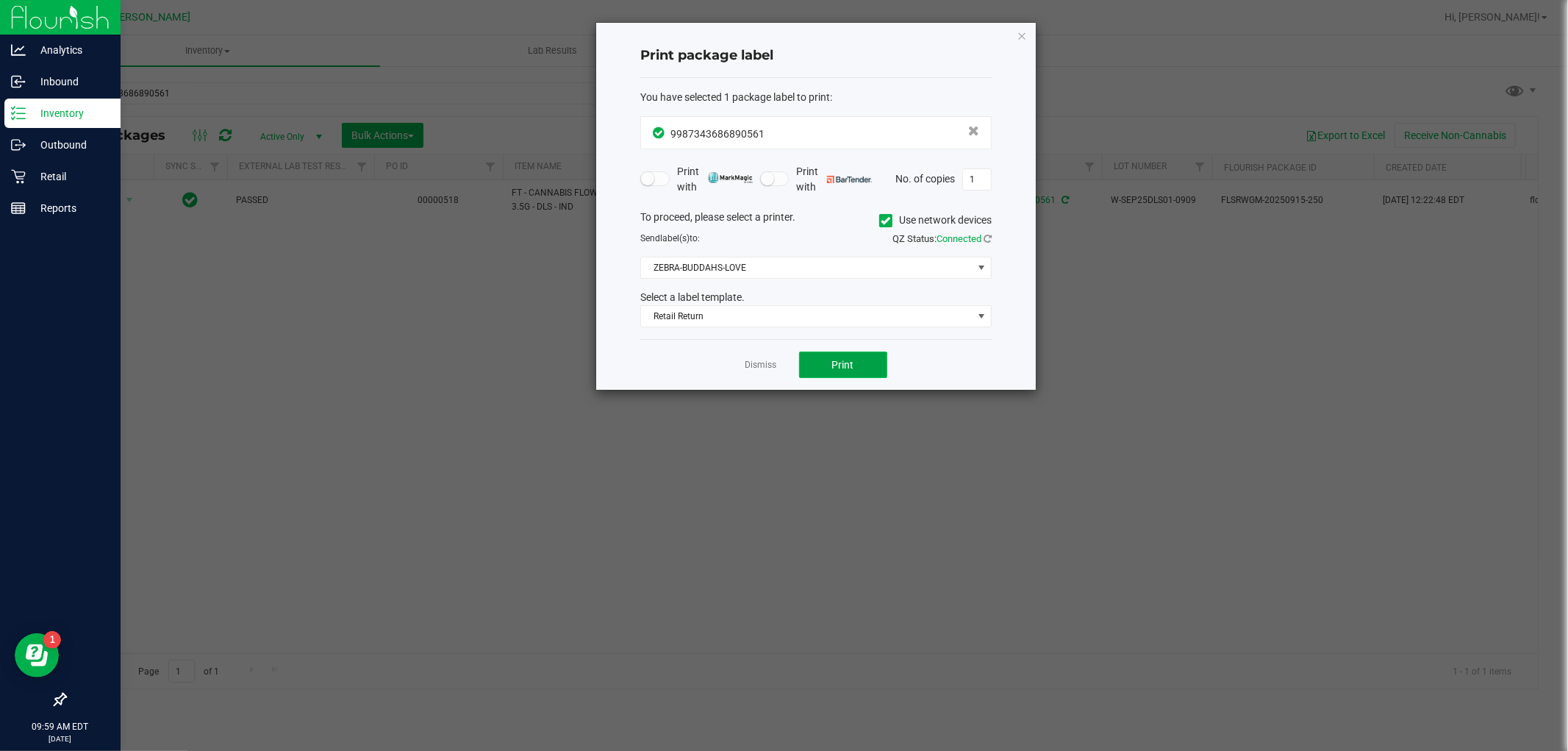
click at [822, 373] on button "Print" at bounding box center [843, 365] width 89 height 26
click at [764, 373] on div "Dismiss Print" at bounding box center [815, 364] width 352 height 50
click at [761, 369] on link "Dismiss" at bounding box center [761, 365] width 32 height 12
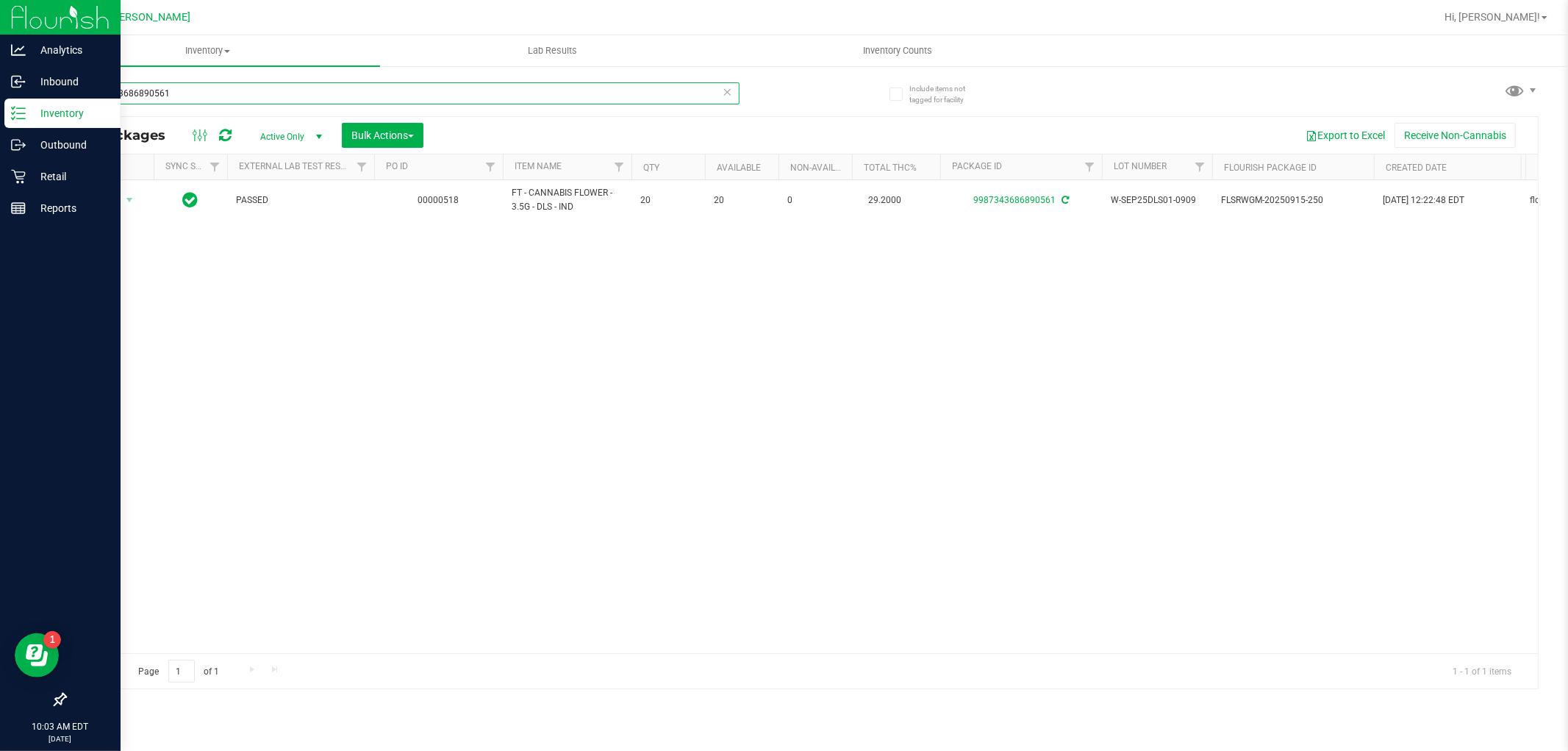
click at [725, 102] on input "9987343686890561" at bounding box center [401, 93] width 674 height 22
click at [726, 101] on input "9987343686890561" at bounding box center [401, 93] width 674 height 22
click at [726, 99] on span at bounding box center [728, 91] width 10 height 19
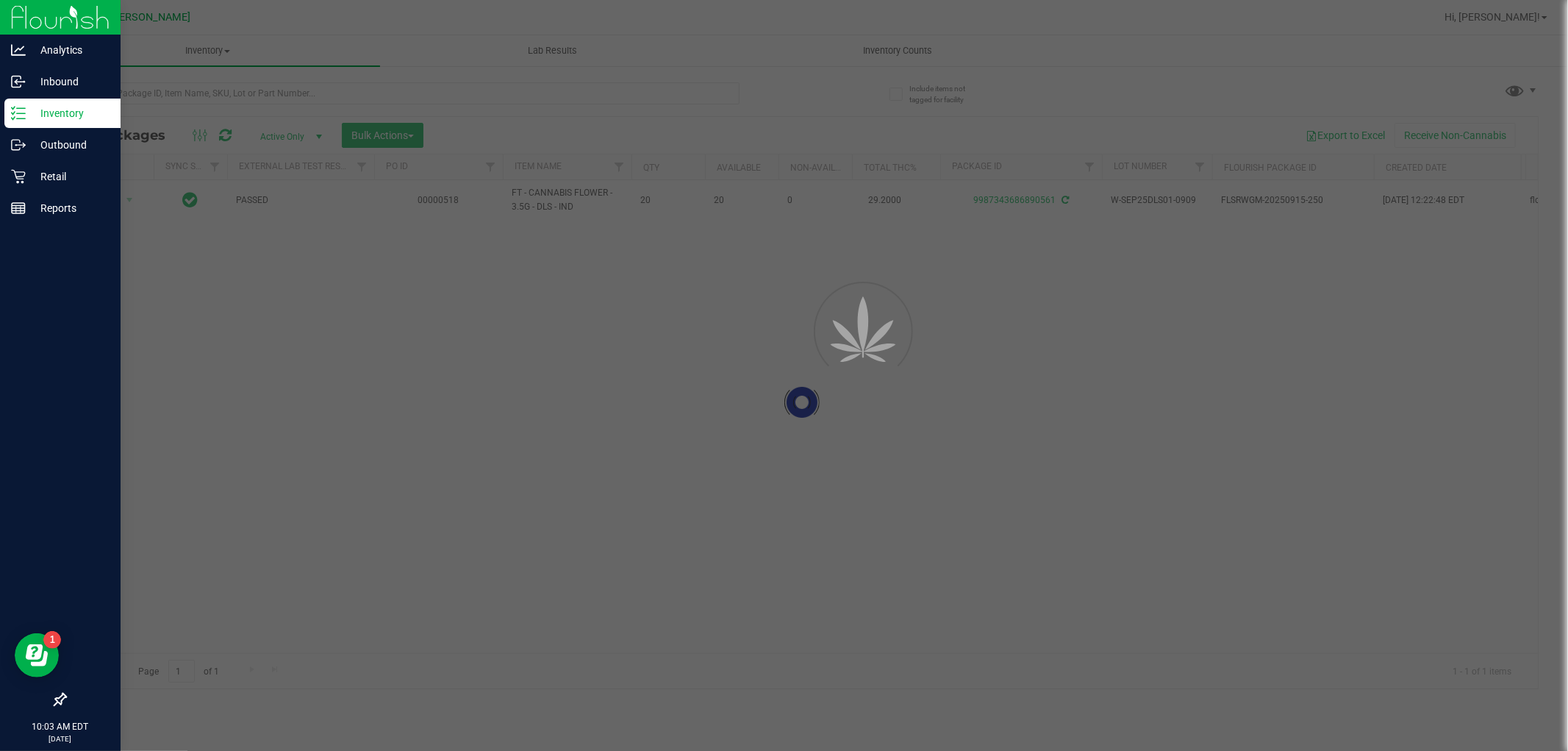
click at [725, 89] on div at bounding box center [784, 375] width 1568 height 751
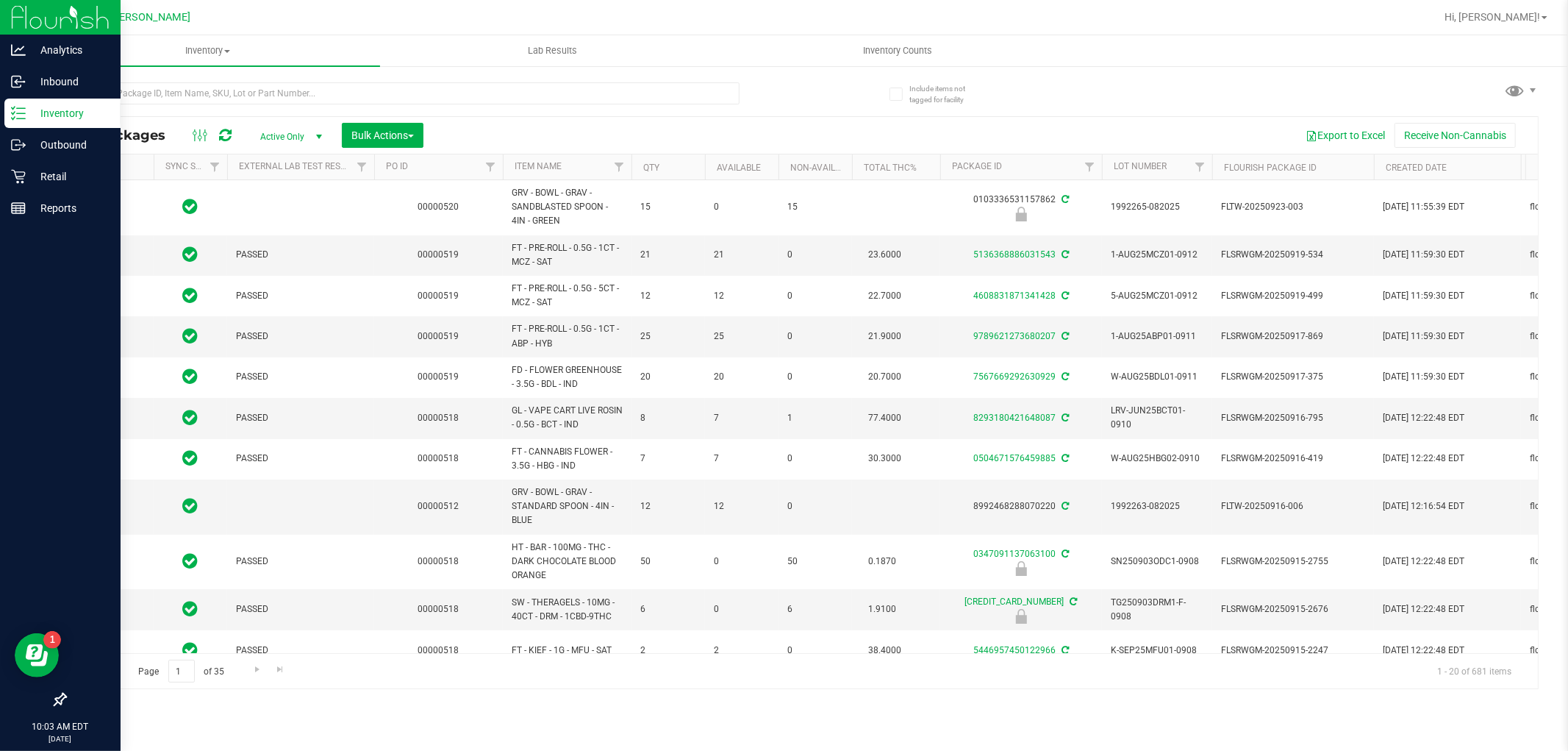
type input "[DATE]"
click at [562, 114] on div "All Packages Active Only Active Only Lab Samples Locked All External Internal B…" at bounding box center [801, 378] width 1474 height 620
click at [561, 108] on div at bounding box center [401, 99] width 674 height 34
click at [560, 91] on input "text" at bounding box center [401, 93] width 674 height 22
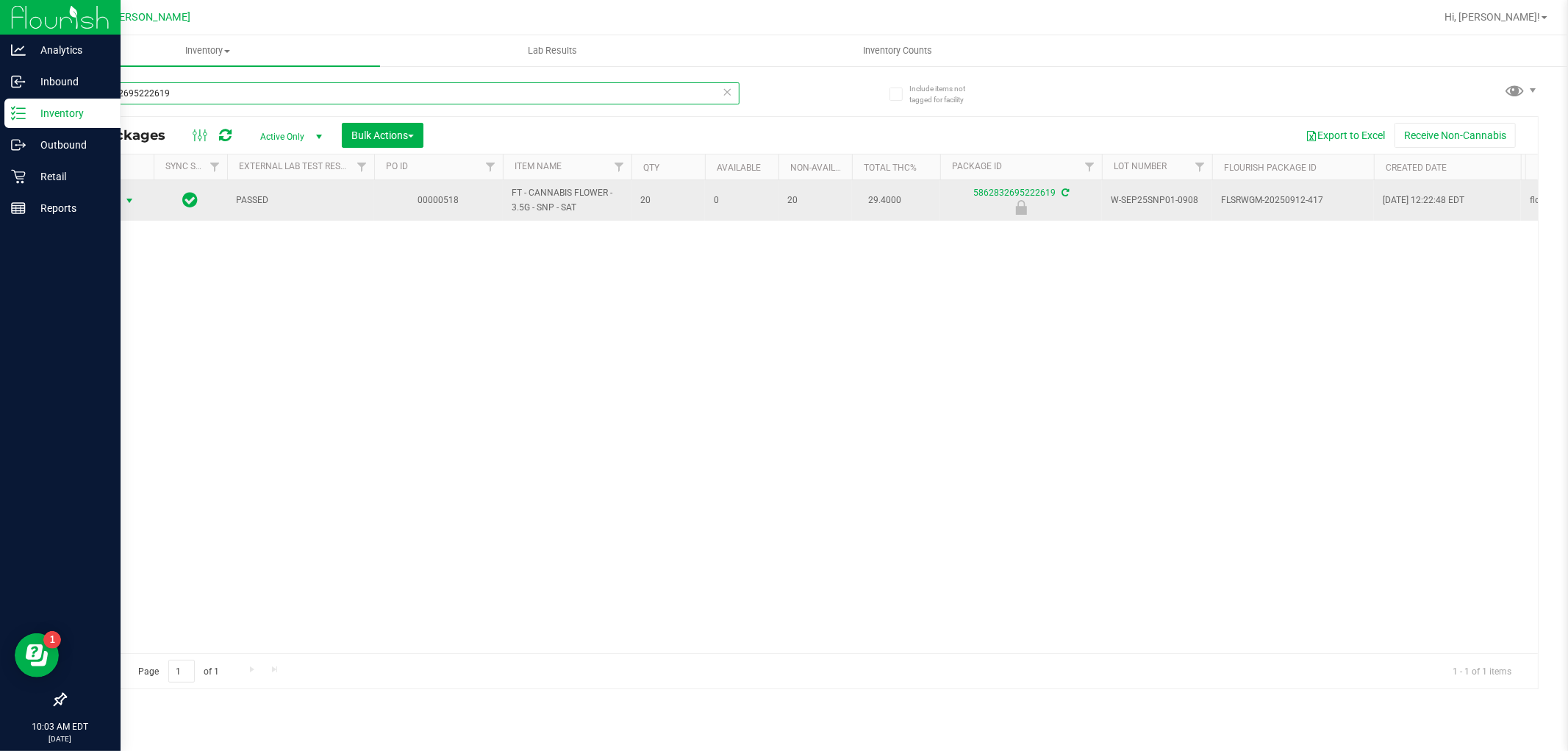
type input "5862832695222619"
click at [120, 202] on span "select" at bounding box center [130, 201] width 19 height 21
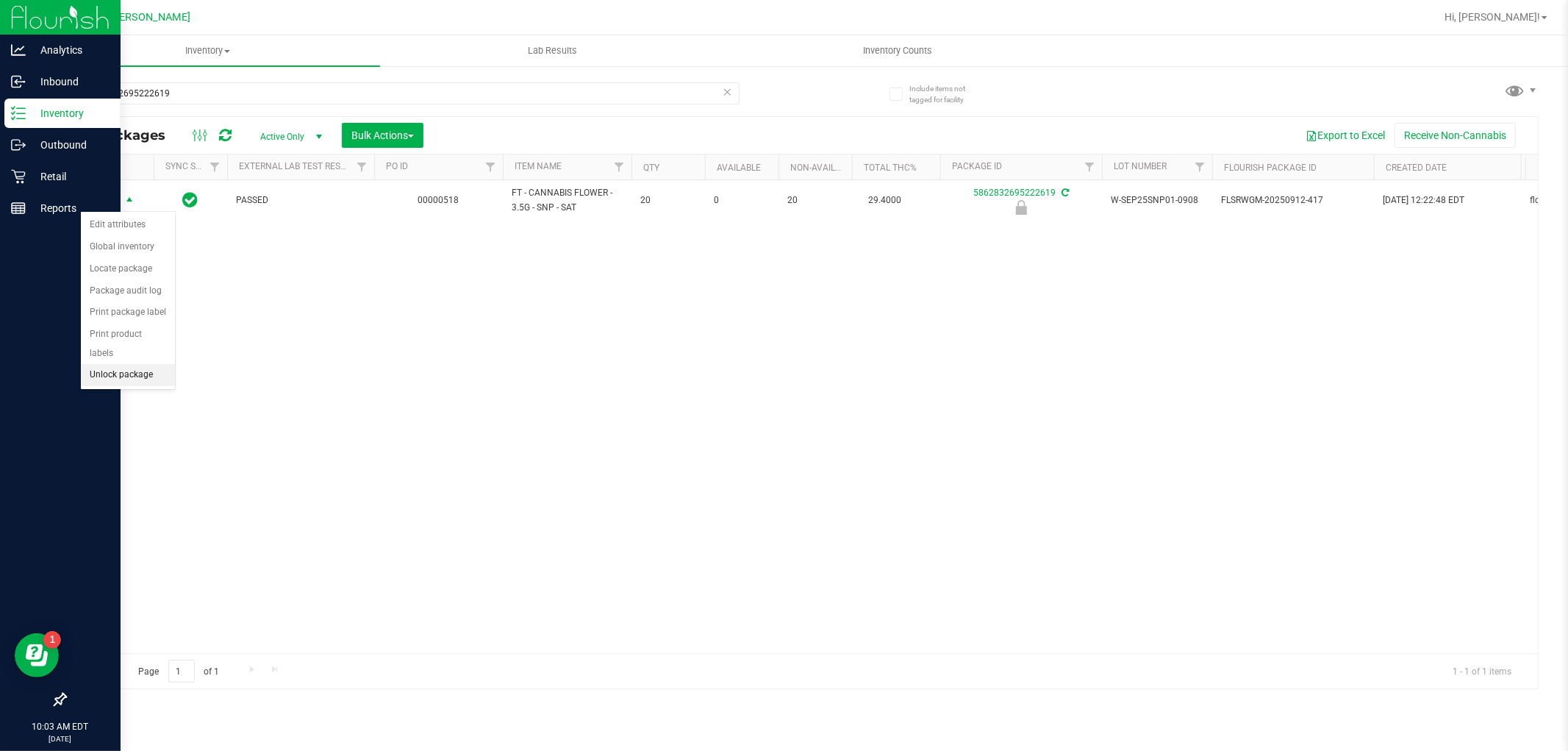
click at [159, 382] on li "Unlock package" at bounding box center [128, 375] width 94 height 22
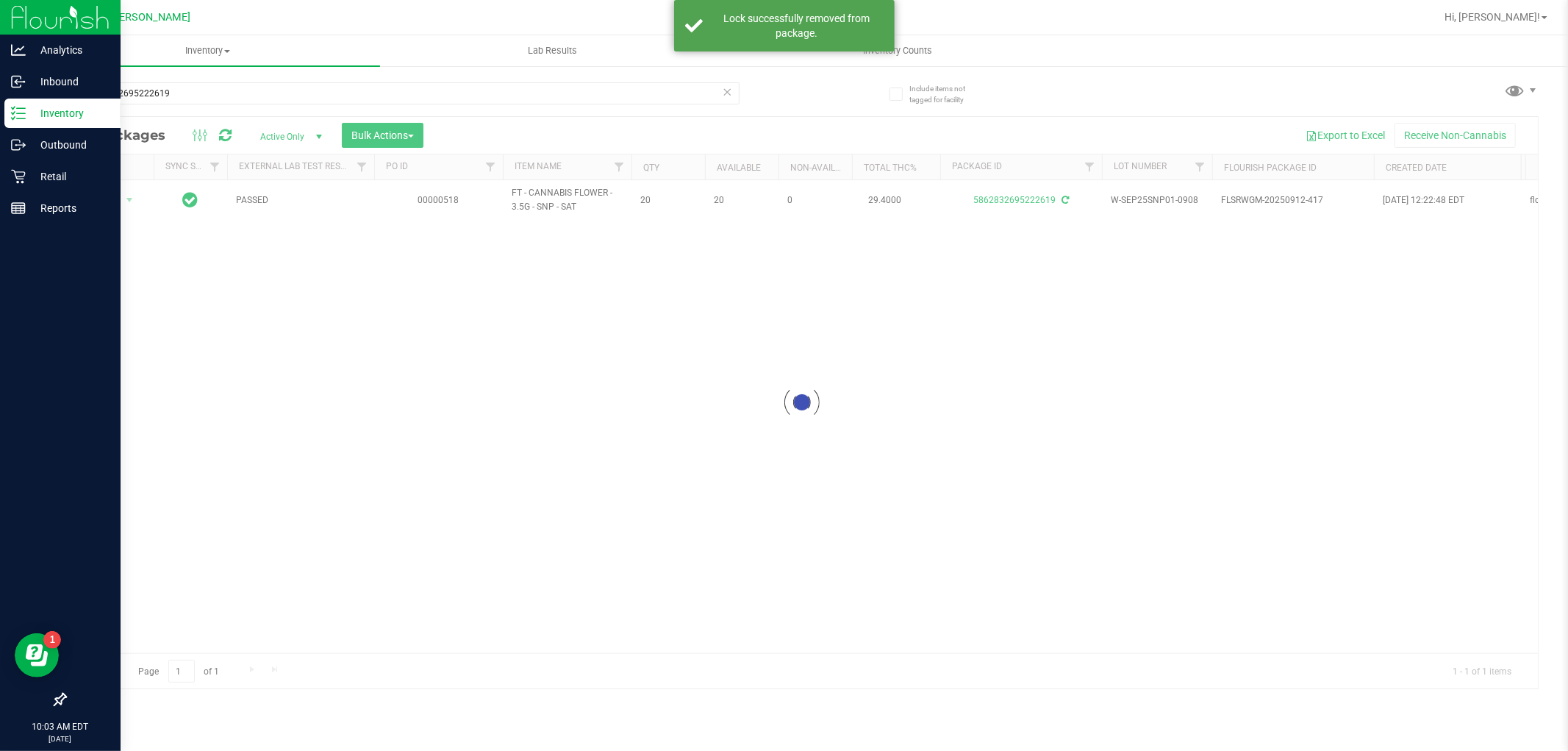
click at [77, 206] on div at bounding box center [801, 402] width 1472 height 571
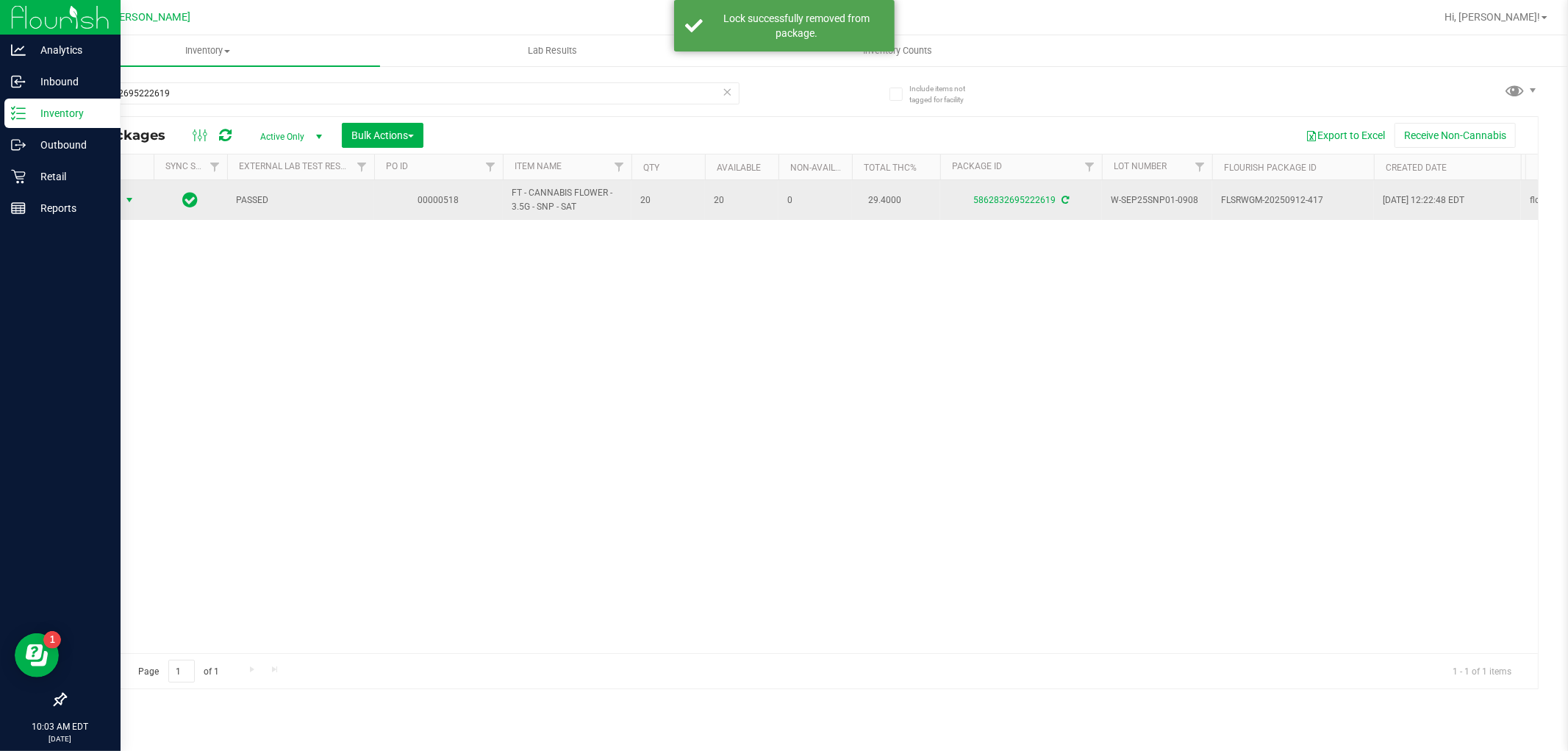
click at [99, 206] on span "Action" at bounding box center [100, 200] width 40 height 21
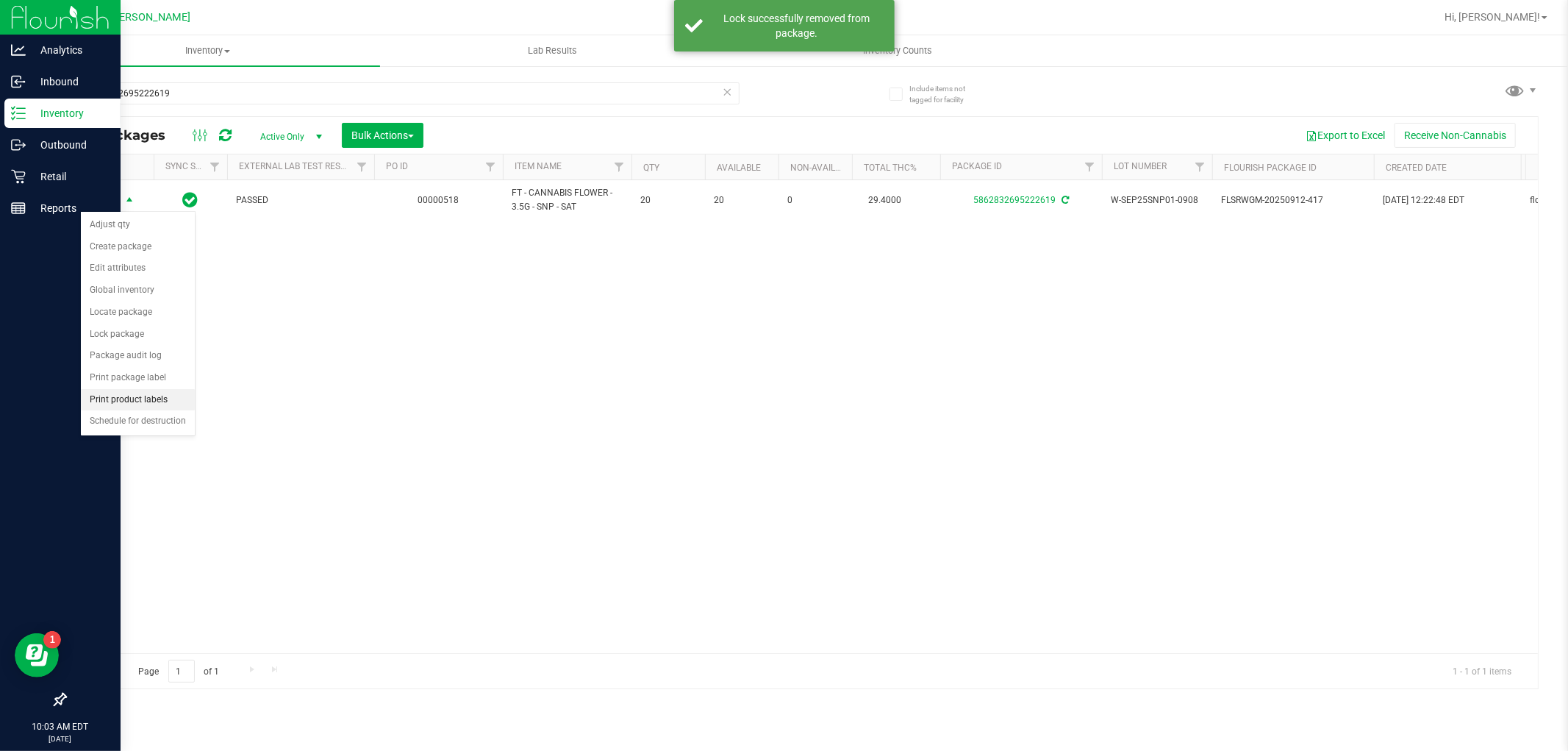
click at [147, 404] on li "Print product labels" at bounding box center [138, 400] width 114 height 22
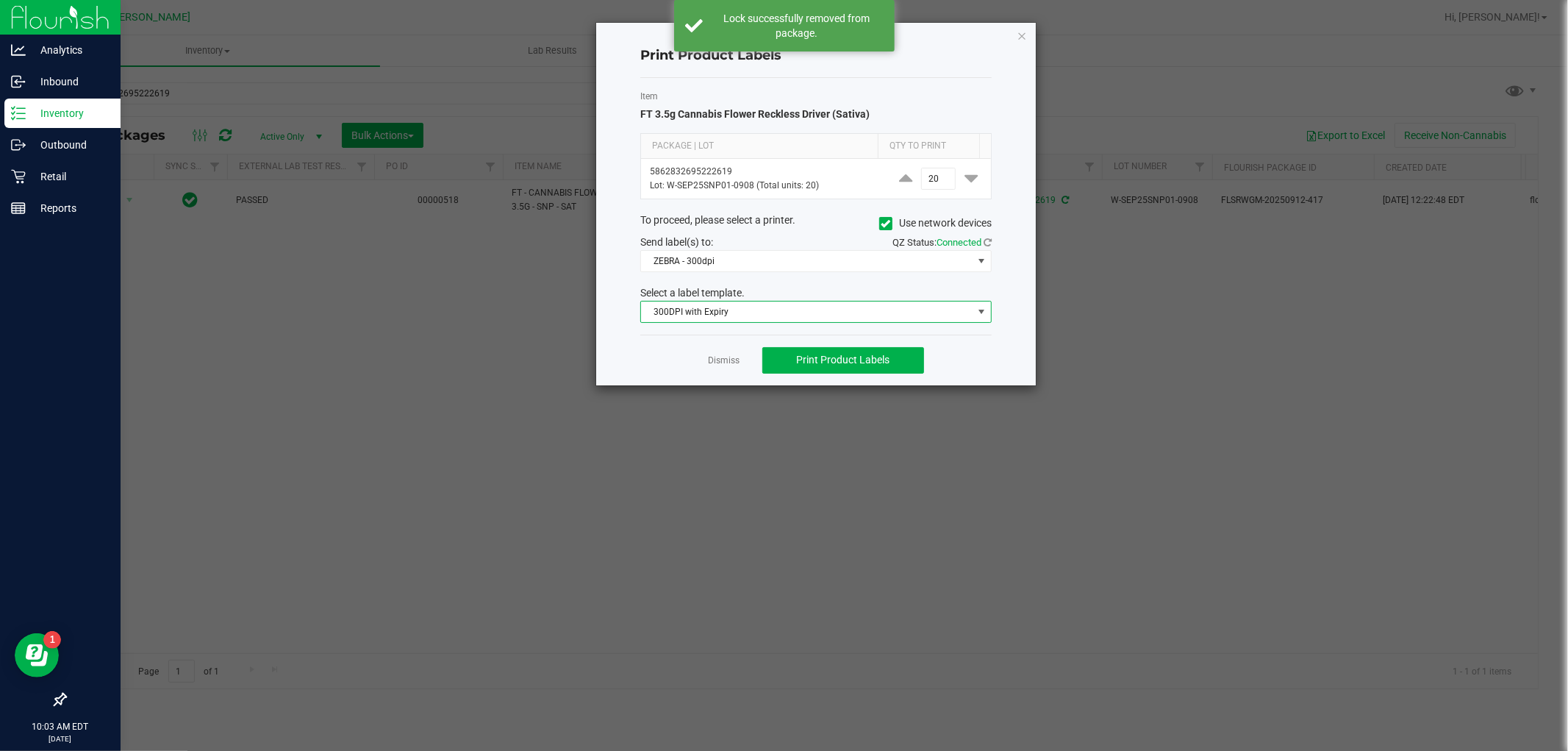
click at [731, 313] on span "300DPI with Expiry" at bounding box center [806, 312] width 331 height 21
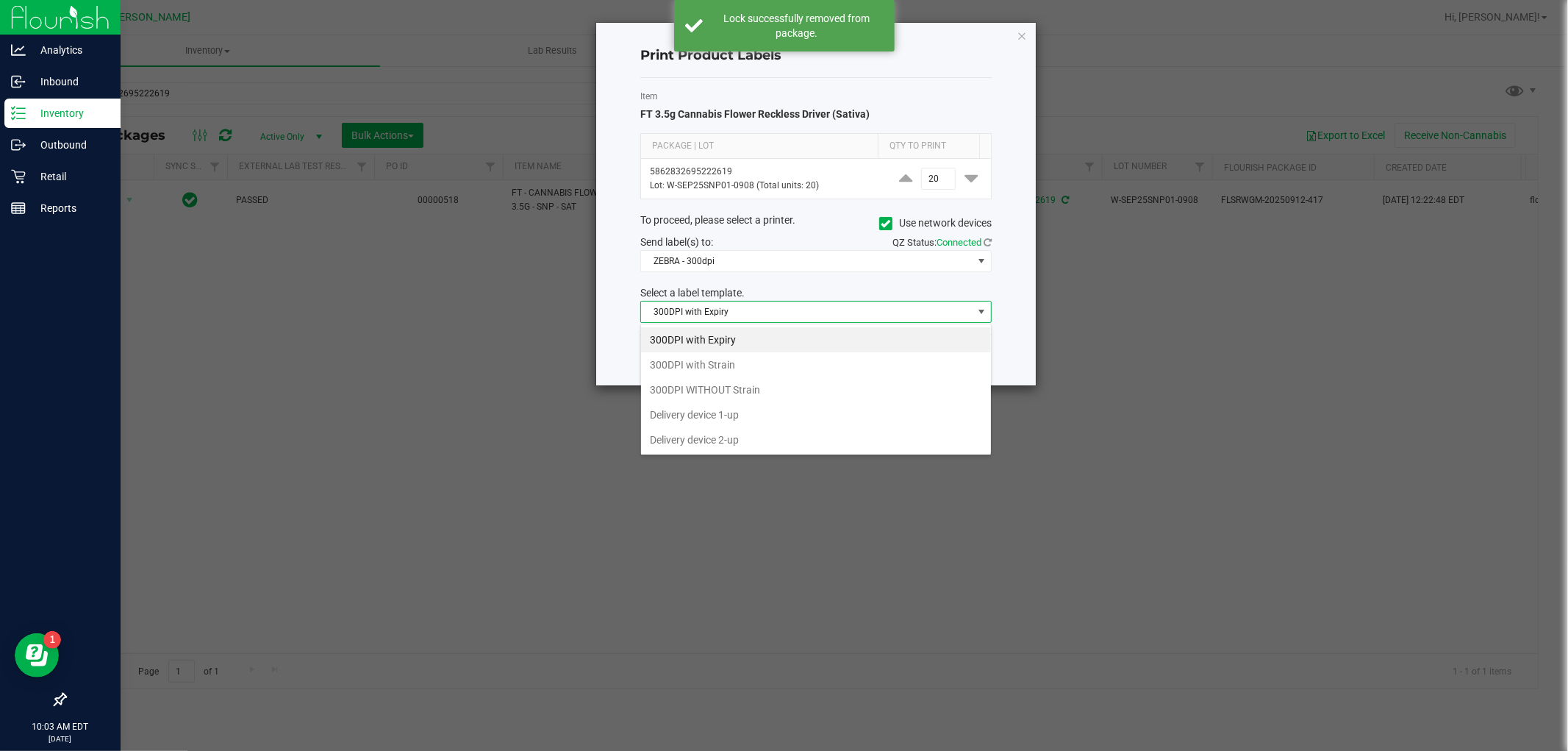
scroll to position [22, 351]
click at [610, 331] on div "Print Product Labels Item FT 3.5g Cannabis Flower Reckless Driver (Sativa) Pack…" at bounding box center [815, 203] width 439 height 362
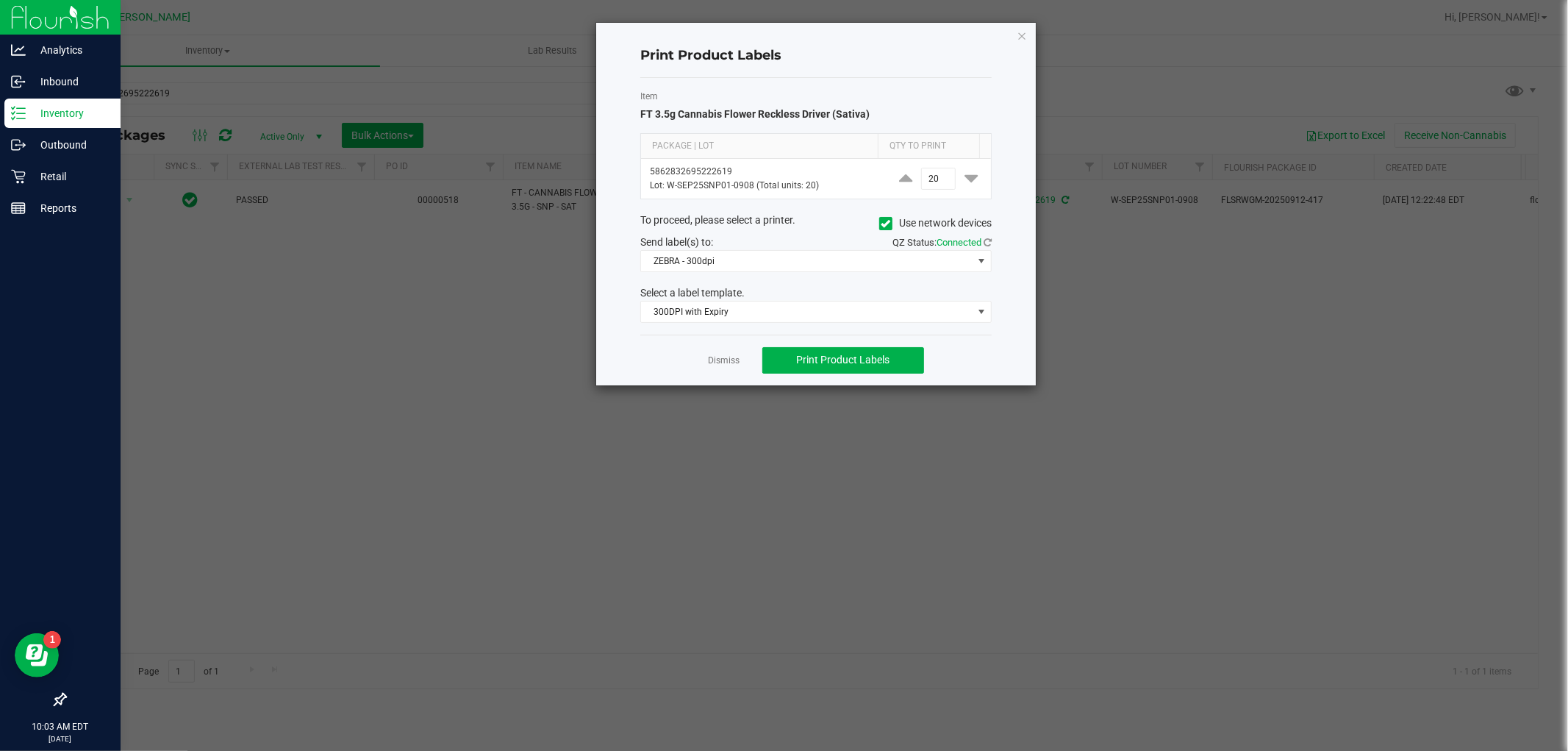
click at [751, 369] on div "Dismiss Print Product Labels" at bounding box center [815, 360] width 352 height 50
click at [735, 355] on link "Dismiss" at bounding box center [725, 360] width 32 height 12
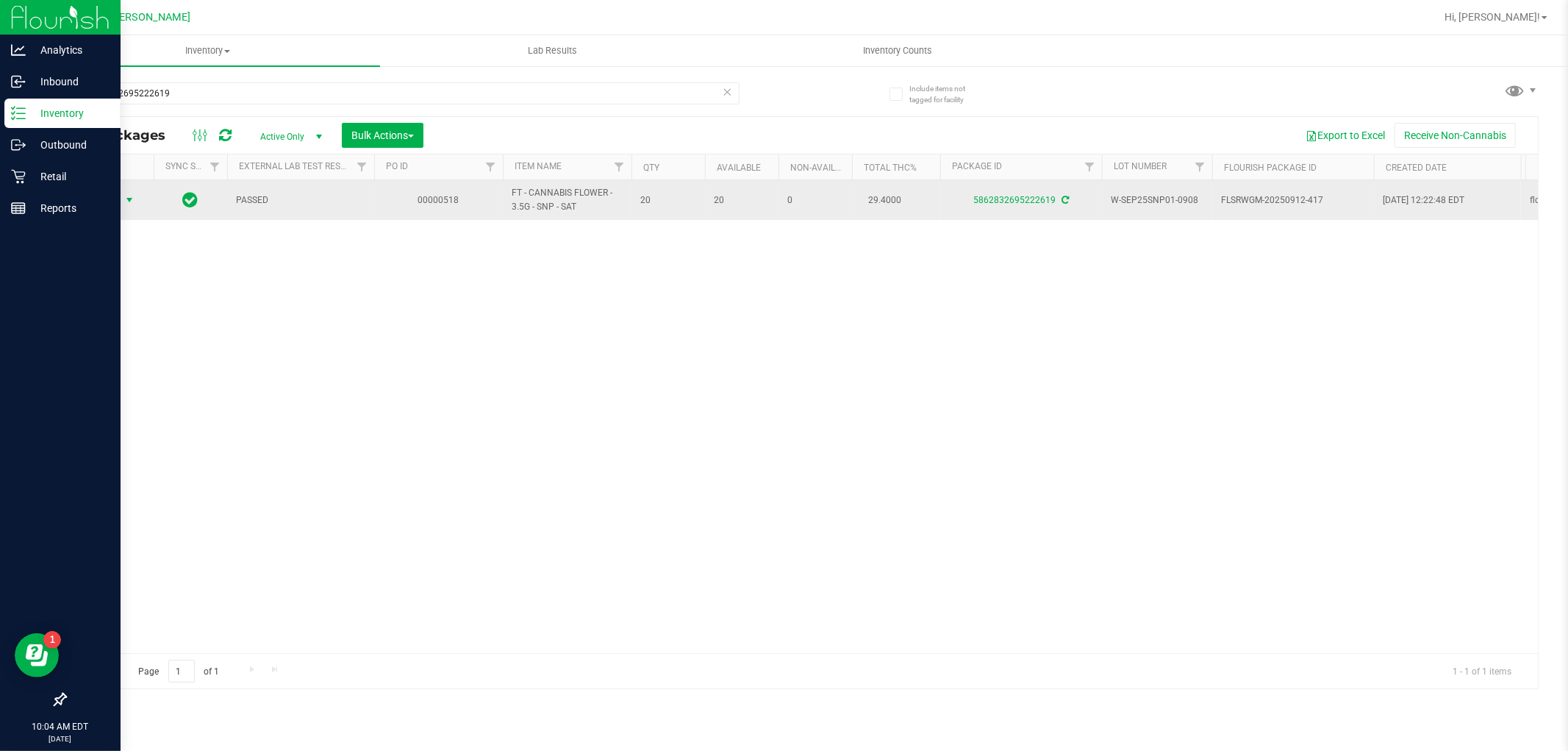
click at [113, 201] on span "Action" at bounding box center [100, 200] width 40 height 21
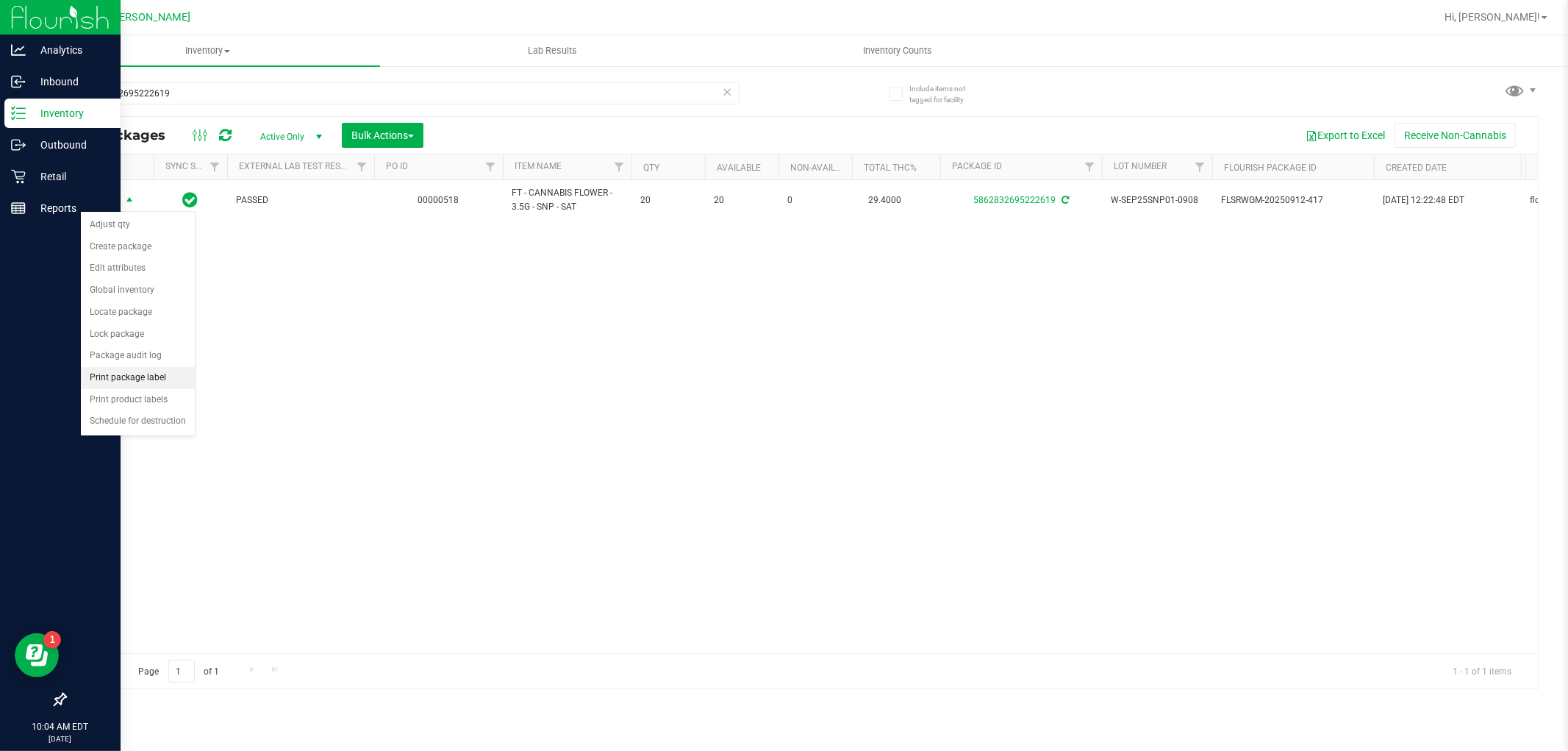
click at [175, 377] on li "Print package label" at bounding box center [138, 378] width 114 height 22
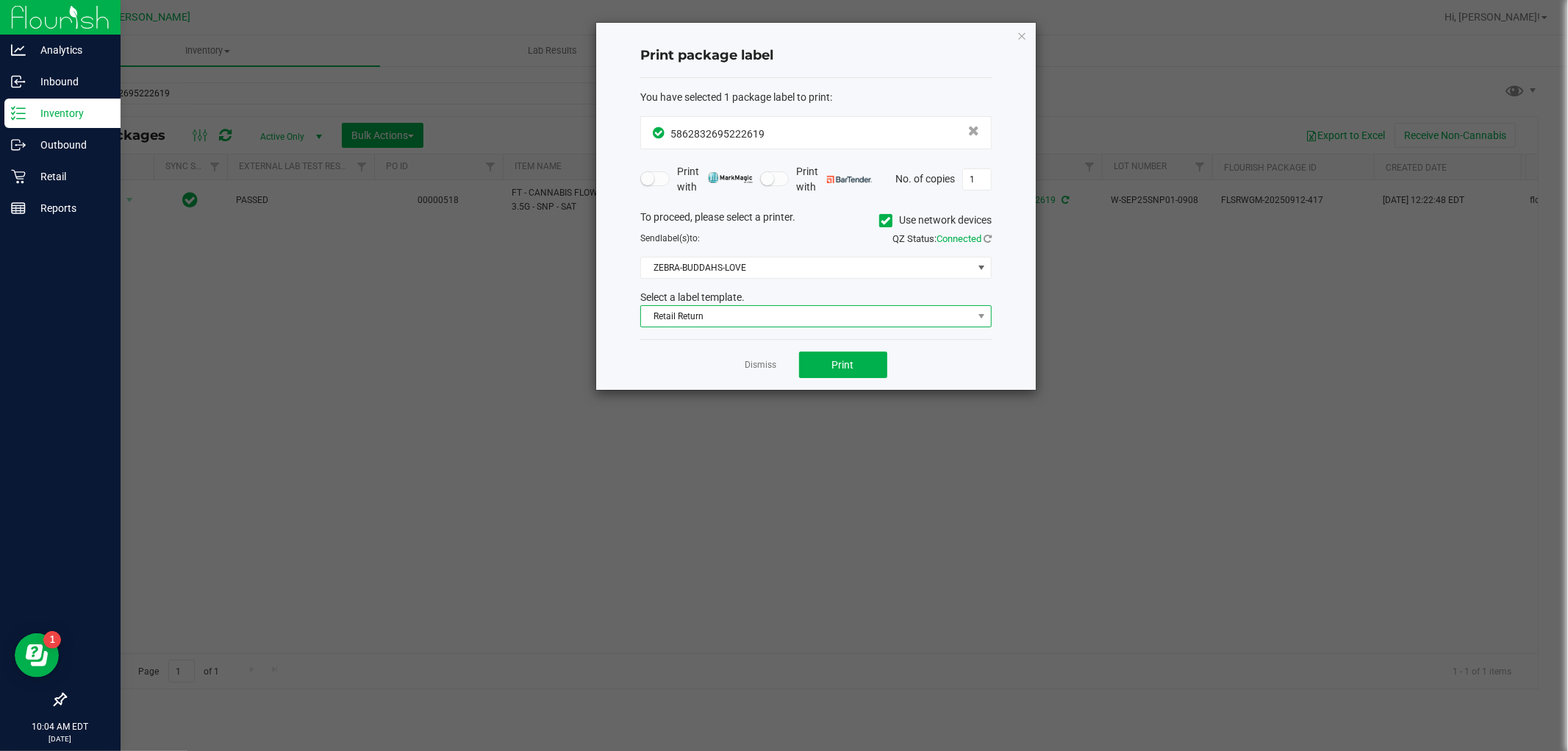
click at [803, 317] on span "Retail Return" at bounding box center [806, 316] width 331 height 21
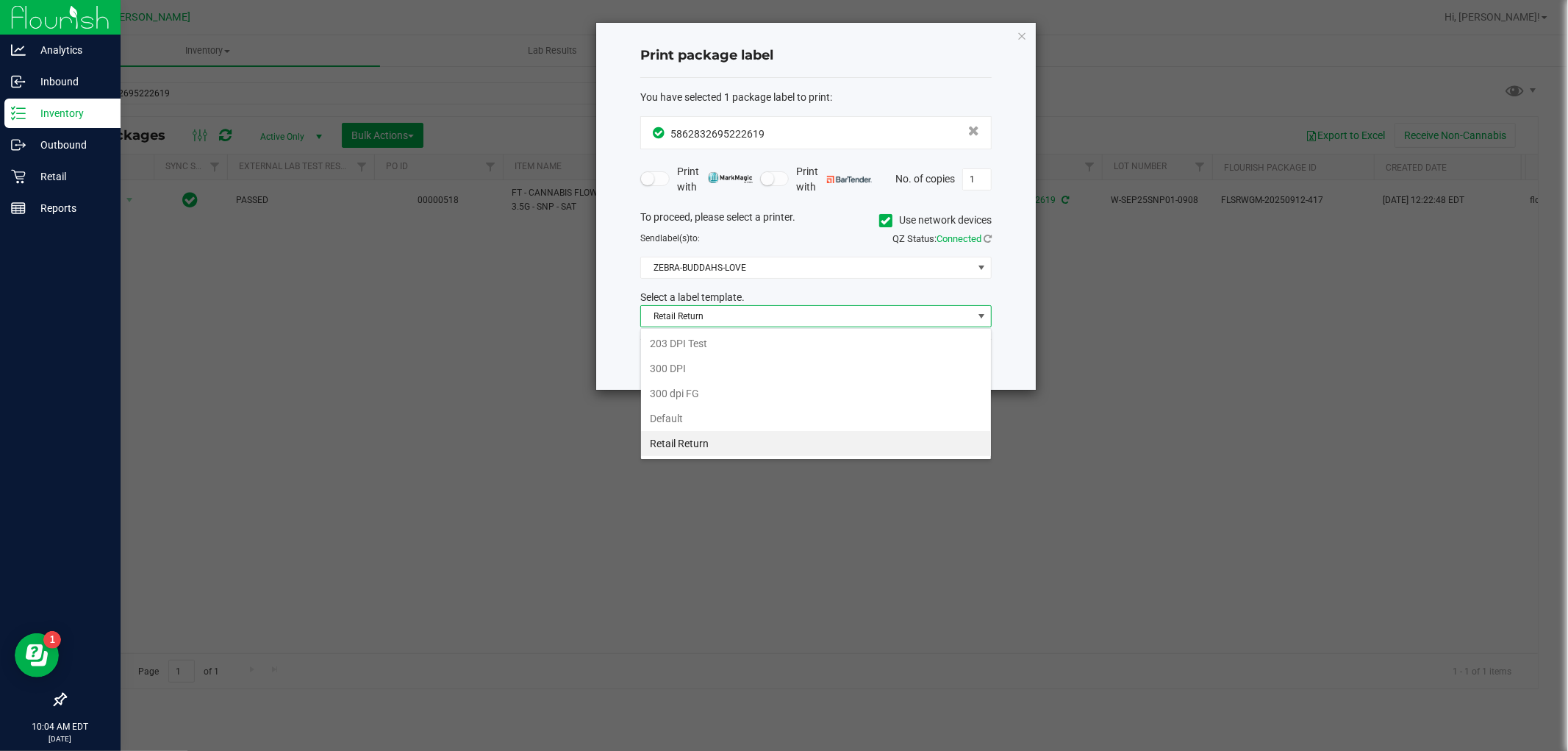
click at [803, 446] on li "Retail Return" at bounding box center [815, 443] width 350 height 25
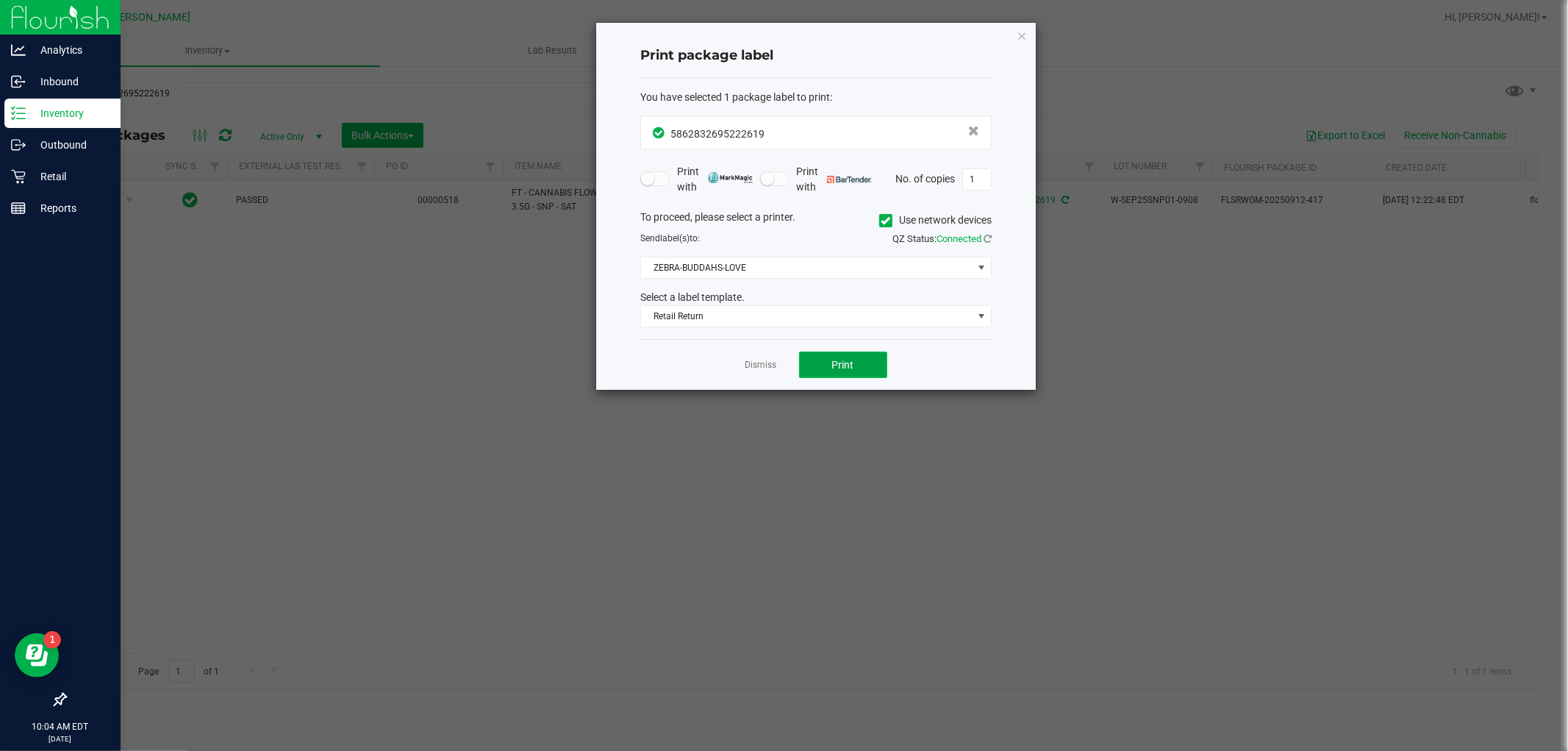
drag, startPoint x: 872, startPoint y: 376, endPoint x: 915, endPoint y: 424, distance: 64.4
click at [871, 376] on button "Print" at bounding box center [843, 365] width 89 height 26
click at [770, 359] on link "Dismiss" at bounding box center [761, 365] width 32 height 12
